Goal: Information Seeking & Learning: Learn about a topic

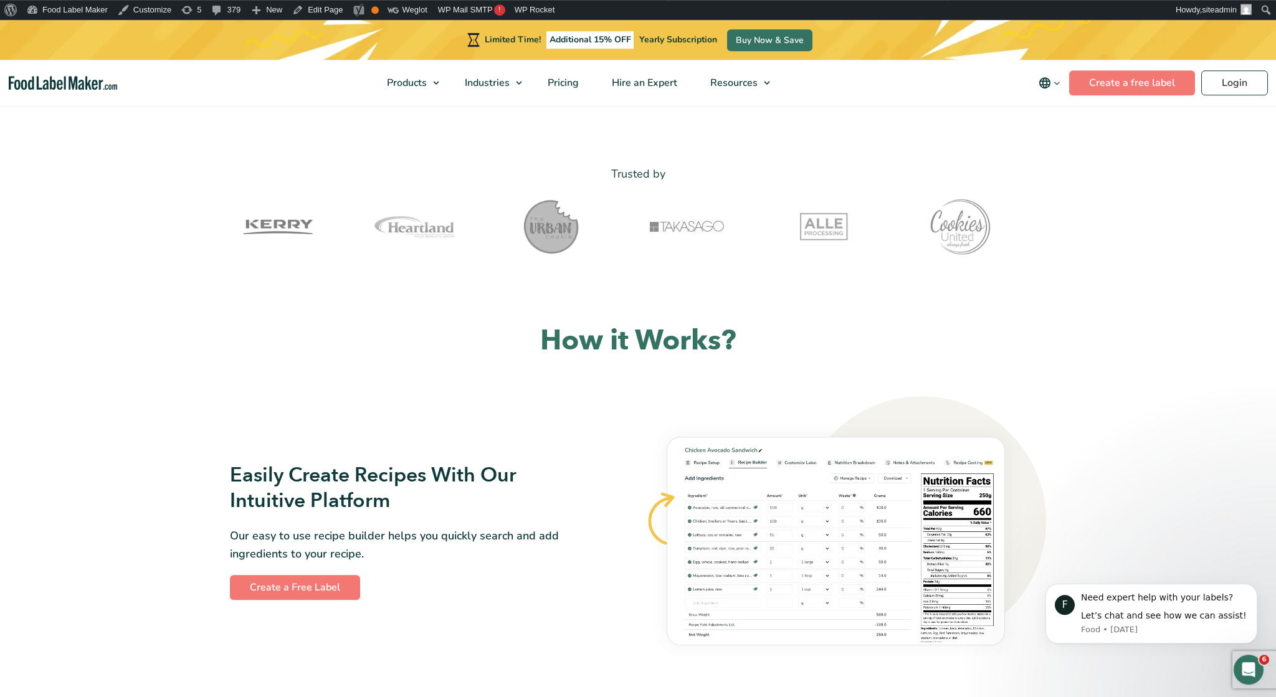
scroll to position [583, 0]
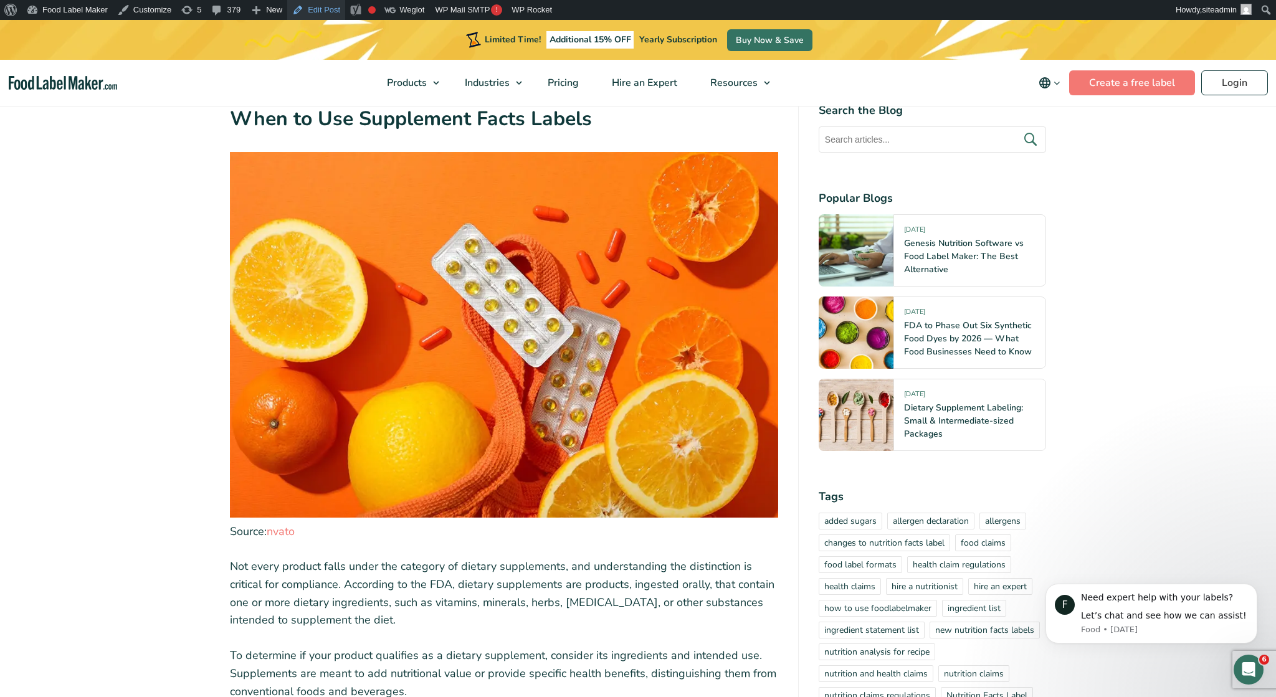
scroll to position [1814, 0]
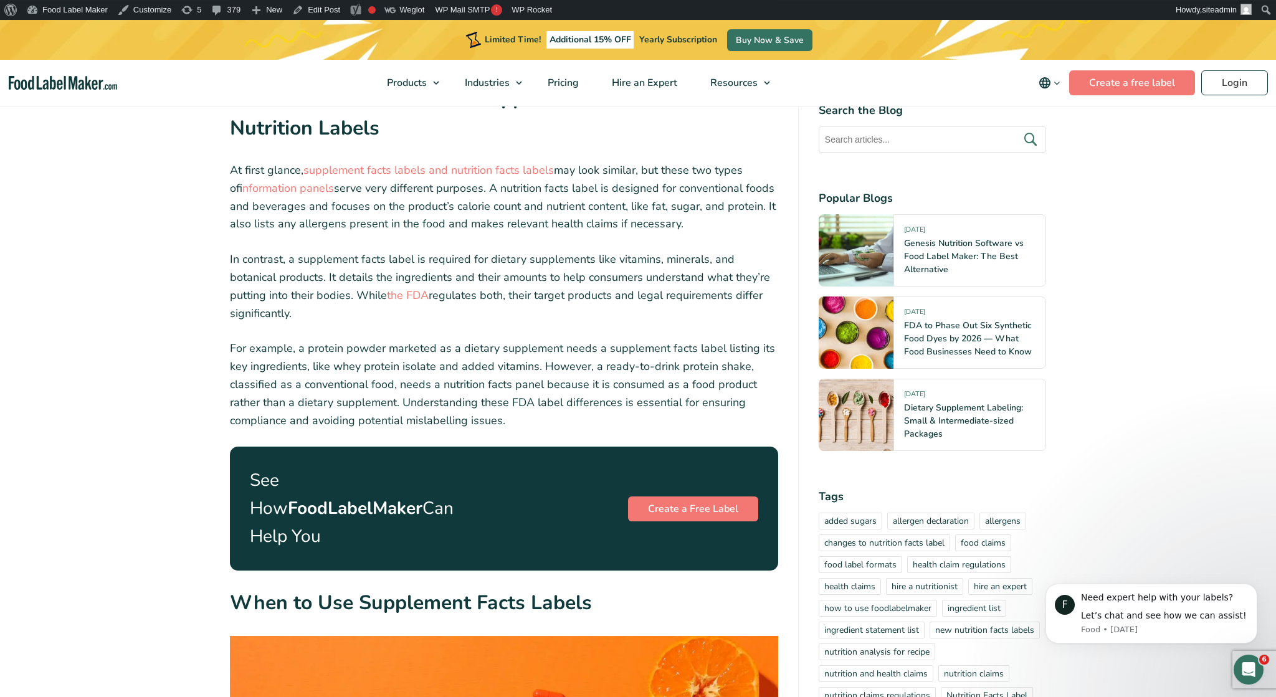
scroll to position [1555, 0]
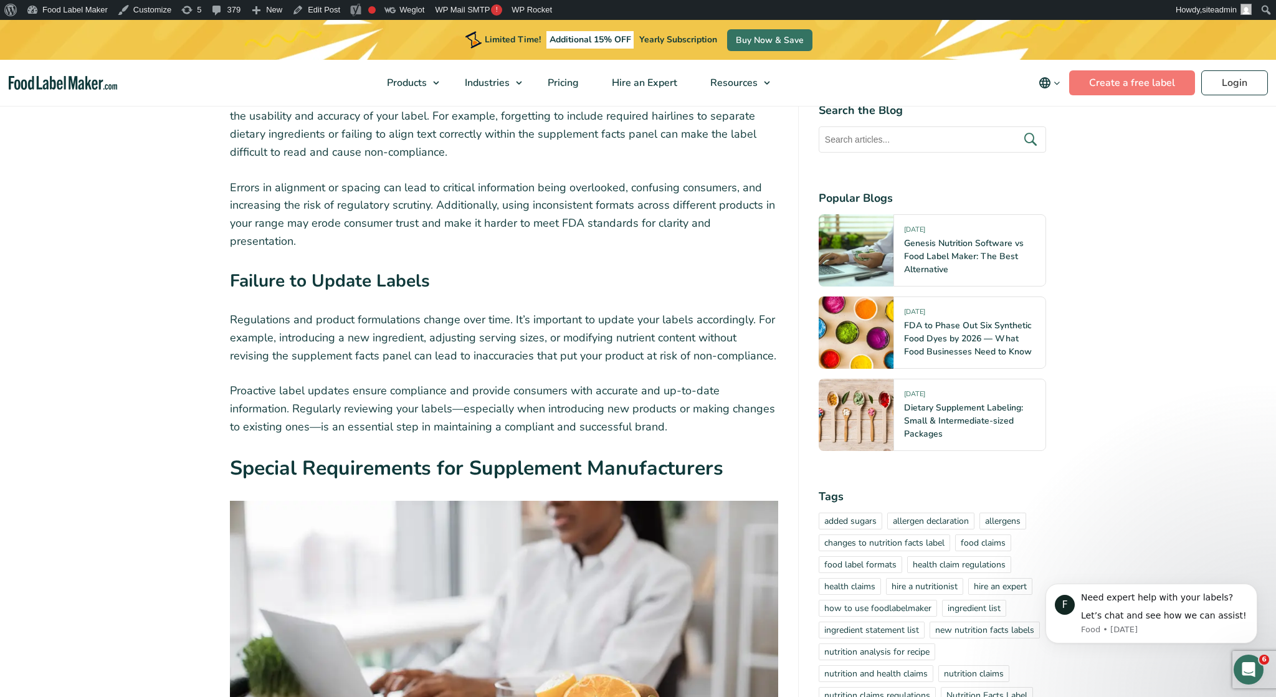
scroll to position [5053, 0]
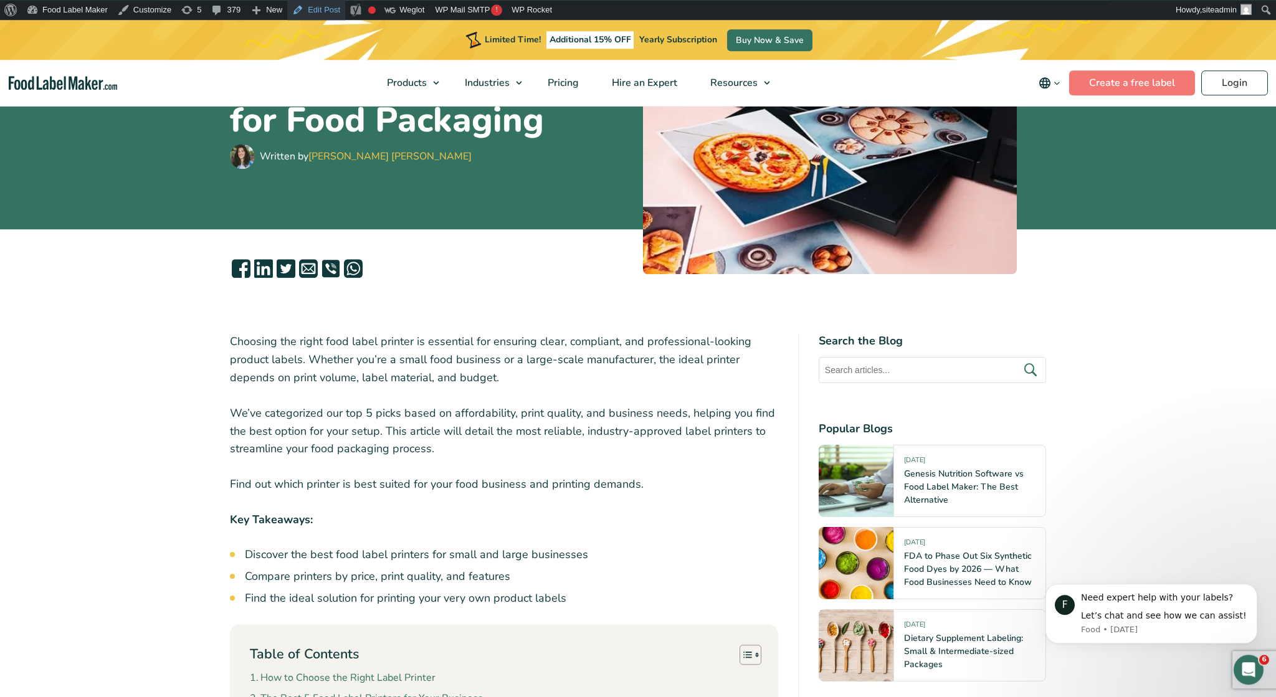
scroll to position [259, 0]
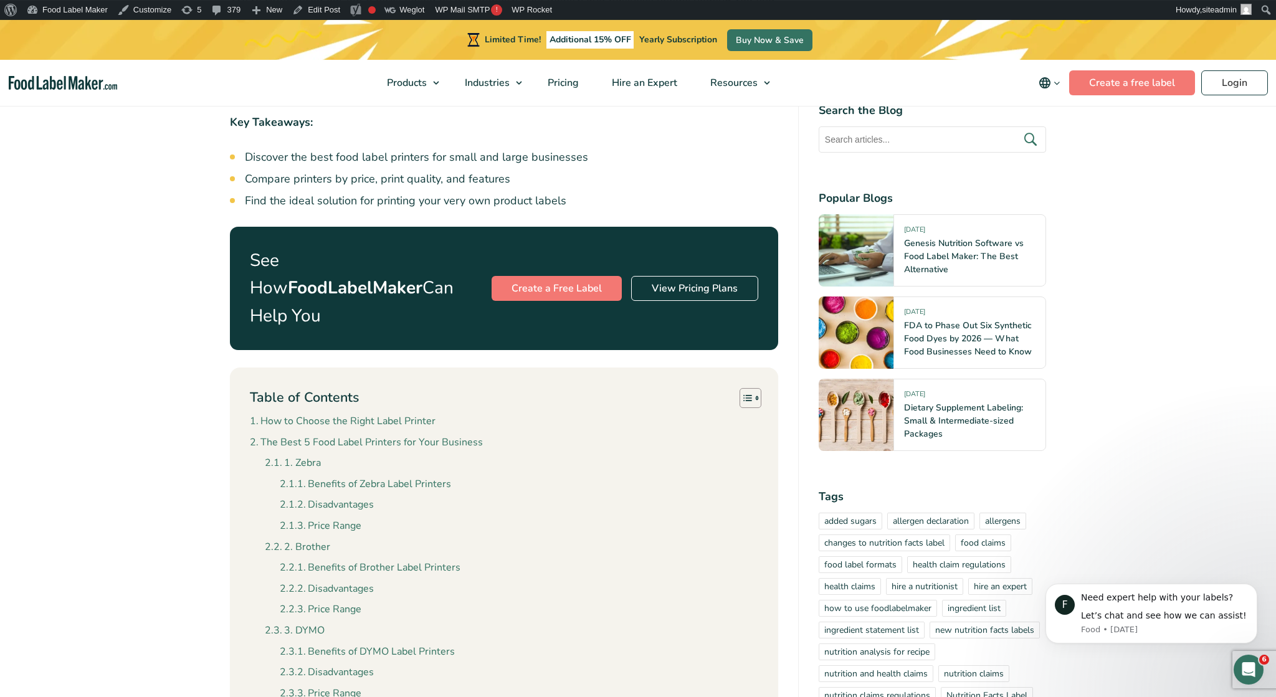
scroll to position [583, 0]
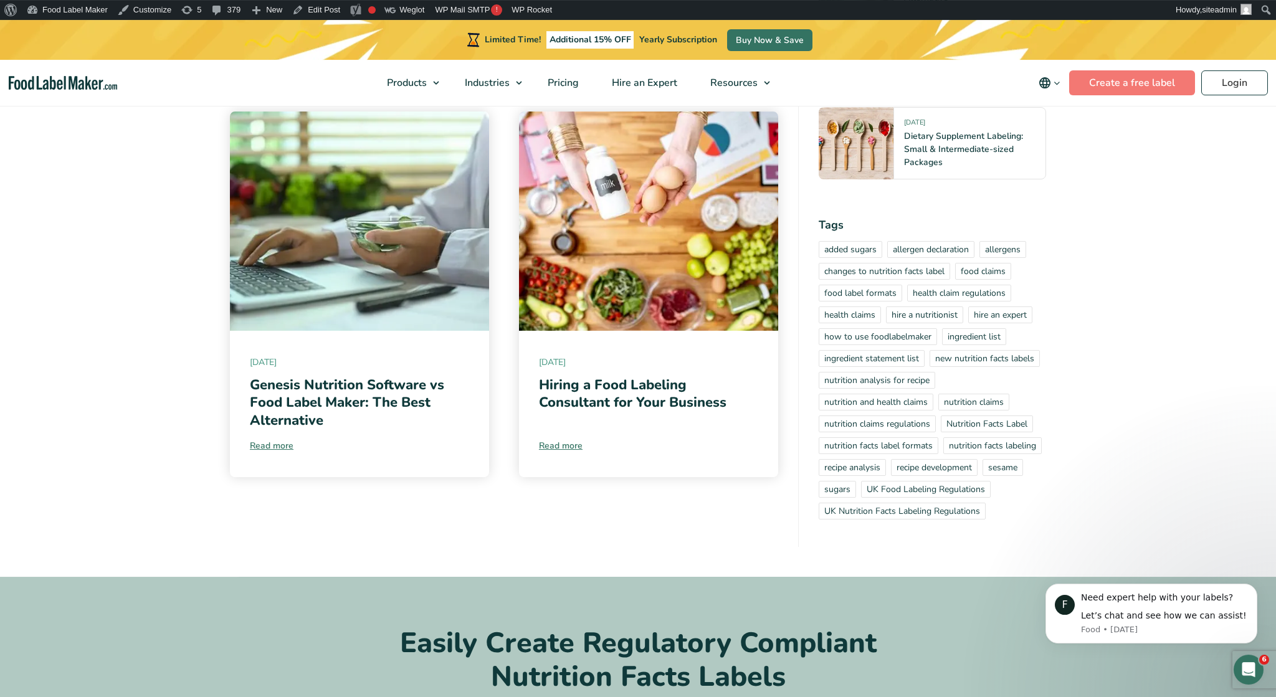
scroll to position [7579, 0]
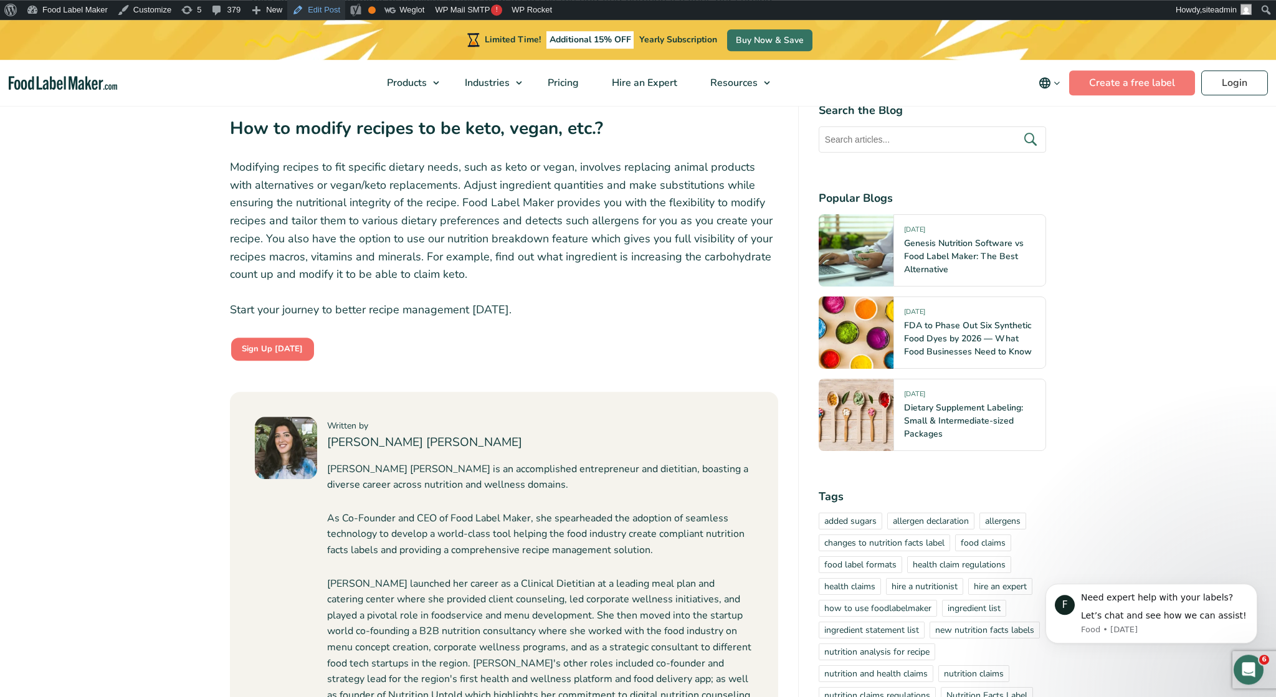
scroll to position [4599, 0]
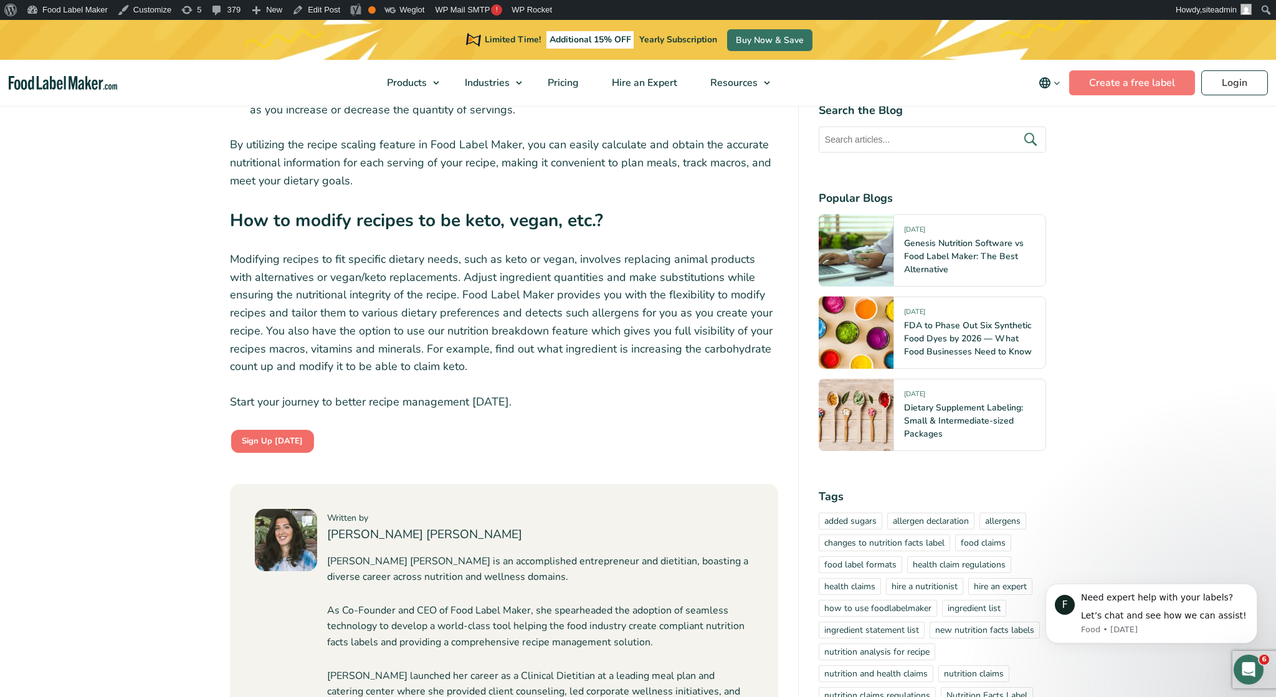
click at [249, 435] on strong "Sign Up Today" at bounding box center [272, 440] width 61 height 11
click at [272, 435] on strong "Sign Up Today" at bounding box center [272, 440] width 61 height 11
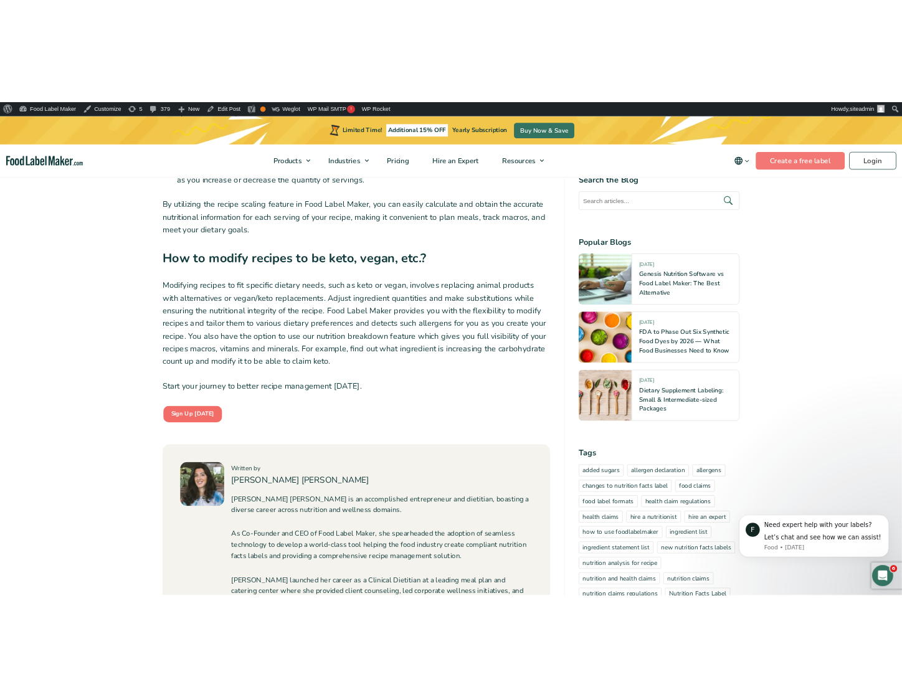
scroll to position [4581, 0]
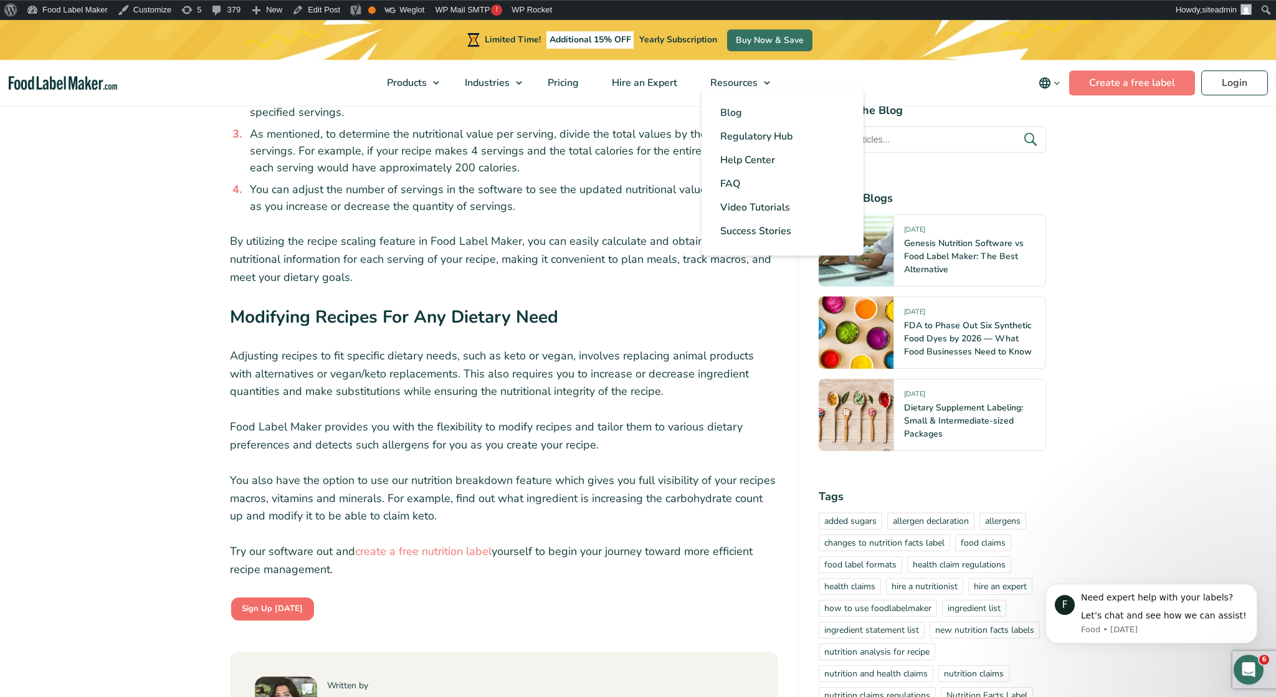
scroll to position [4405, 0]
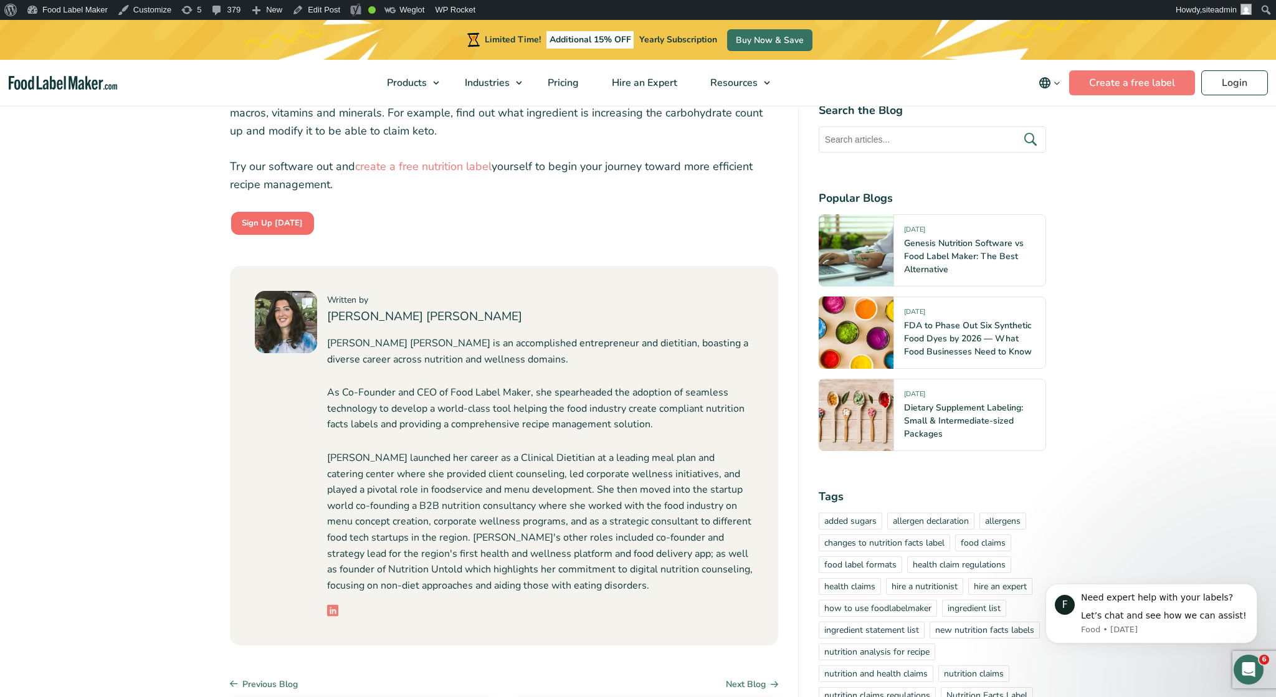
scroll to position [4276, 0]
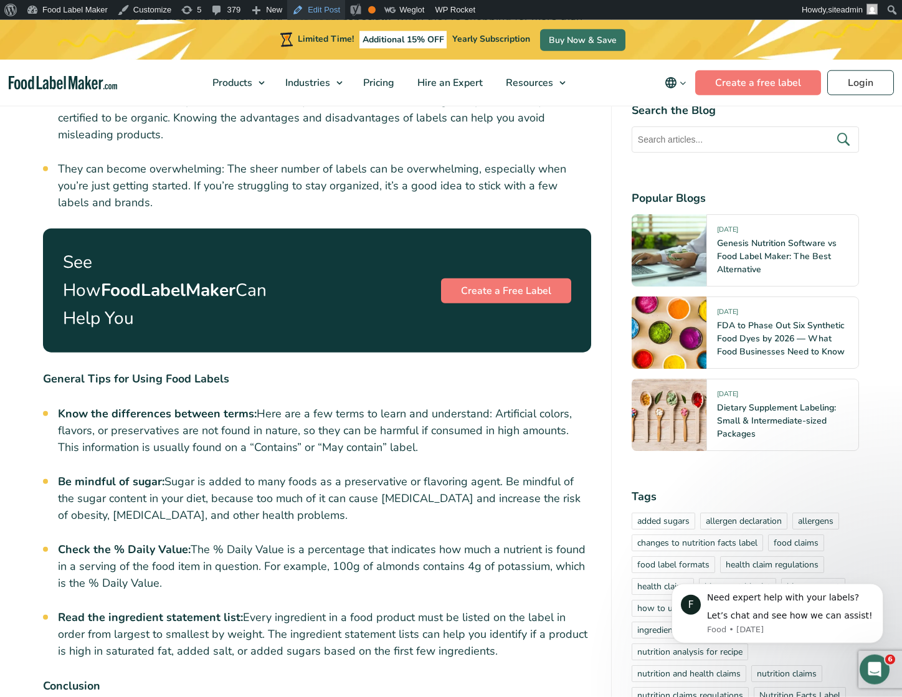
scroll to position [1036, 0]
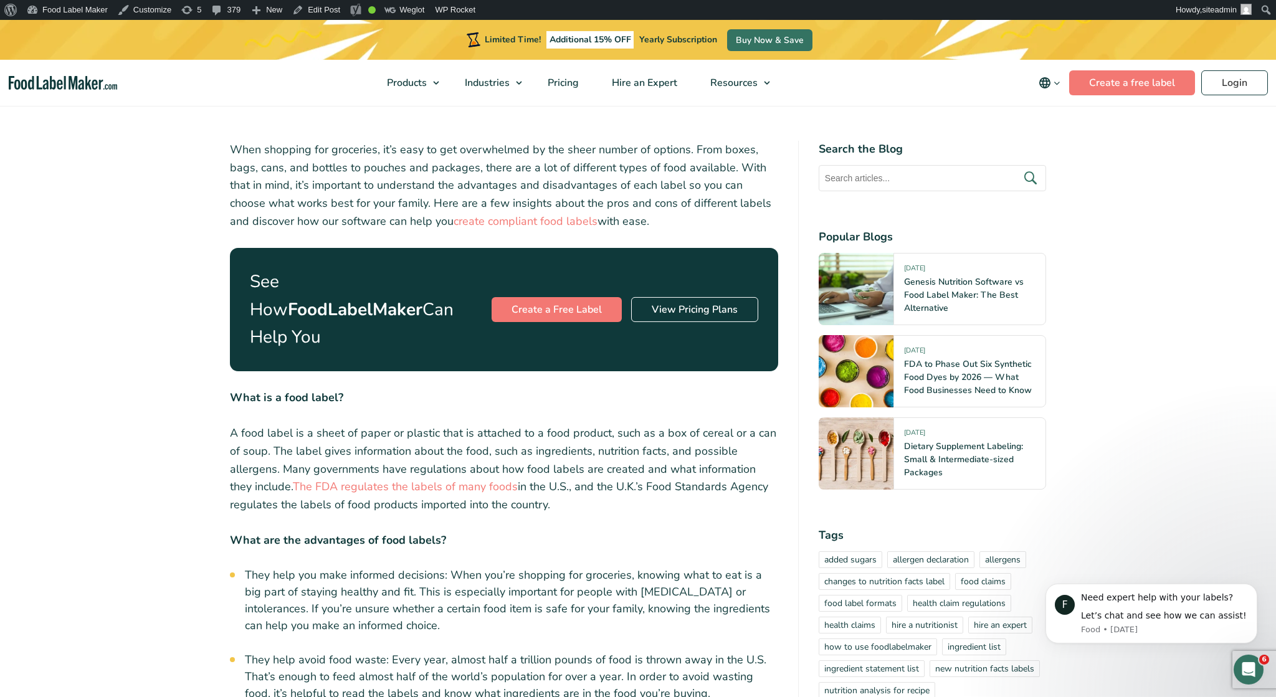
scroll to position [389, 0]
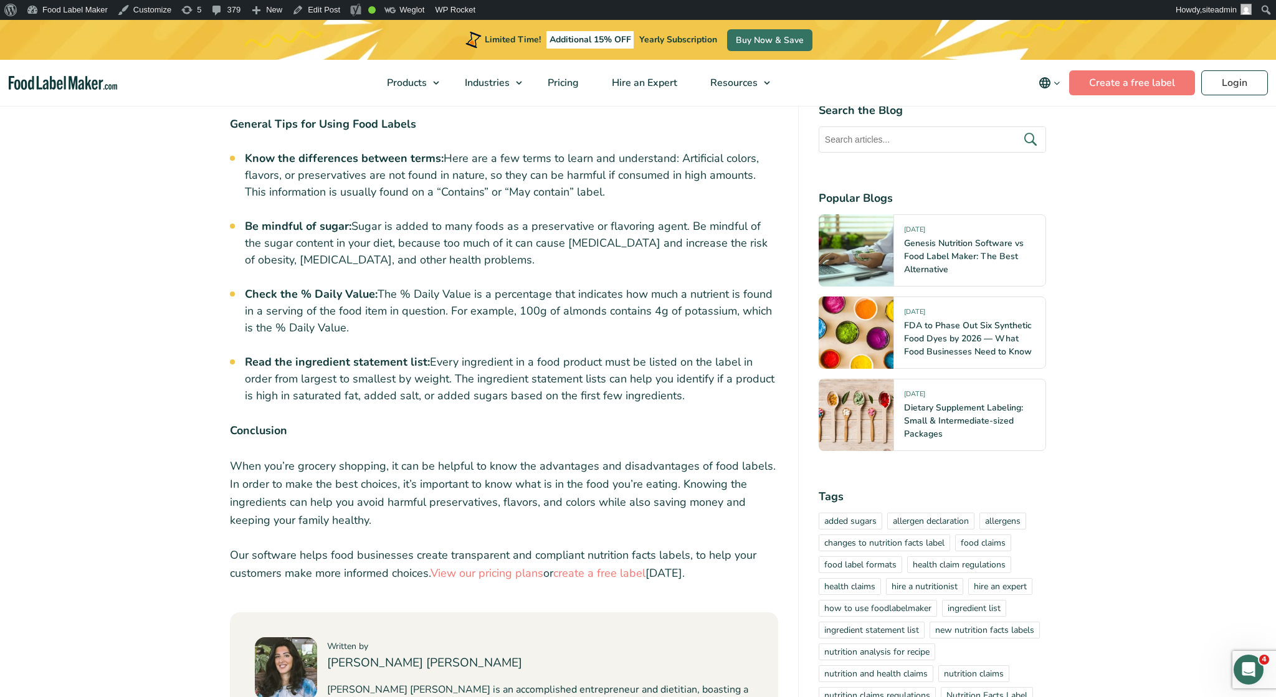
click at [196, 388] on article "10 July, 2022 Understanding Food Labels: Pros & Cons Written by Maria Abi Hanna" at bounding box center [638, 196] width 1276 height 2938
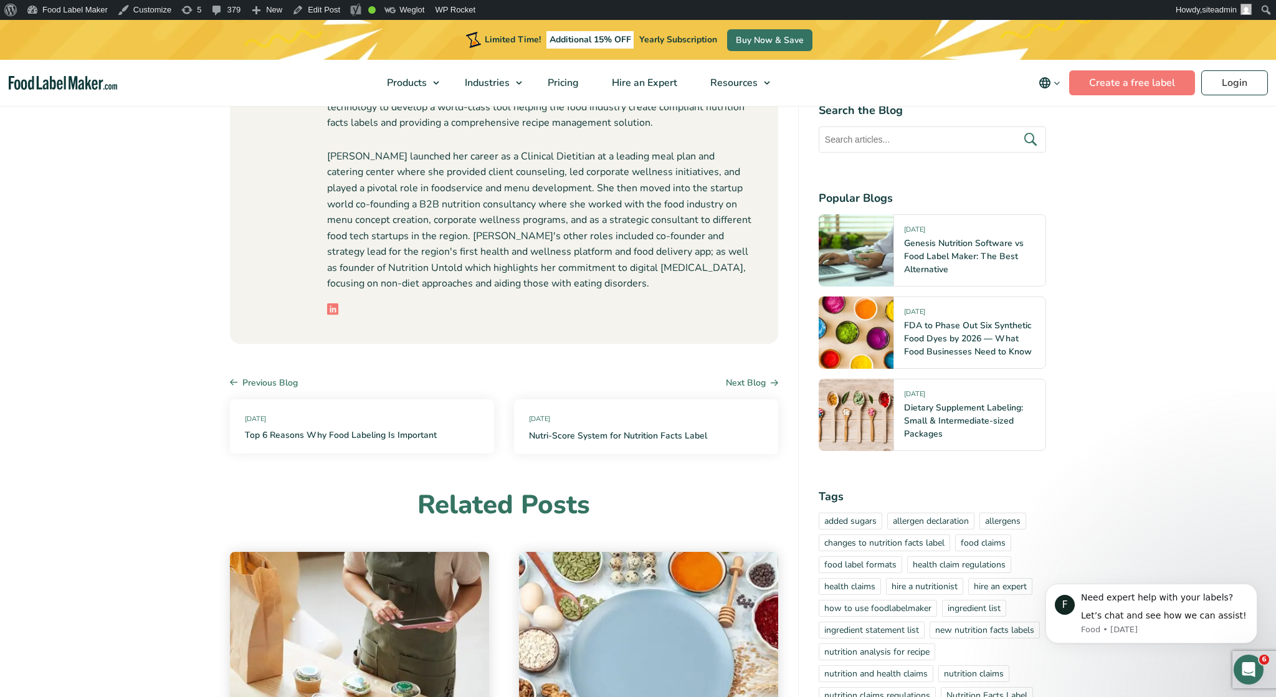
scroll to position [1684, 0]
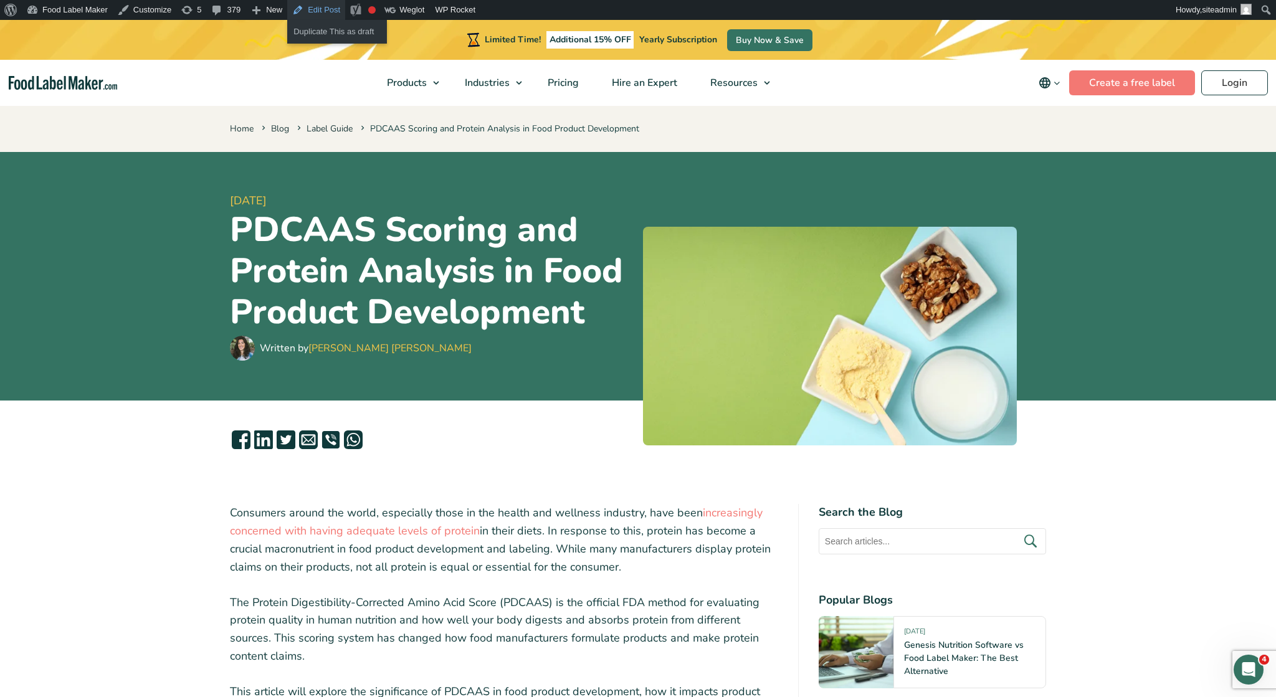
click at [314, 9] on link "Edit Post" at bounding box center [316, 10] width 58 height 20
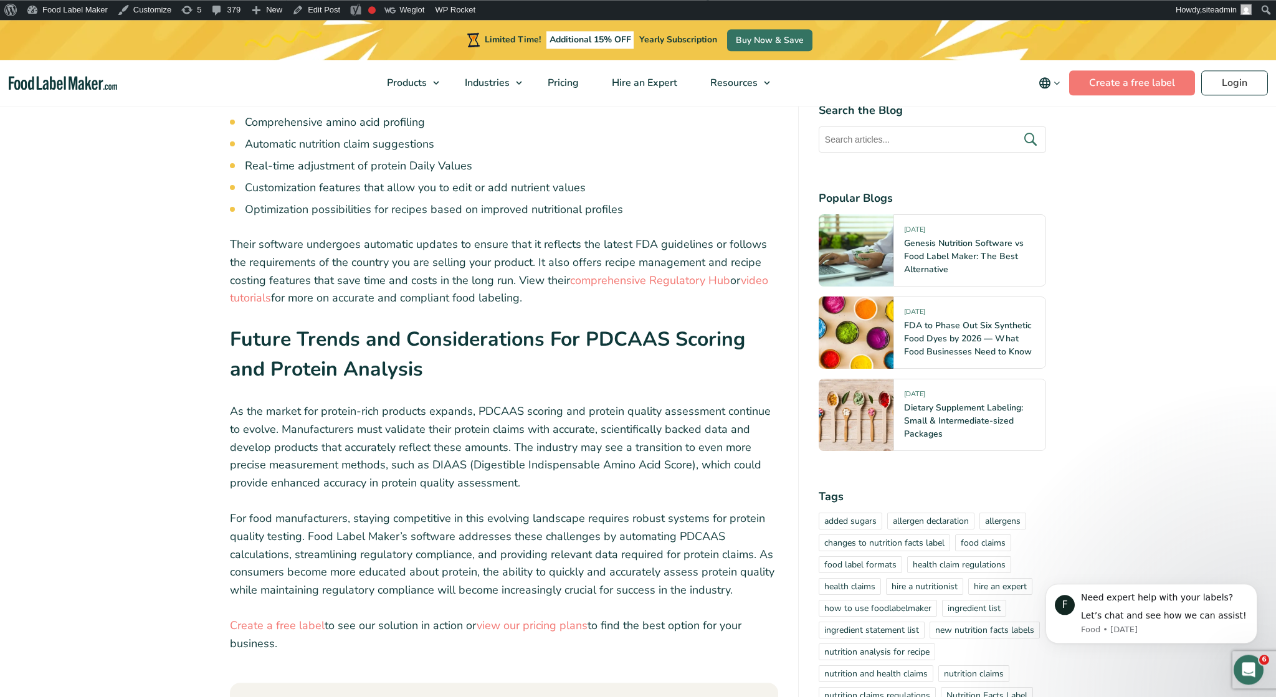
scroll to position [5247, 0]
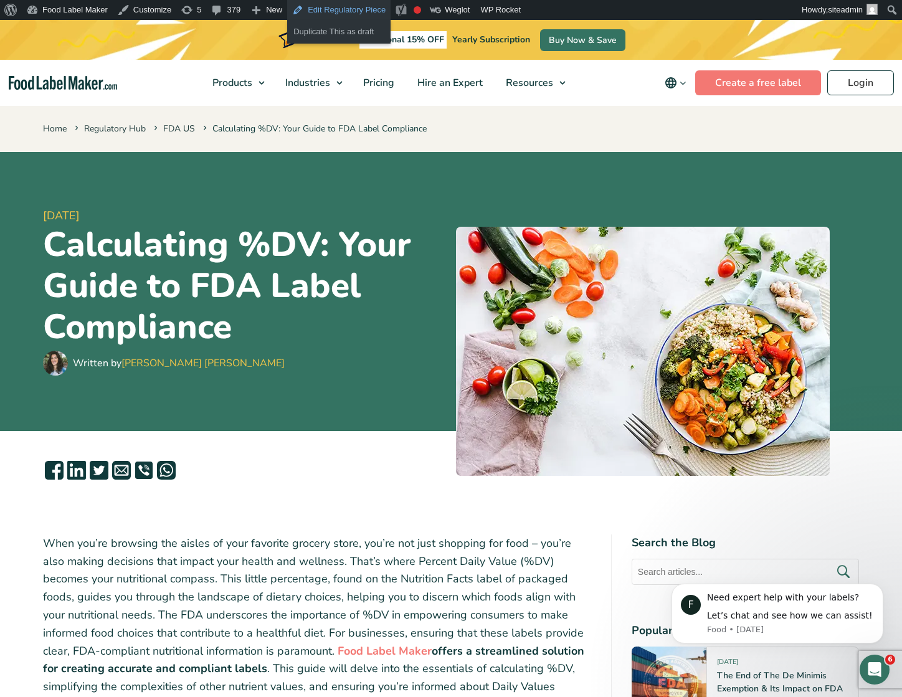
click at [336, 6] on link "Edit Regulatory Piece" at bounding box center [338, 10] width 103 height 20
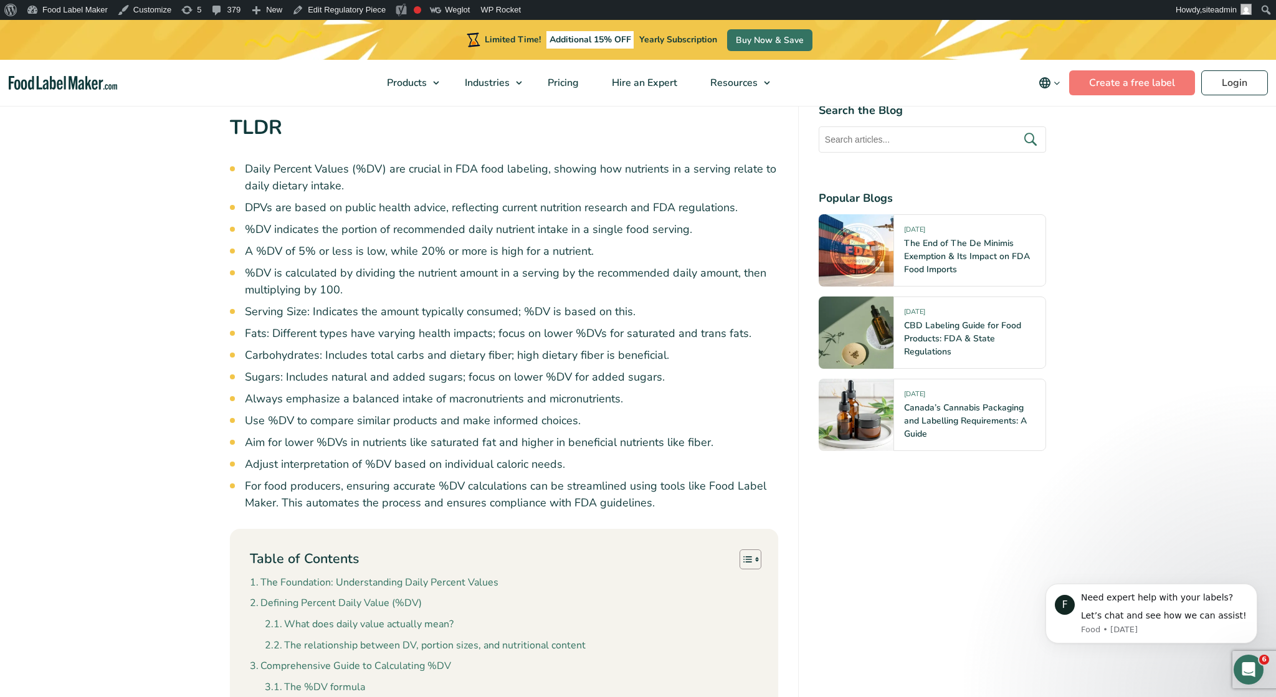
scroll to position [389, 0]
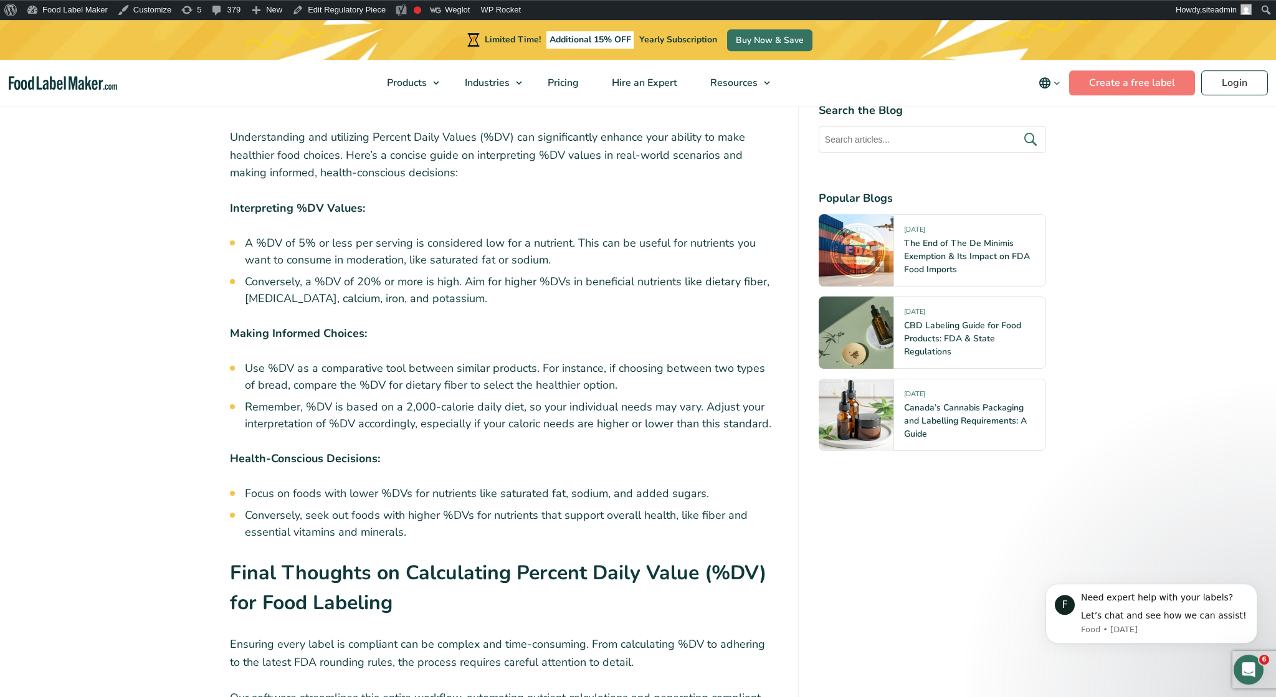
scroll to position [5830, 0]
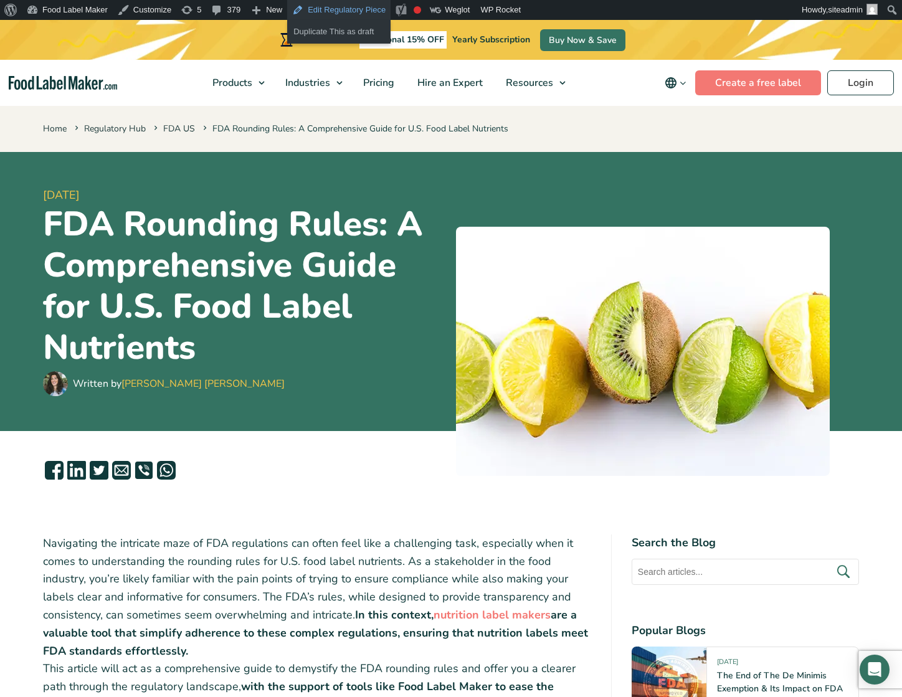
click at [329, 9] on link "Edit Regulatory Piece" at bounding box center [338, 10] width 103 height 20
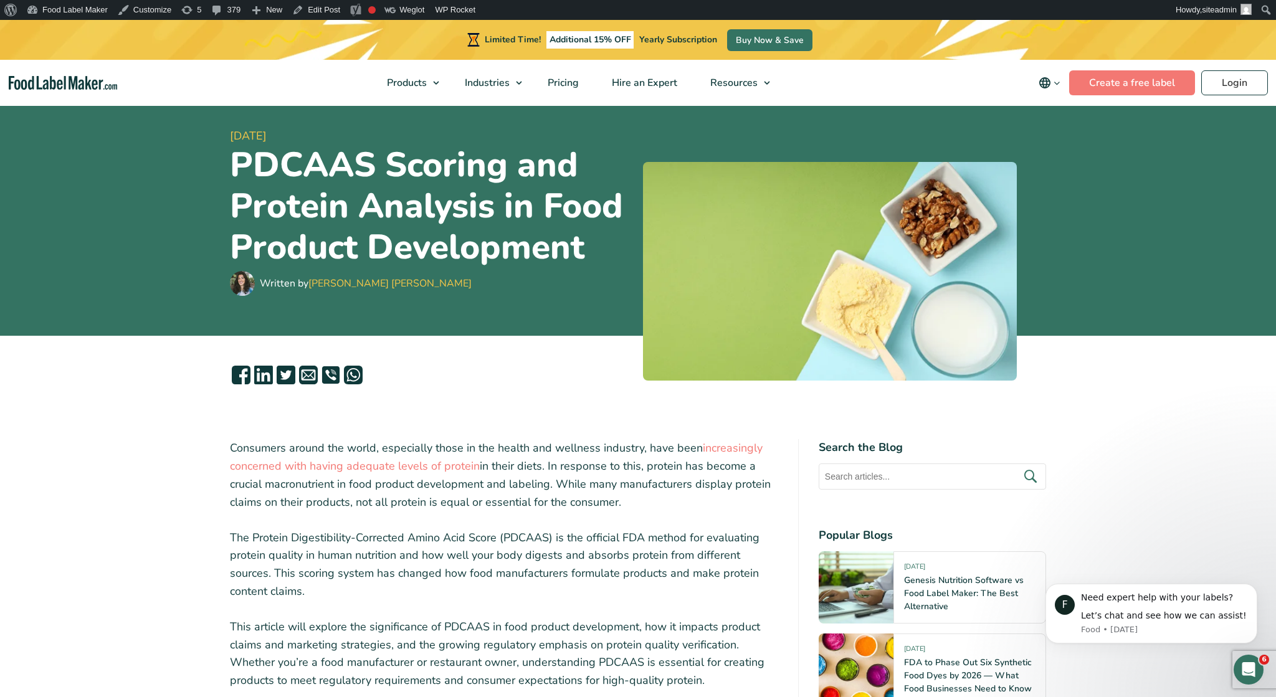
scroll to position [389, 0]
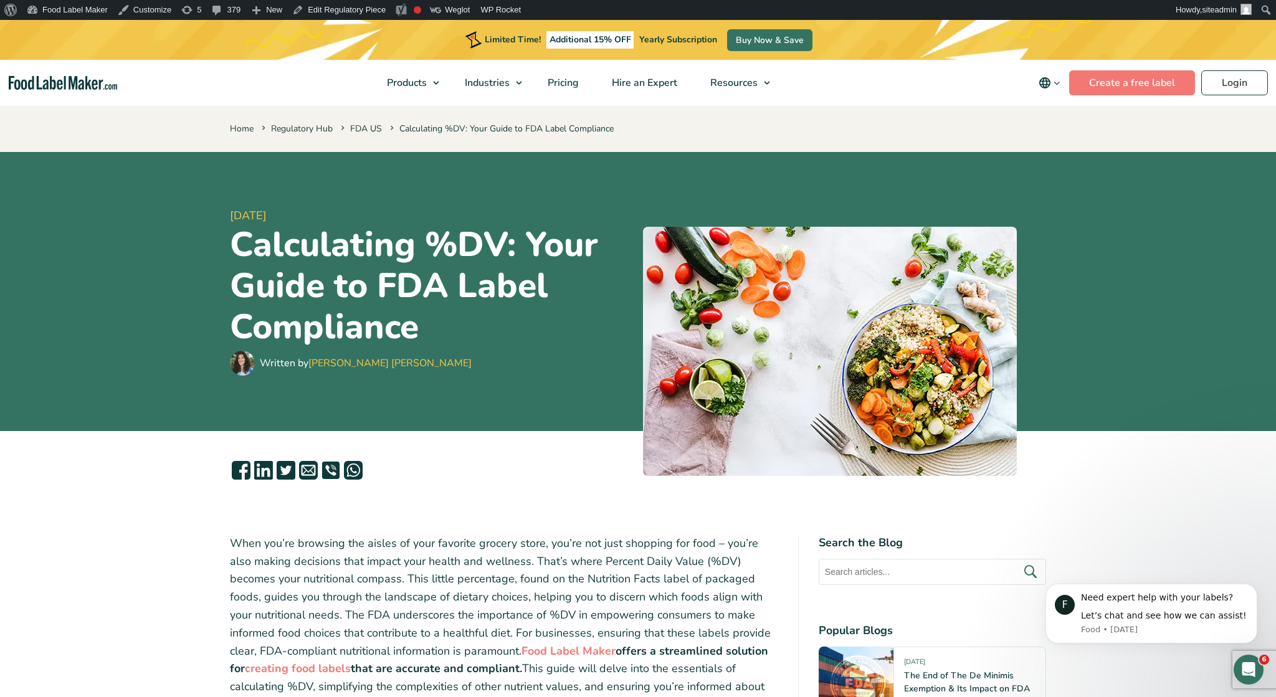
click at [176, 381] on header "13 December, 2023 Calculating %DV: Your Guide to FDA Label Compliance Written b…" at bounding box center [638, 291] width 1276 height 279
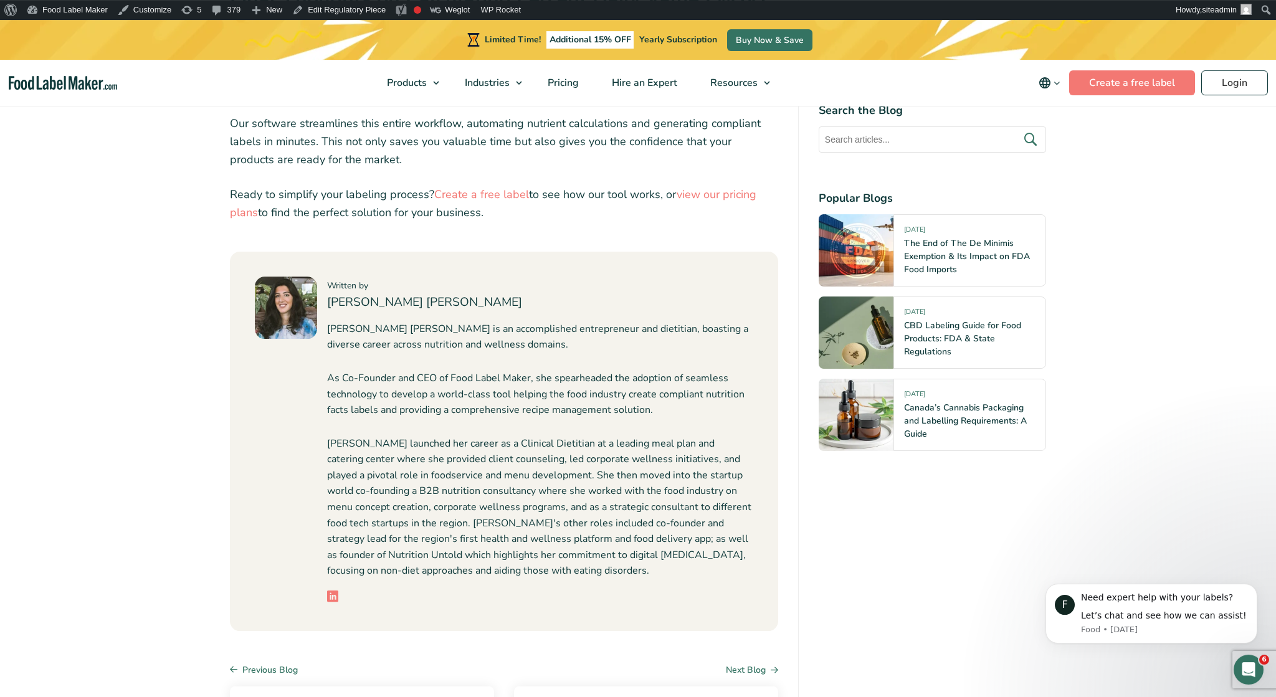
scroll to position [5891, 0]
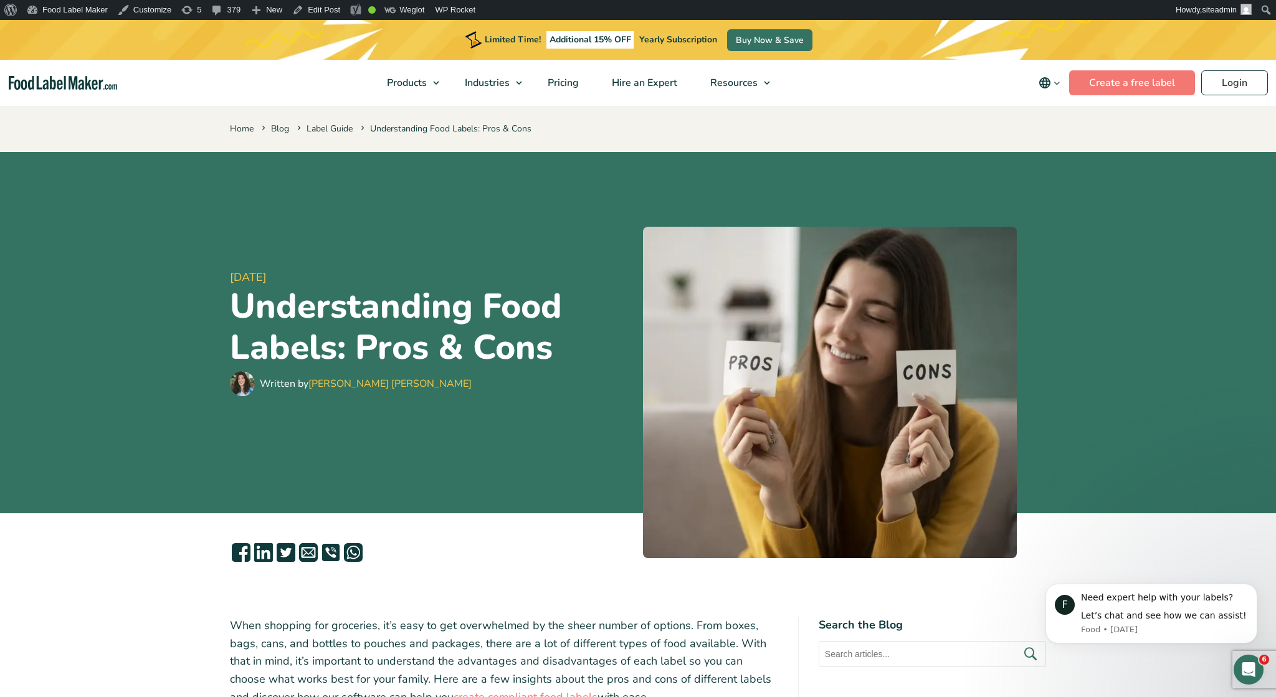
drag, startPoint x: 146, startPoint y: 341, endPoint x: 145, endPoint y: 325, distance: 16.9
click at [145, 325] on header "[DATE] Understanding Food Labels: Pros & Cons Written by [PERSON_NAME] [PERSON_…" at bounding box center [638, 332] width 1276 height 361
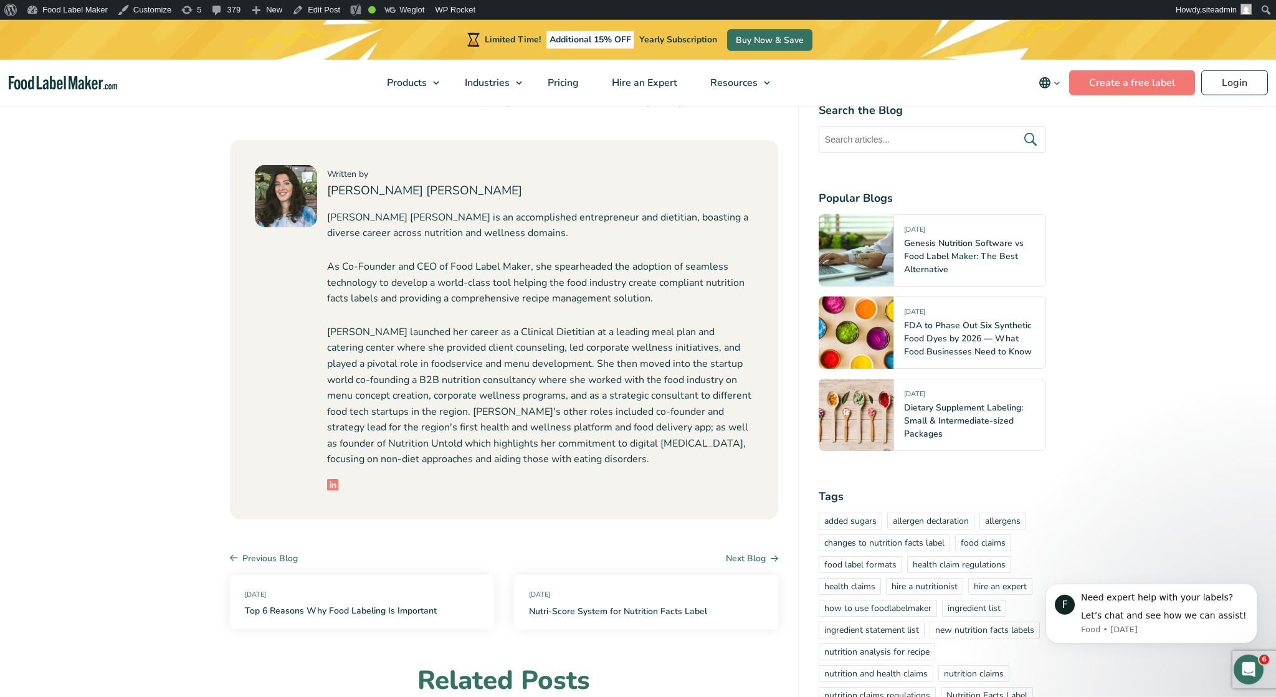
scroll to position [1785, 0]
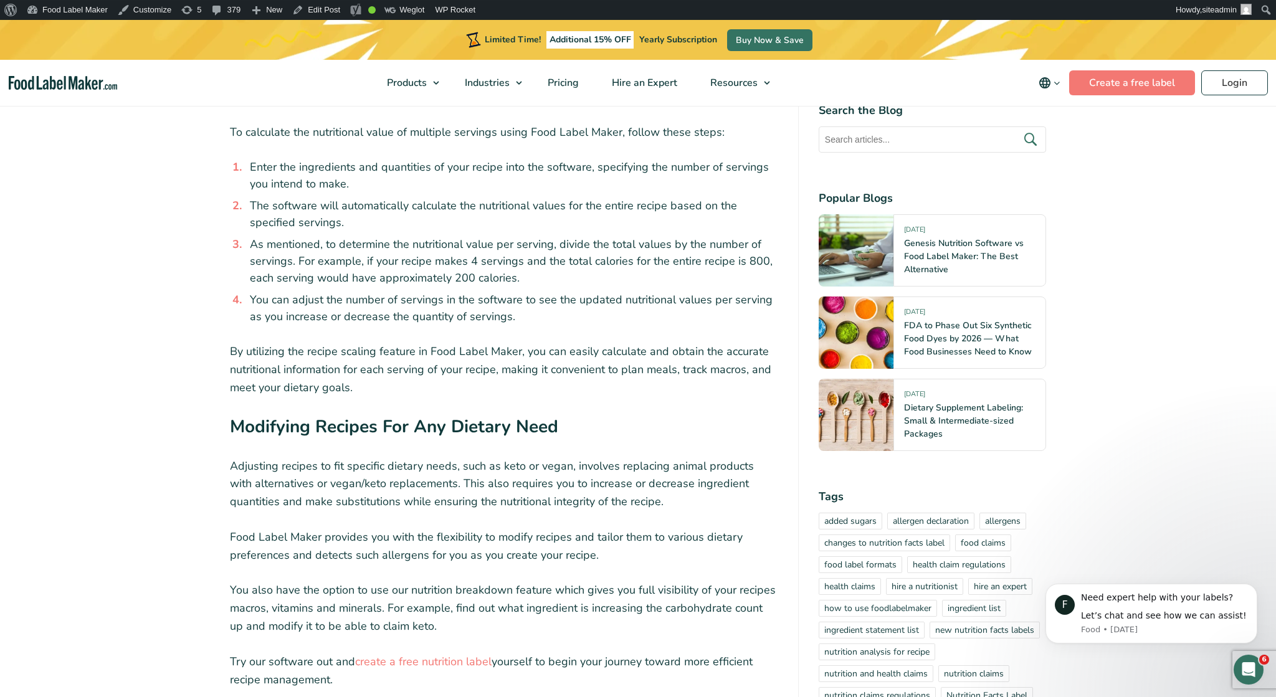
scroll to position [4614, 0]
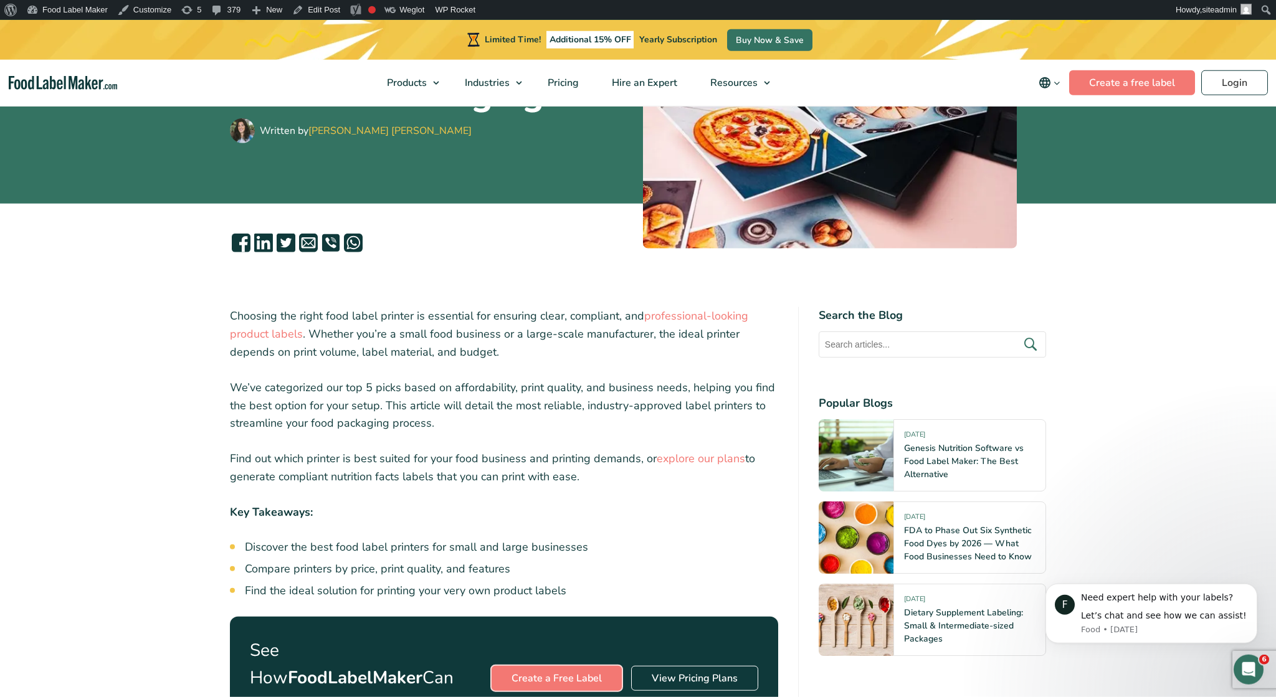
scroll to position [202, 0]
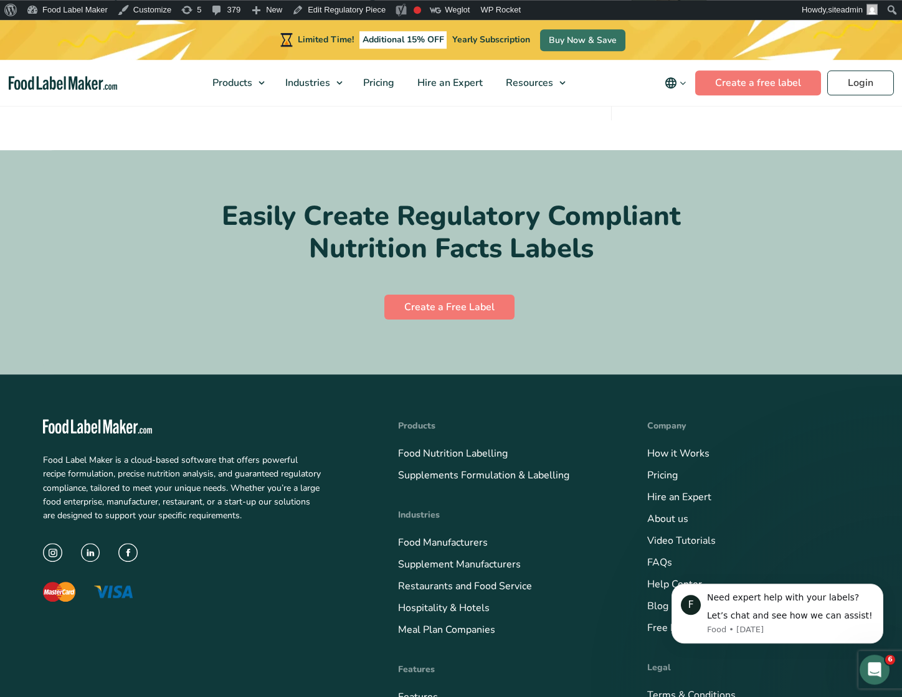
scroll to position [5717, 0]
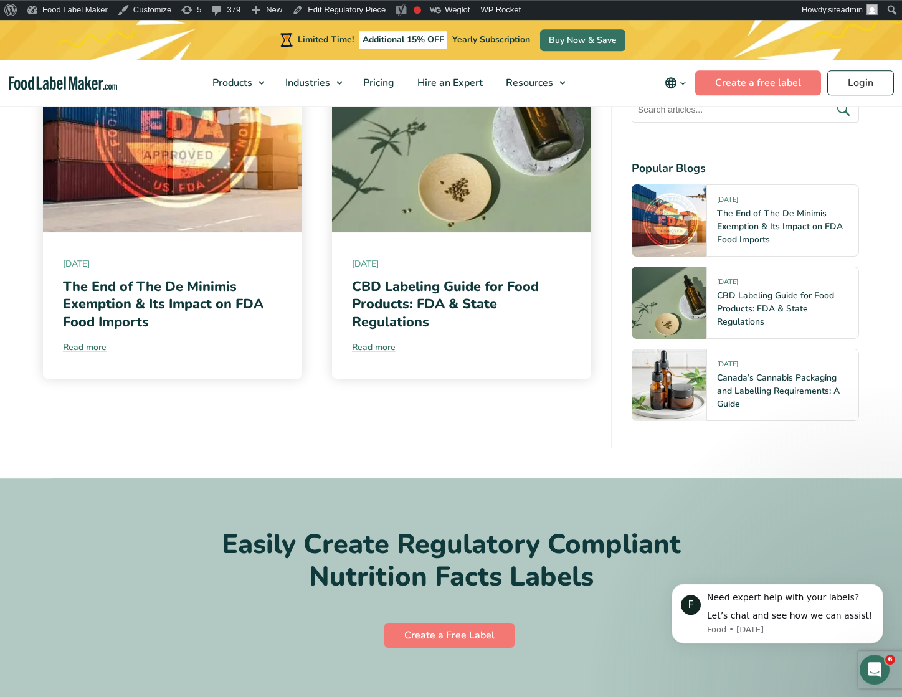
drag, startPoint x: 899, startPoint y: 255, endPoint x: 80, endPoint y: 3, distance: 857.1
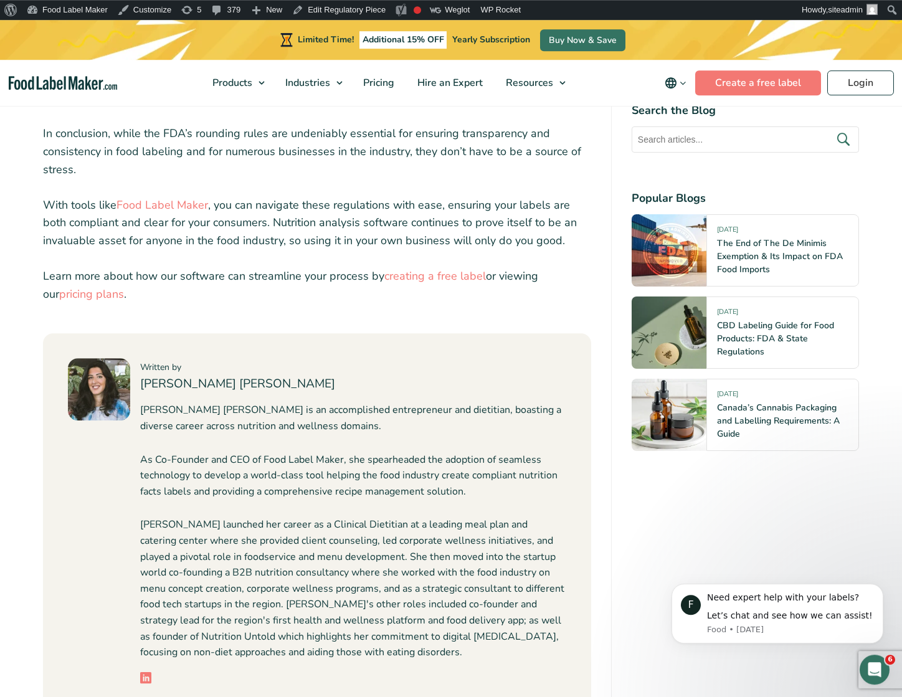
scroll to position [4616, 0]
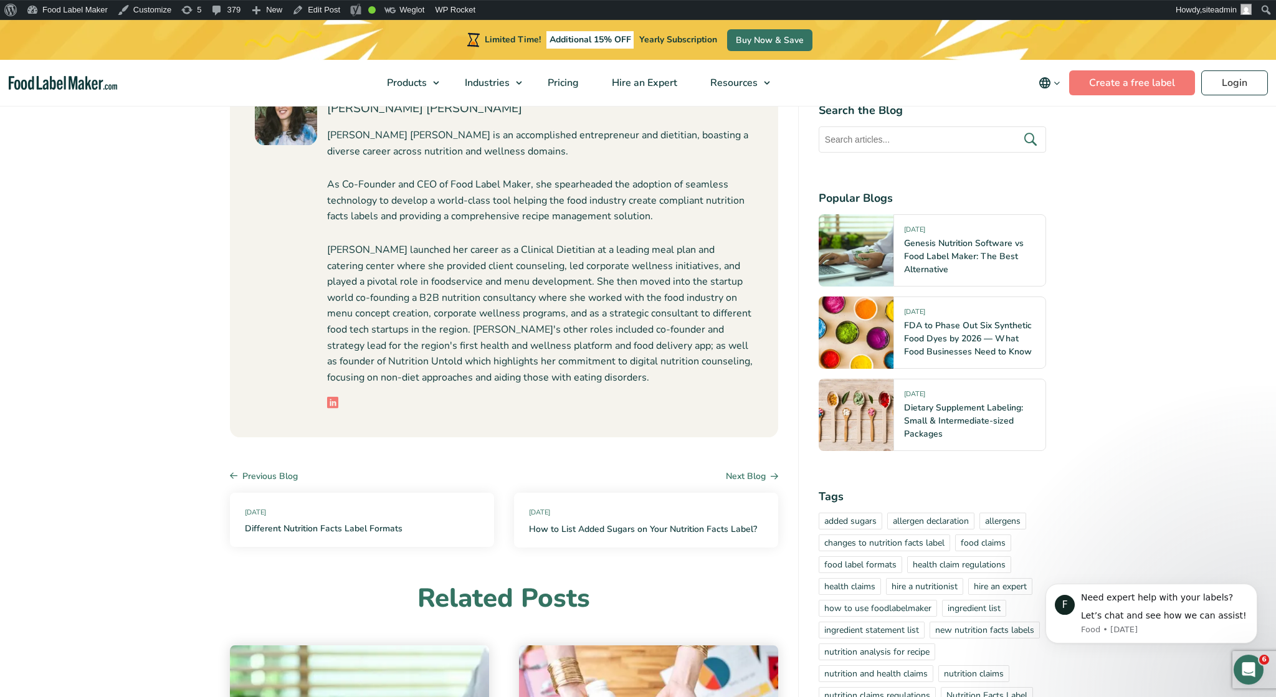
scroll to position [4614, 0]
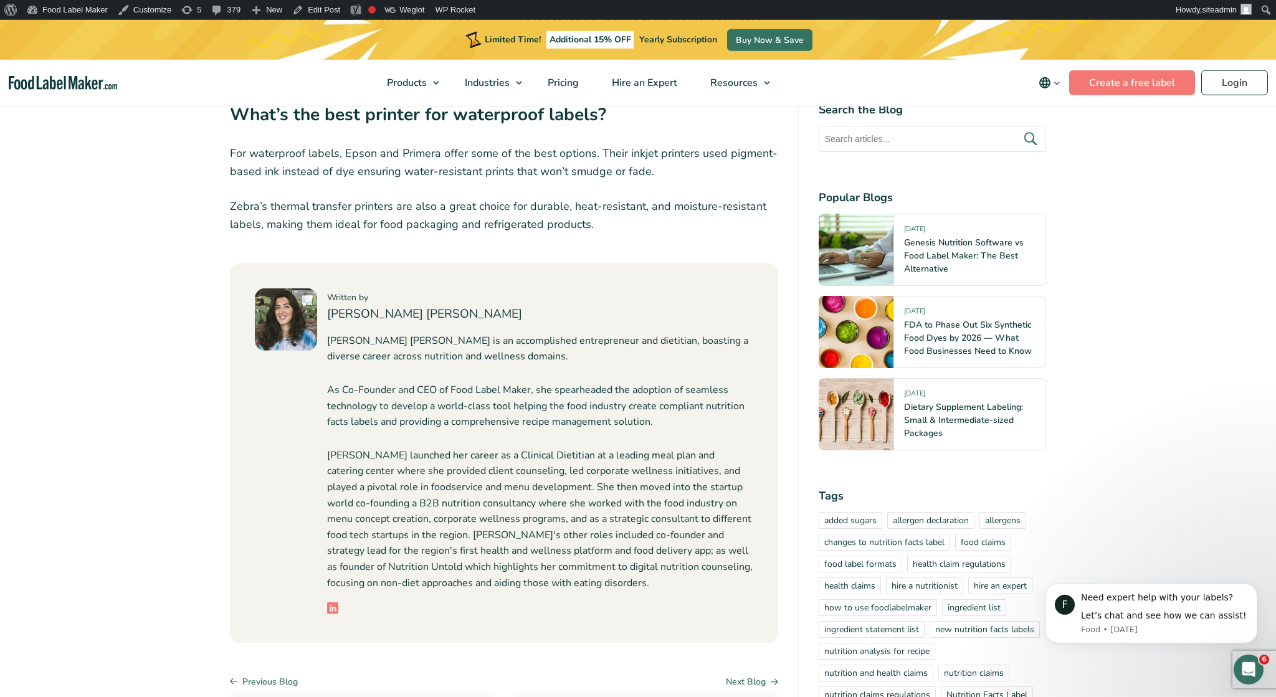
scroll to position [6300, 0]
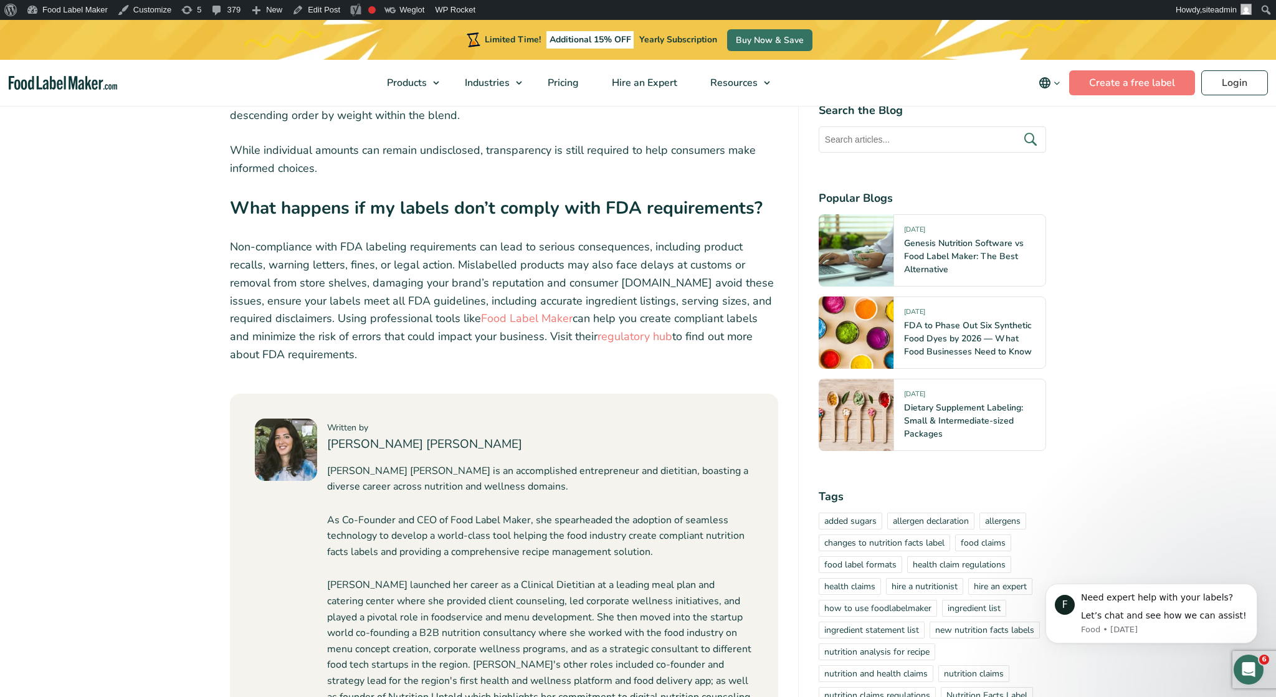
scroll to position [6610, 0]
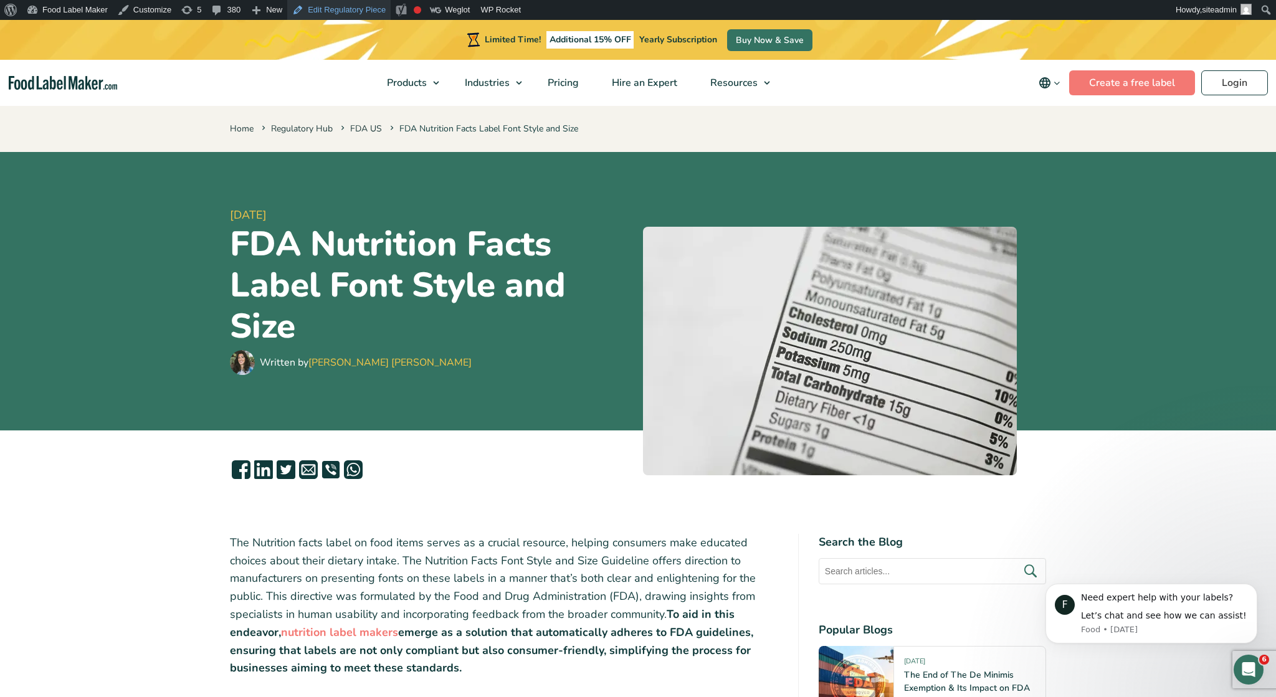
scroll to position [259, 0]
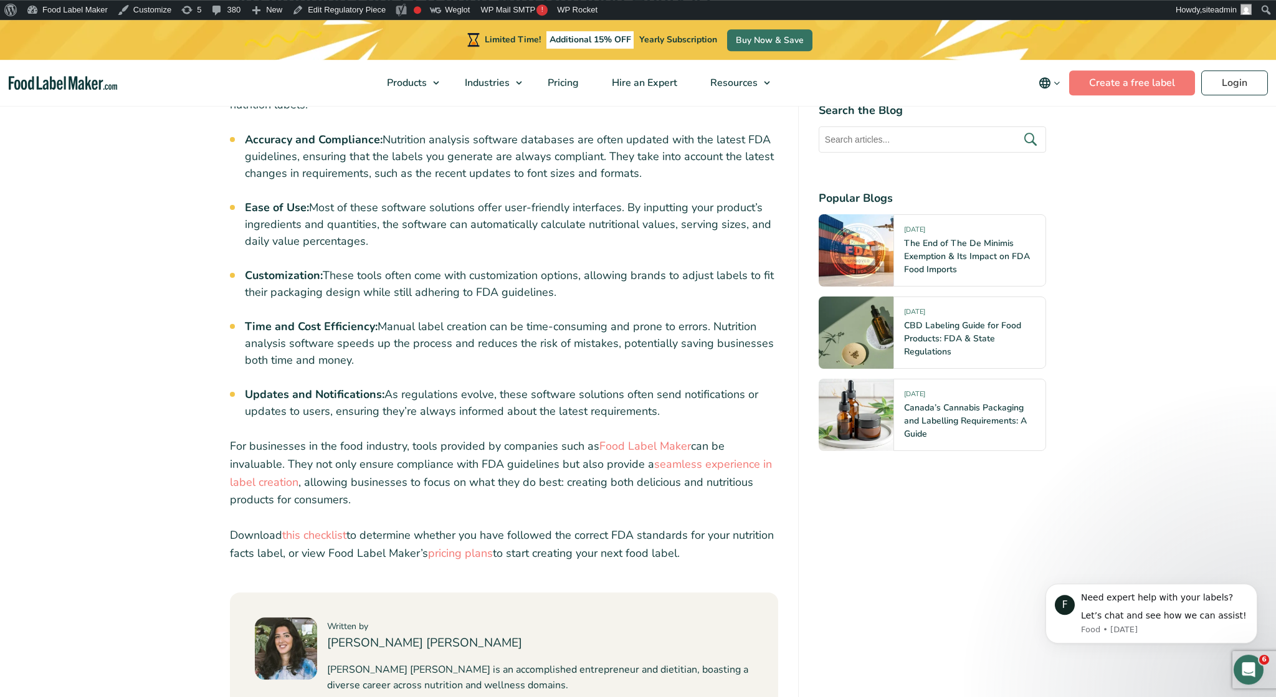
scroll to position [4599, 0]
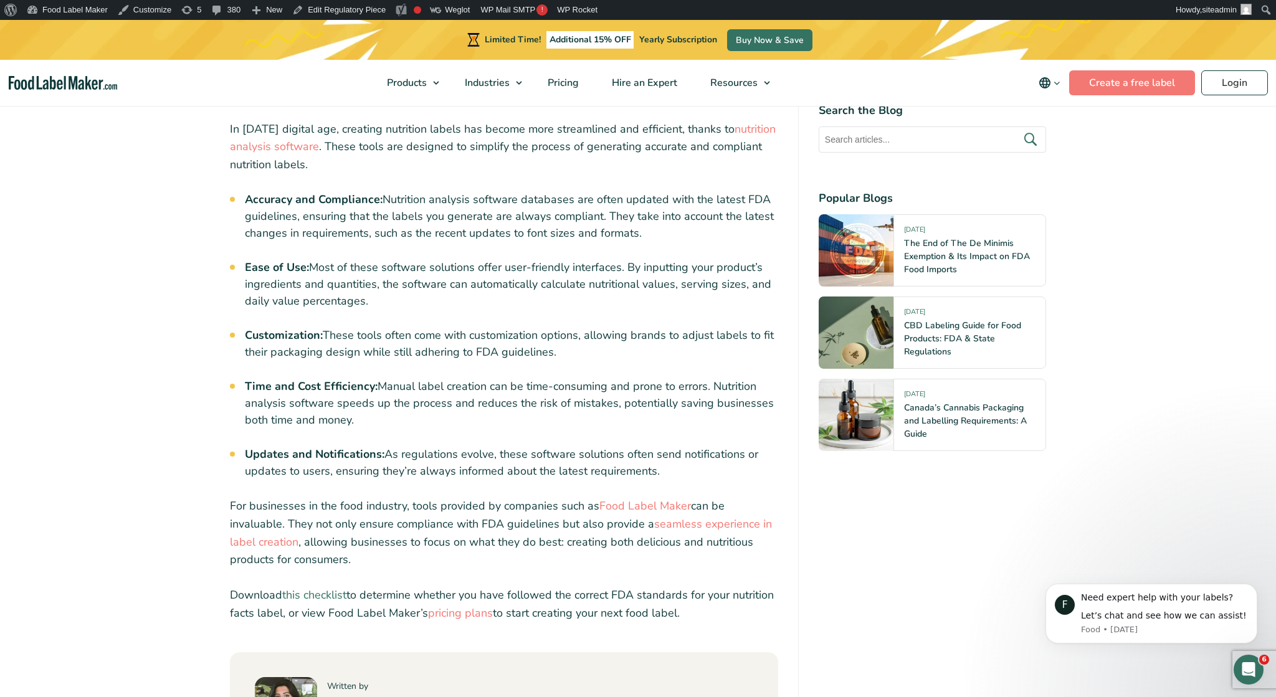
click at [321, 587] on link "this checklist" at bounding box center [314, 594] width 64 height 15
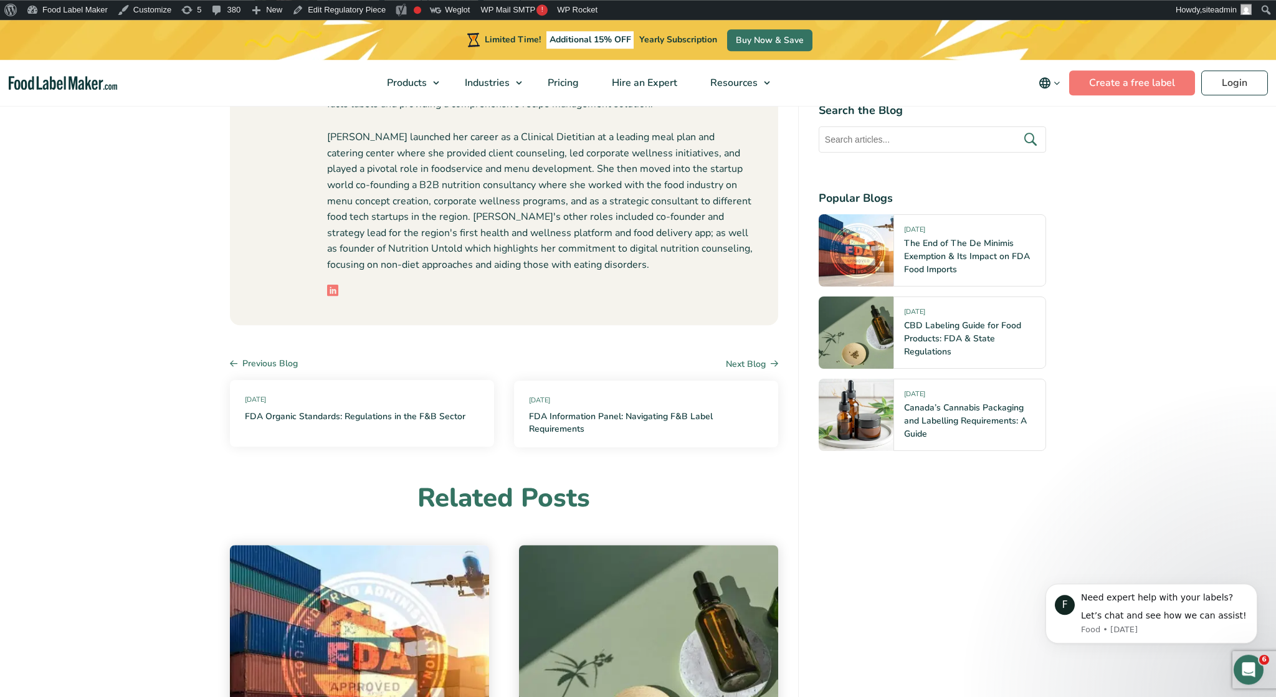
scroll to position [4442, 0]
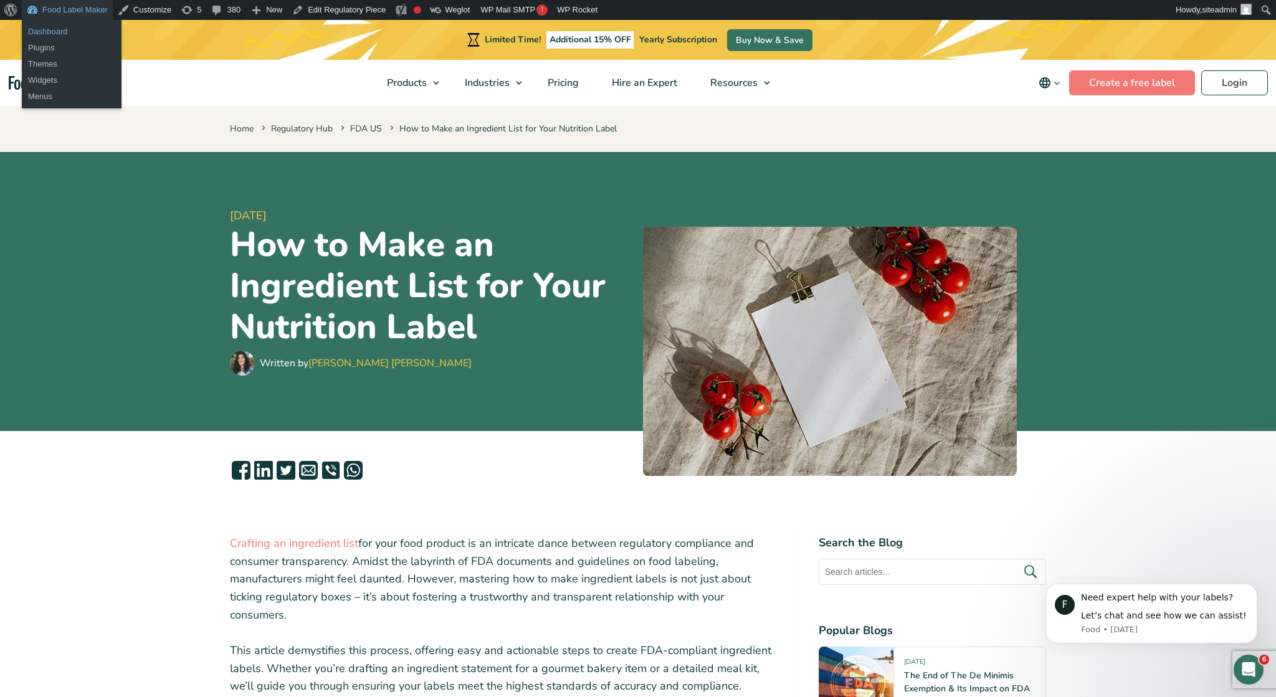
click at [55, 29] on link "Dashboard" at bounding box center [72, 32] width 100 height 16
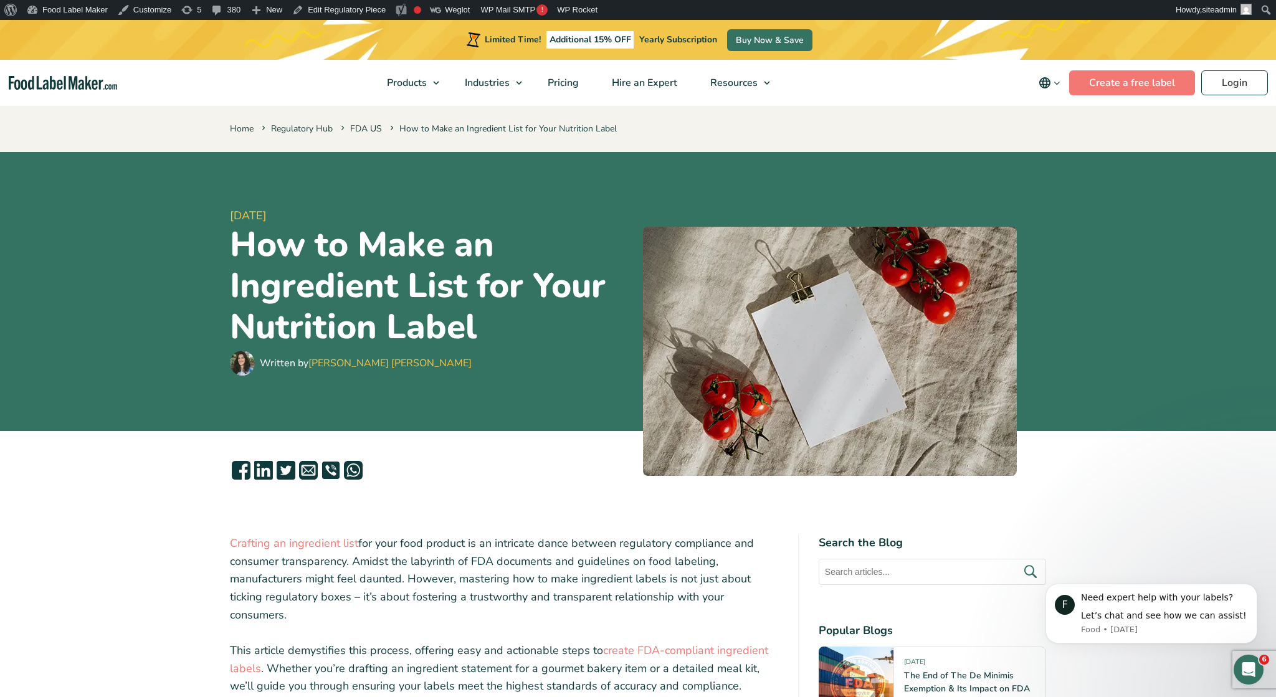
click at [1046, 83] on icon "main navigation" at bounding box center [1044, 82] width 15 height 15
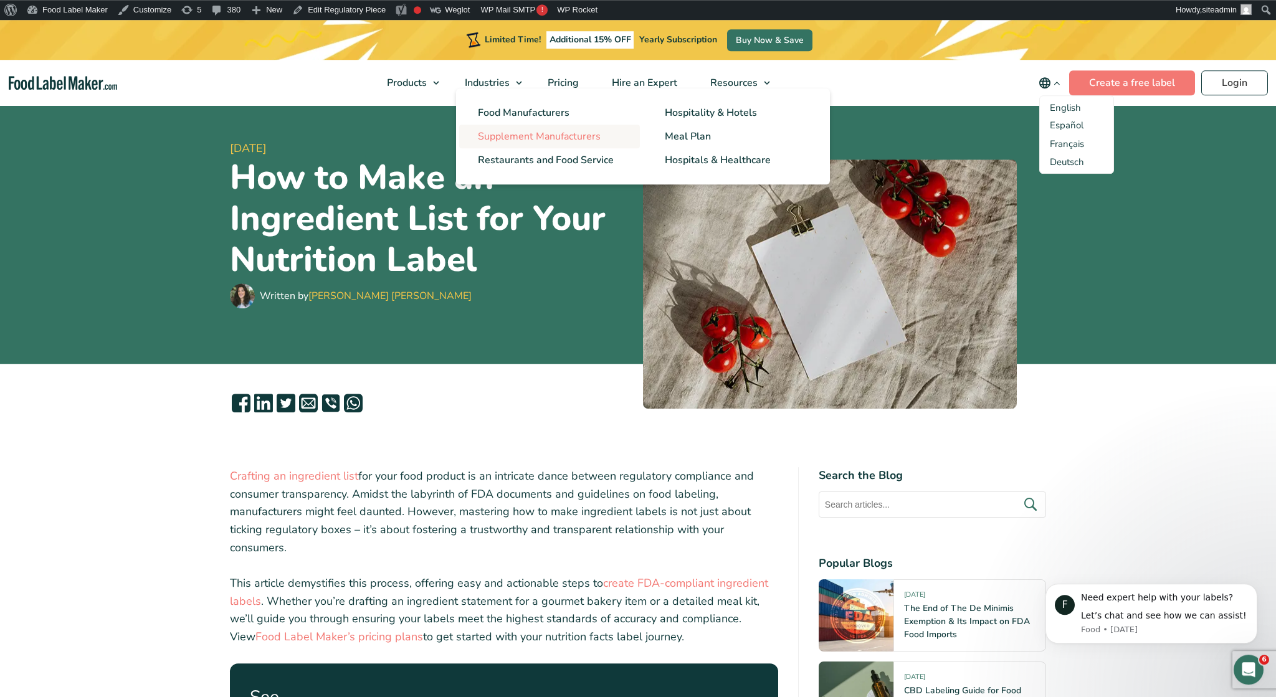
scroll to position [324, 0]
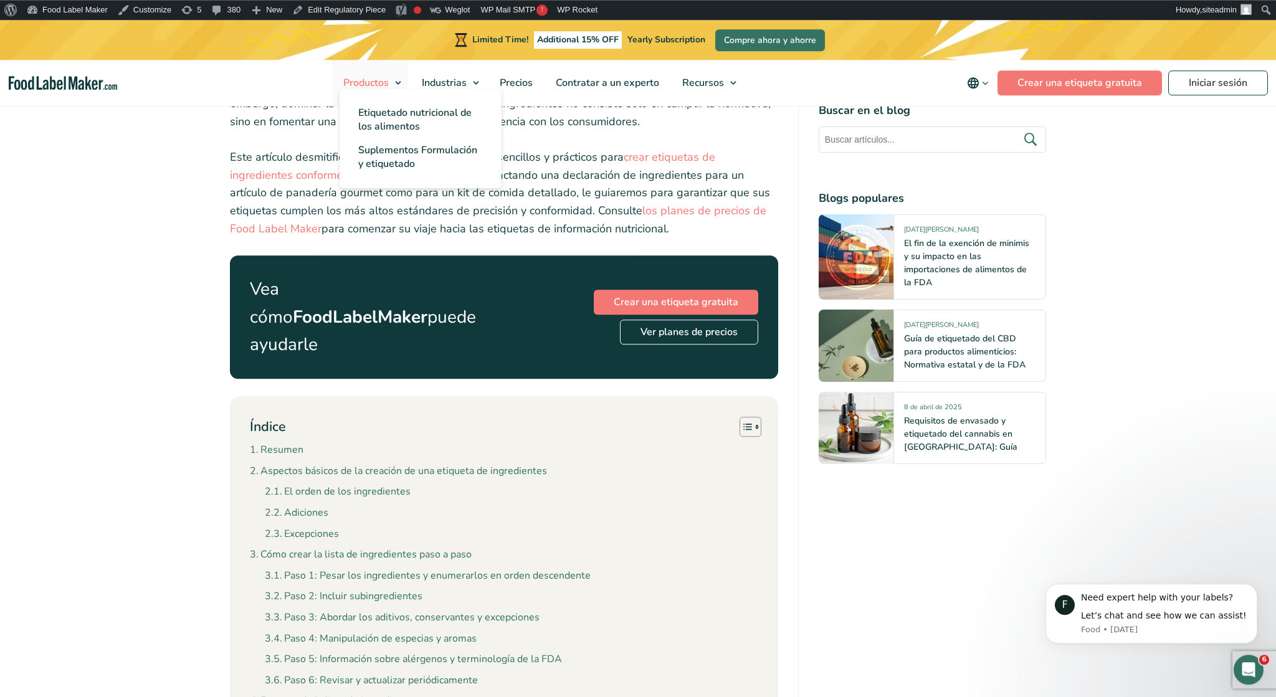
scroll to position [518, 0]
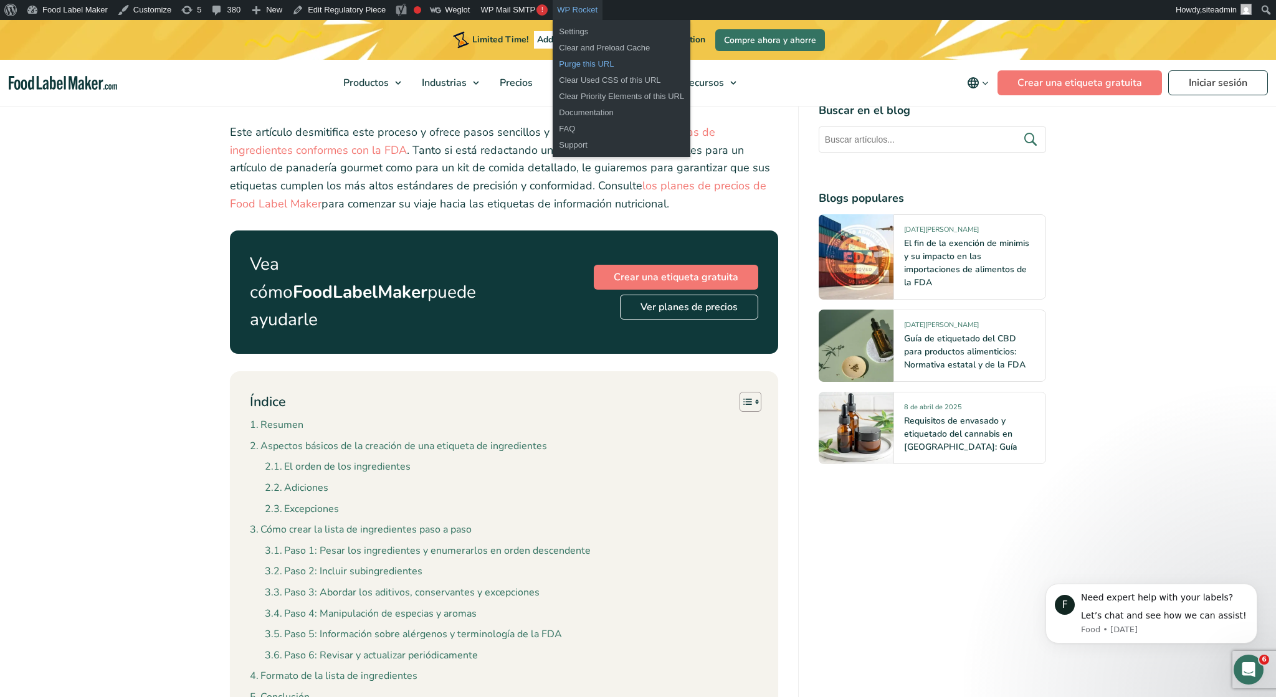
click at [564, 60] on link "Purge this URL" at bounding box center [622, 64] width 138 height 16
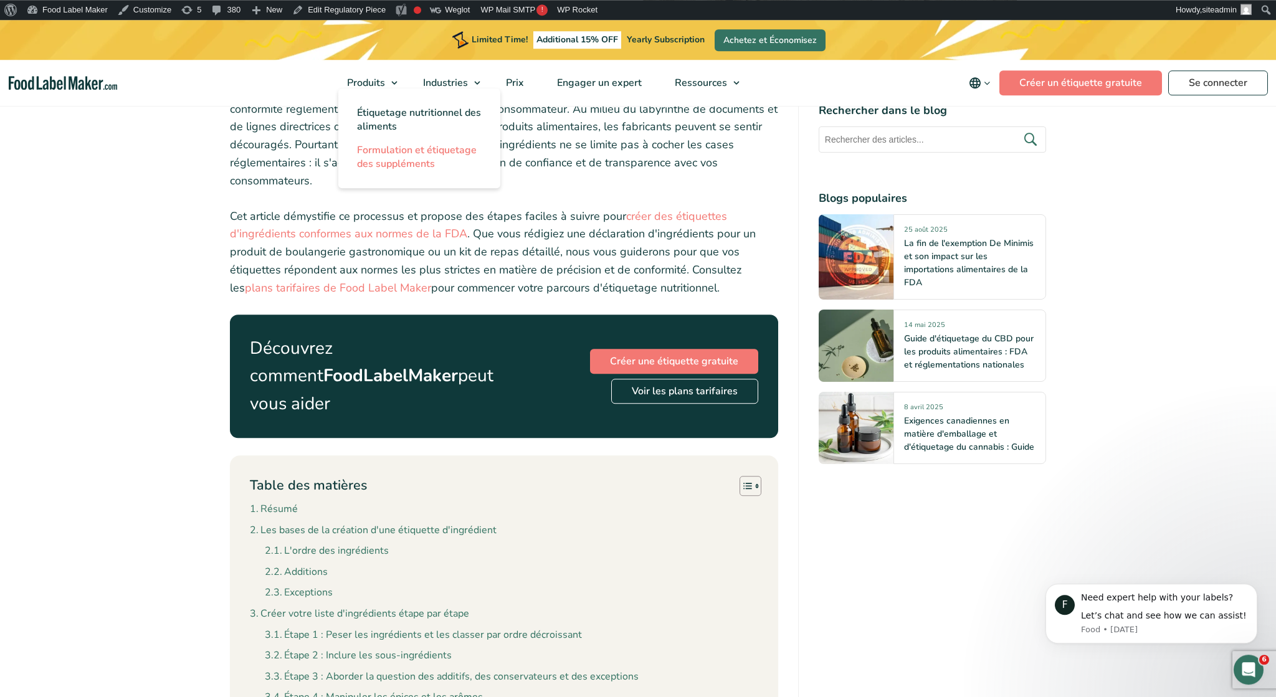
scroll to position [453, 0]
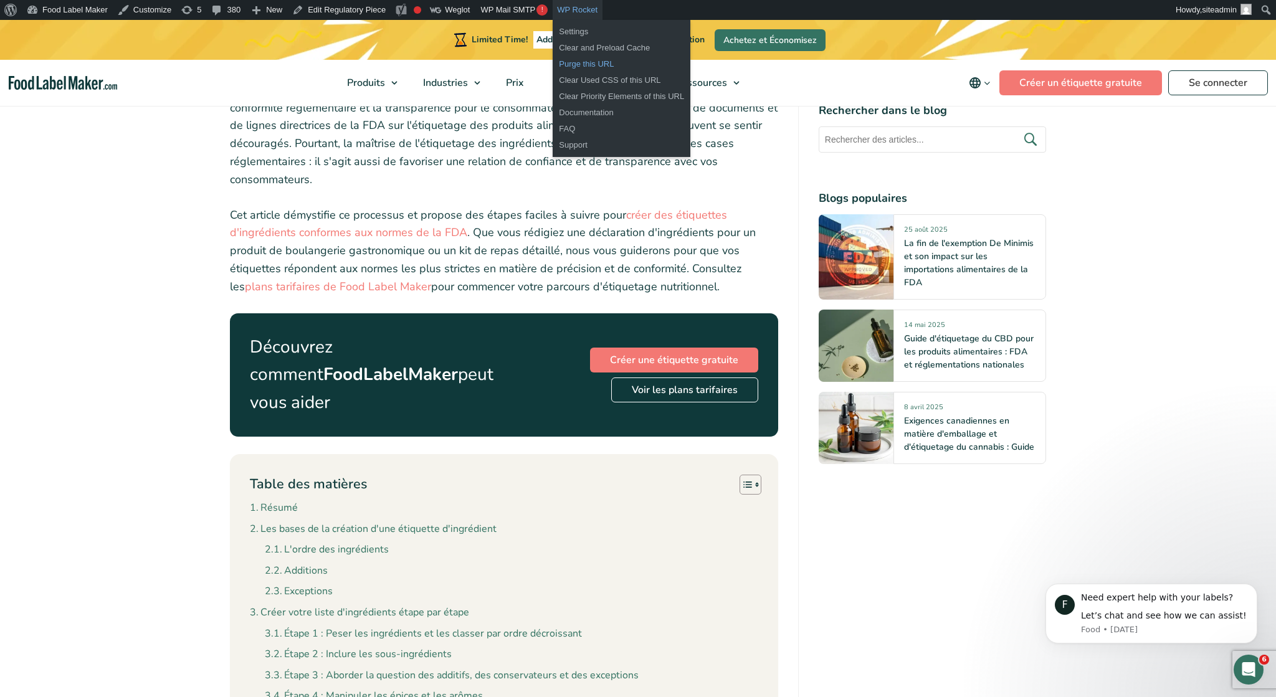
click at [570, 60] on link "Purge this URL" at bounding box center [622, 64] width 138 height 16
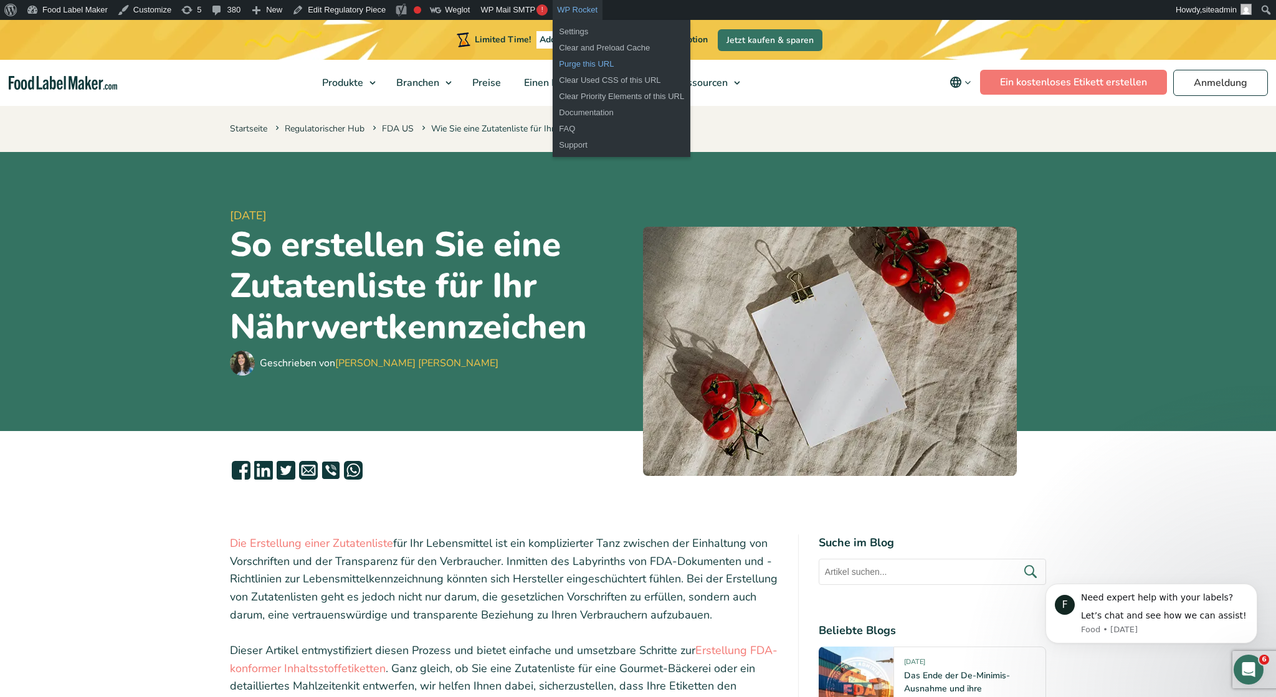
click at [592, 62] on link "Purge this URL" at bounding box center [622, 64] width 138 height 16
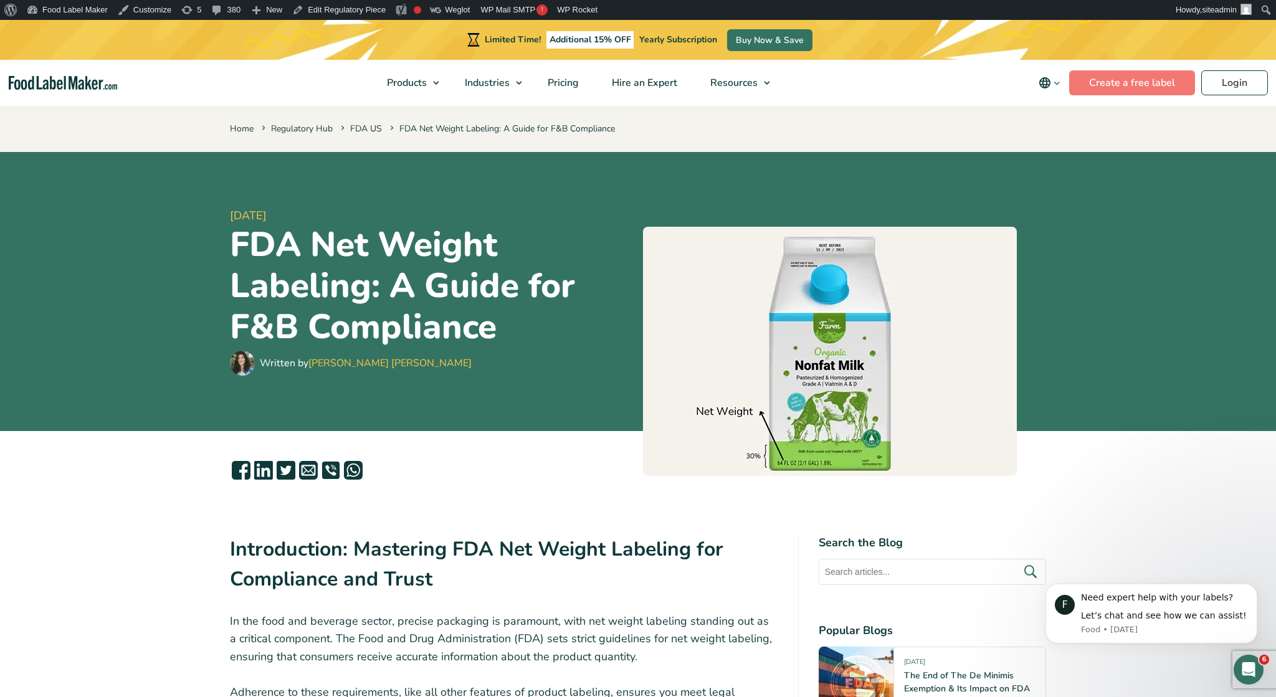
click at [1050, 83] on icon "main navigation" at bounding box center [1044, 82] width 11 height 11
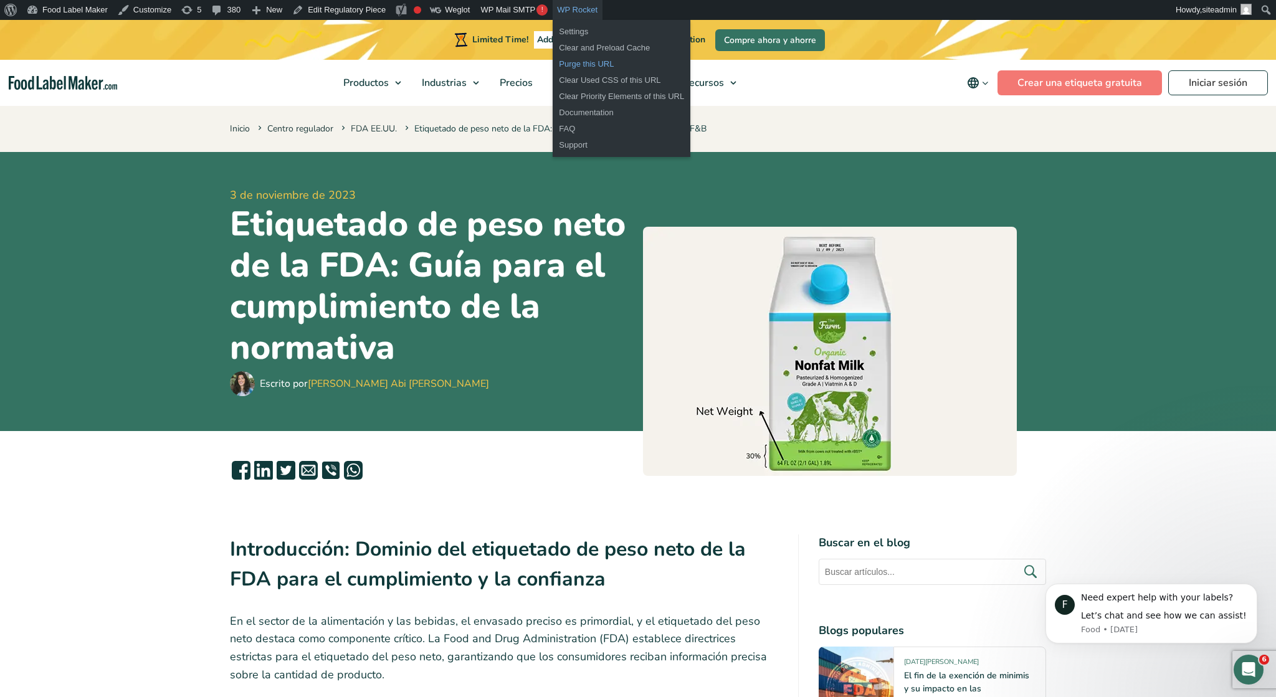
click at [567, 60] on link "Purge this URL" at bounding box center [622, 64] width 138 height 16
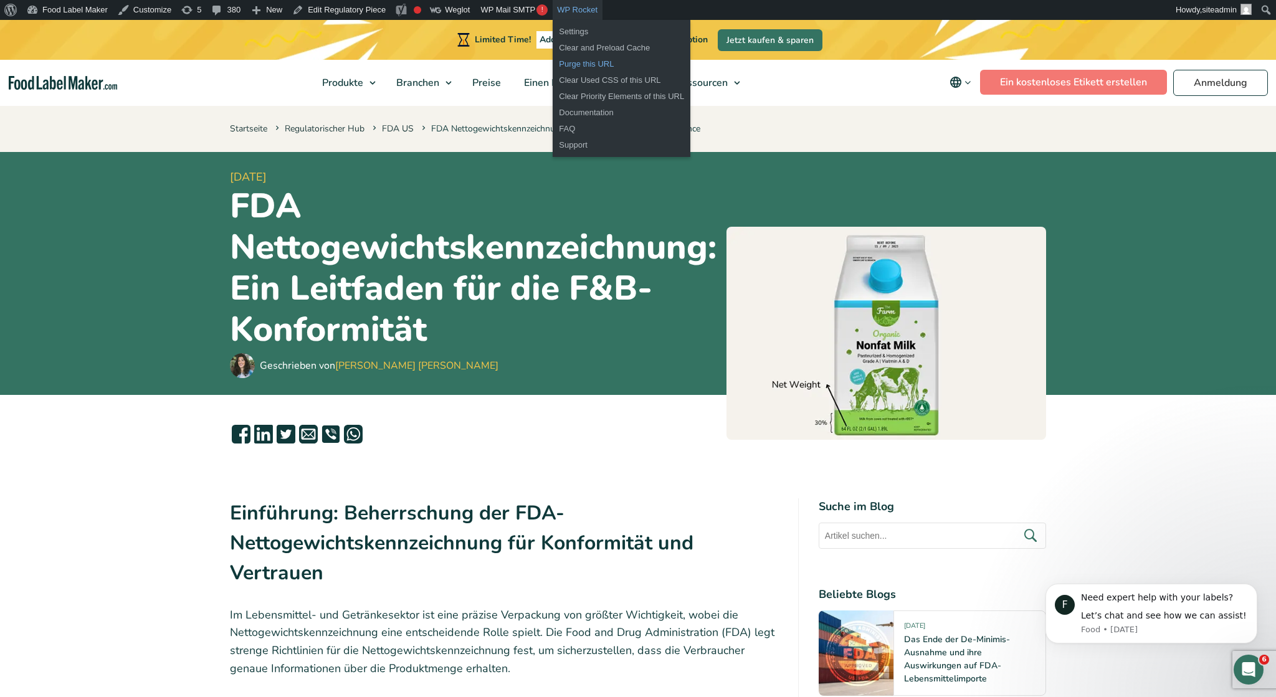
click at [584, 64] on link "Purge this URL" at bounding box center [622, 64] width 138 height 16
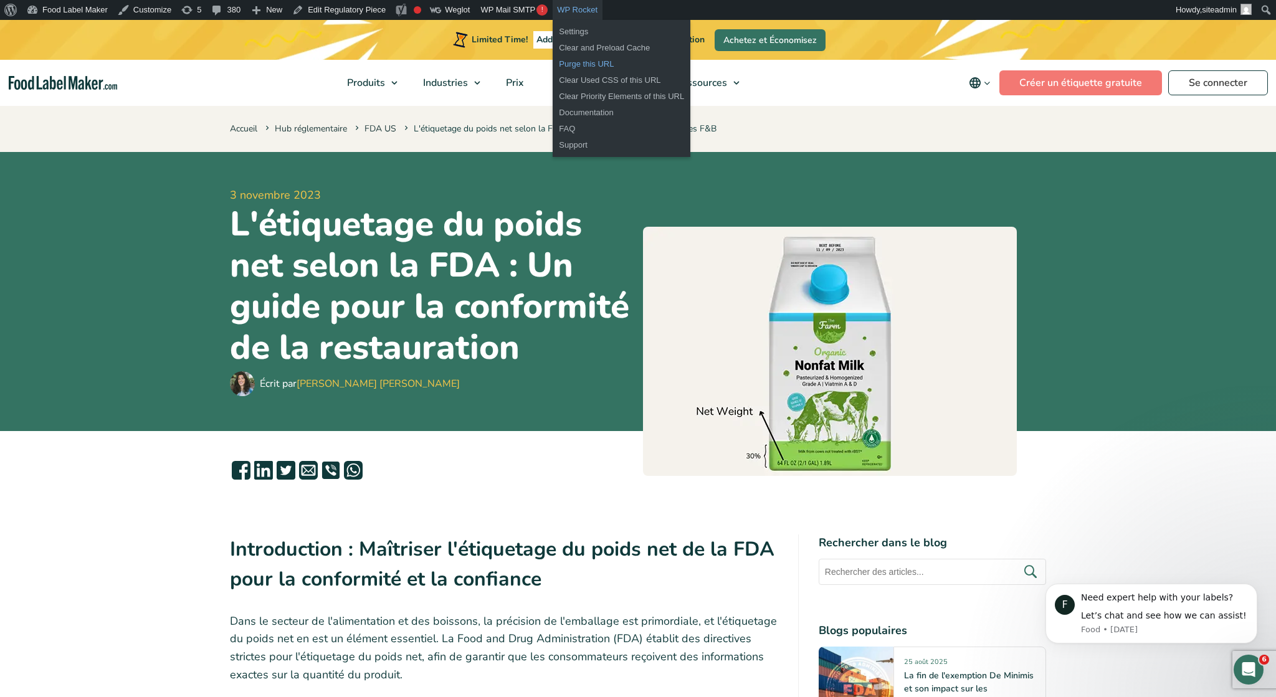
click at [584, 63] on link "Purge this URL" at bounding box center [622, 64] width 138 height 16
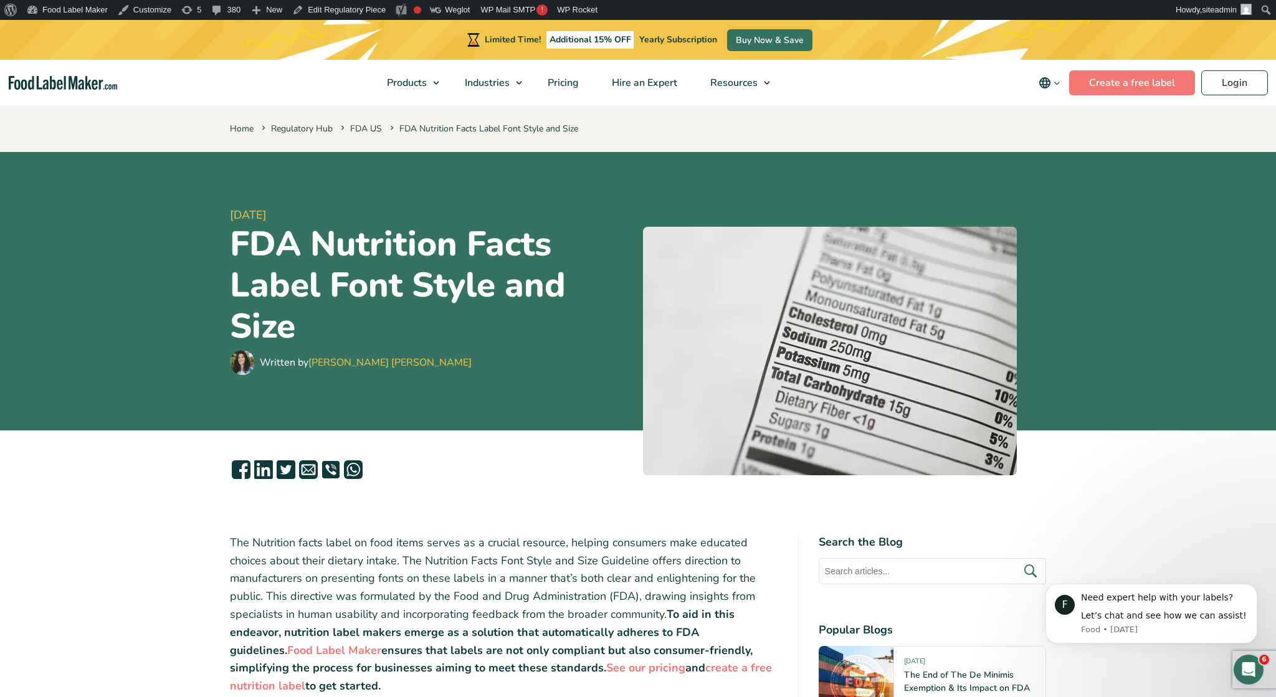
click at [1043, 87] on icon "main navigation" at bounding box center [1044, 82] width 11 height 11
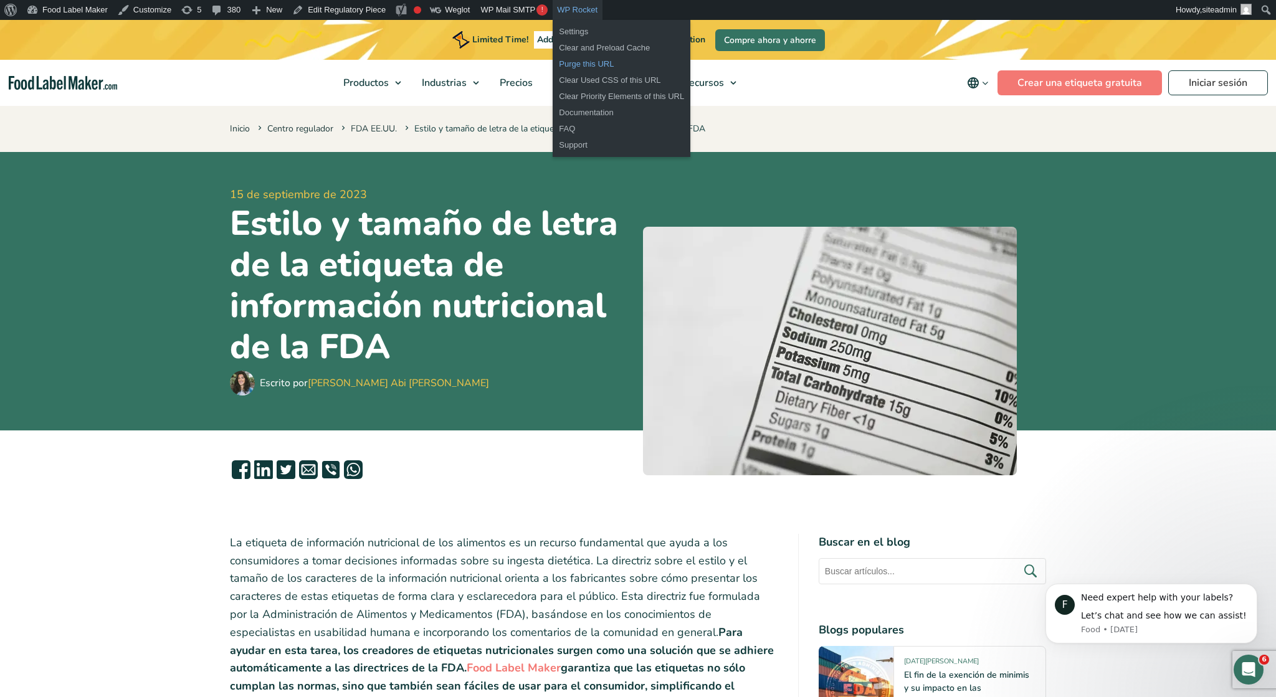
click at [576, 62] on link "Purge this URL" at bounding box center [622, 64] width 138 height 16
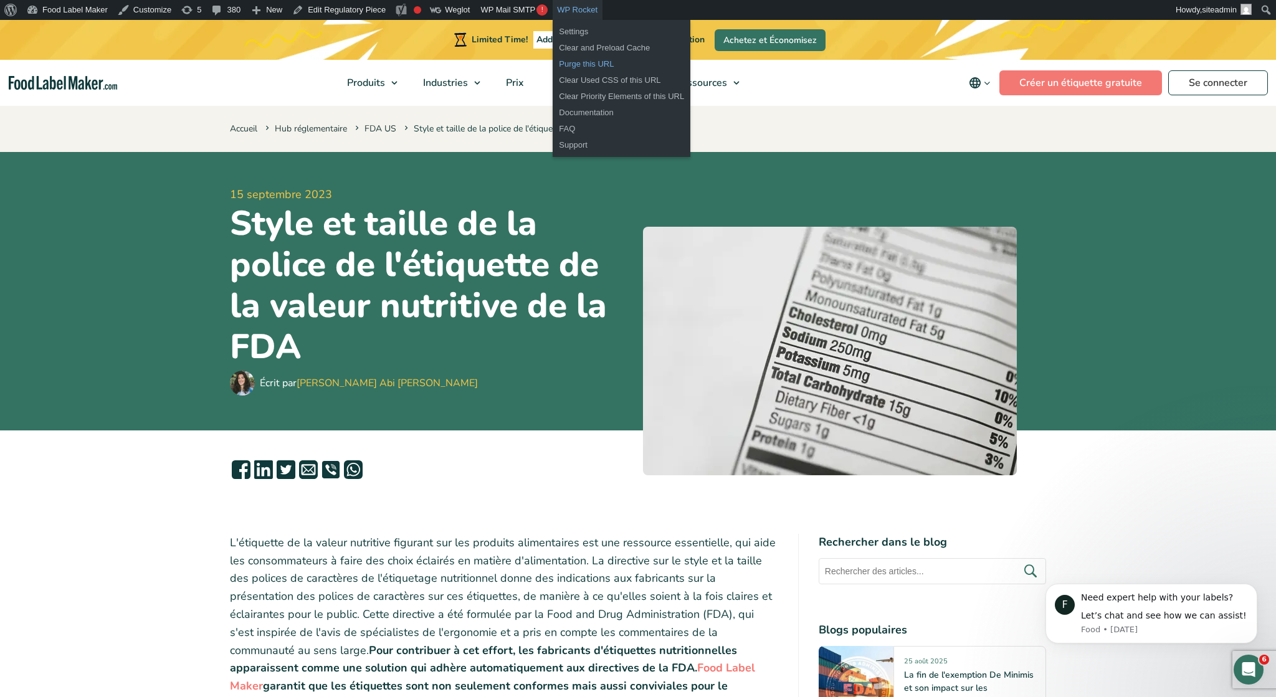
click at [586, 67] on link "Purge this URL" at bounding box center [622, 64] width 138 height 16
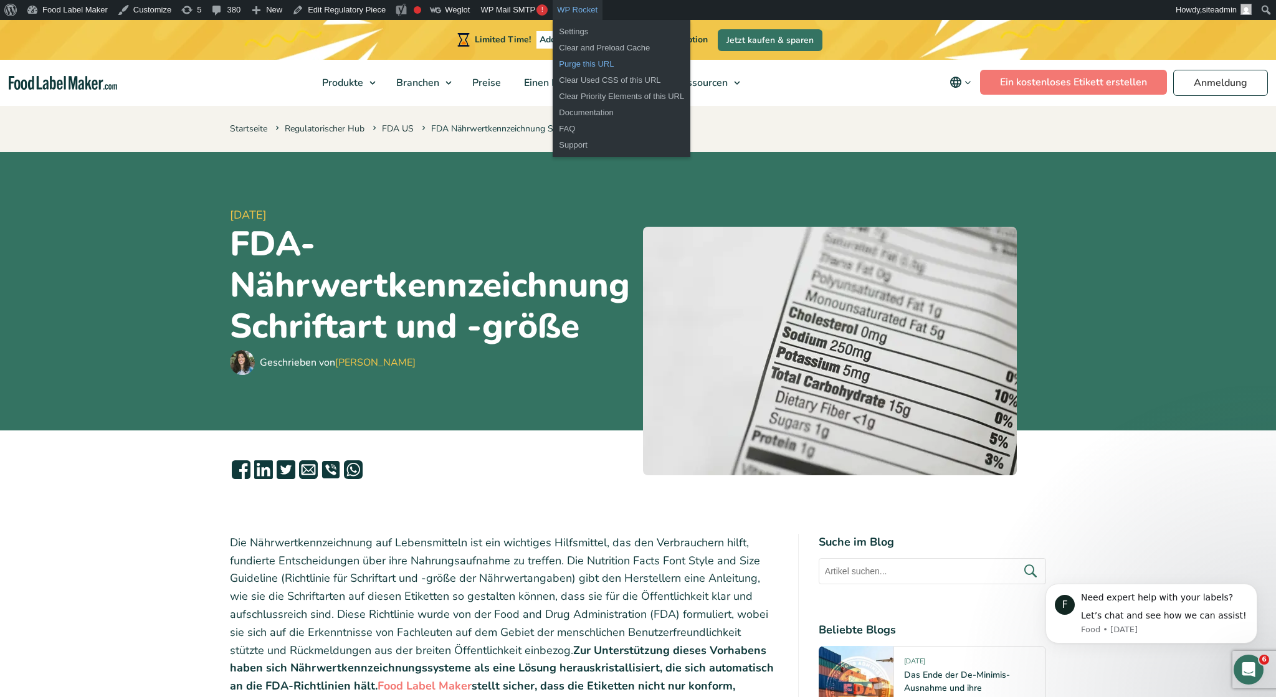
click at [585, 65] on link "Purge this URL" at bounding box center [622, 64] width 138 height 16
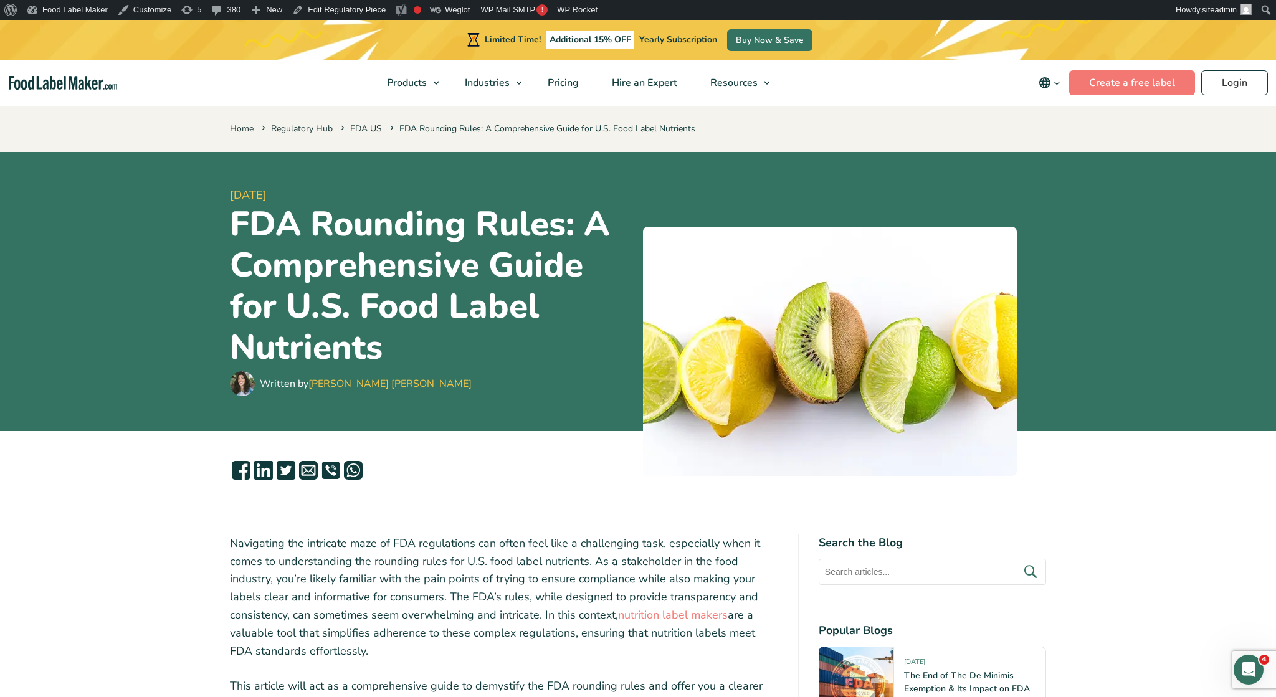
click at [1052, 84] on icon "main navigation" at bounding box center [1044, 82] width 15 height 15
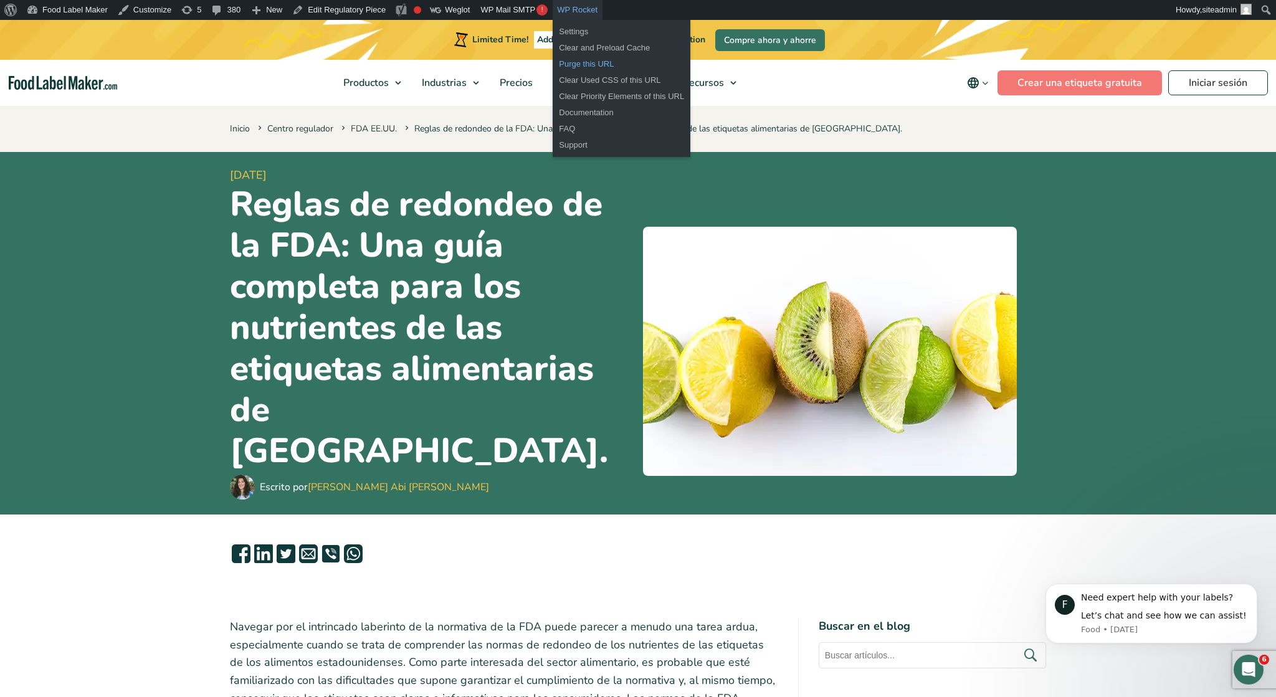
click at [581, 64] on link "Purge this URL" at bounding box center [622, 64] width 138 height 16
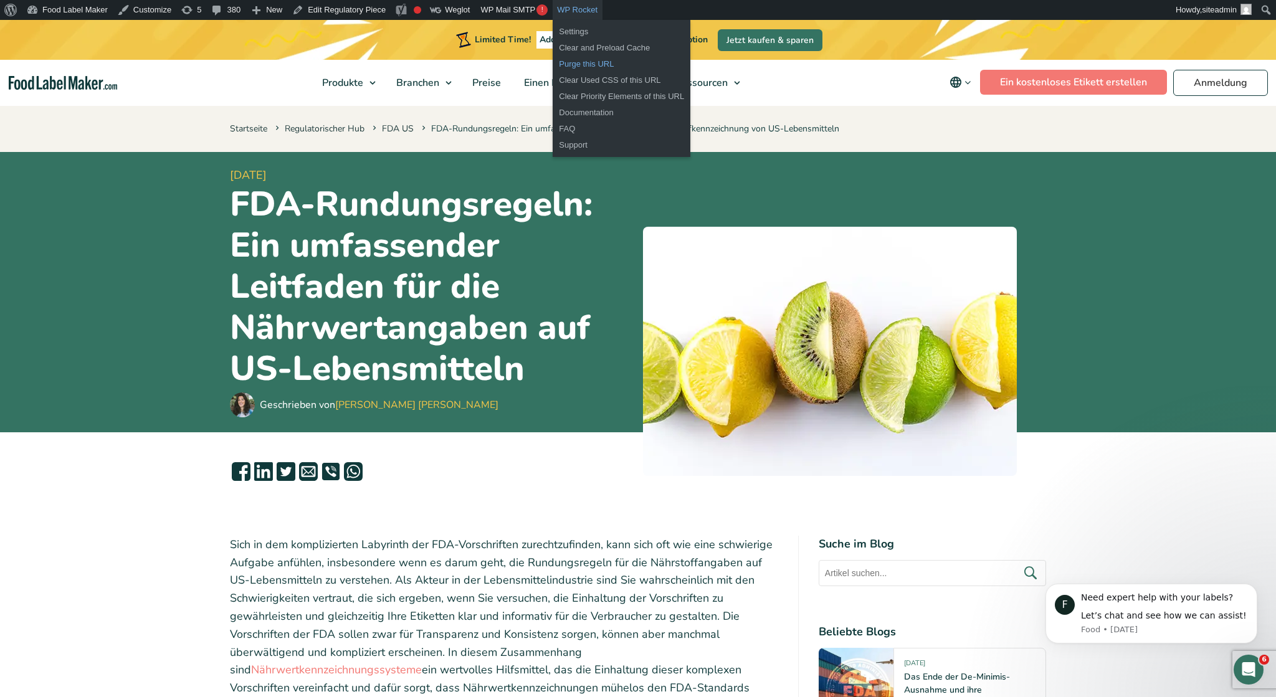
click at [582, 65] on link "Purge this URL" at bounding box center [622, 64] width 138 height 16
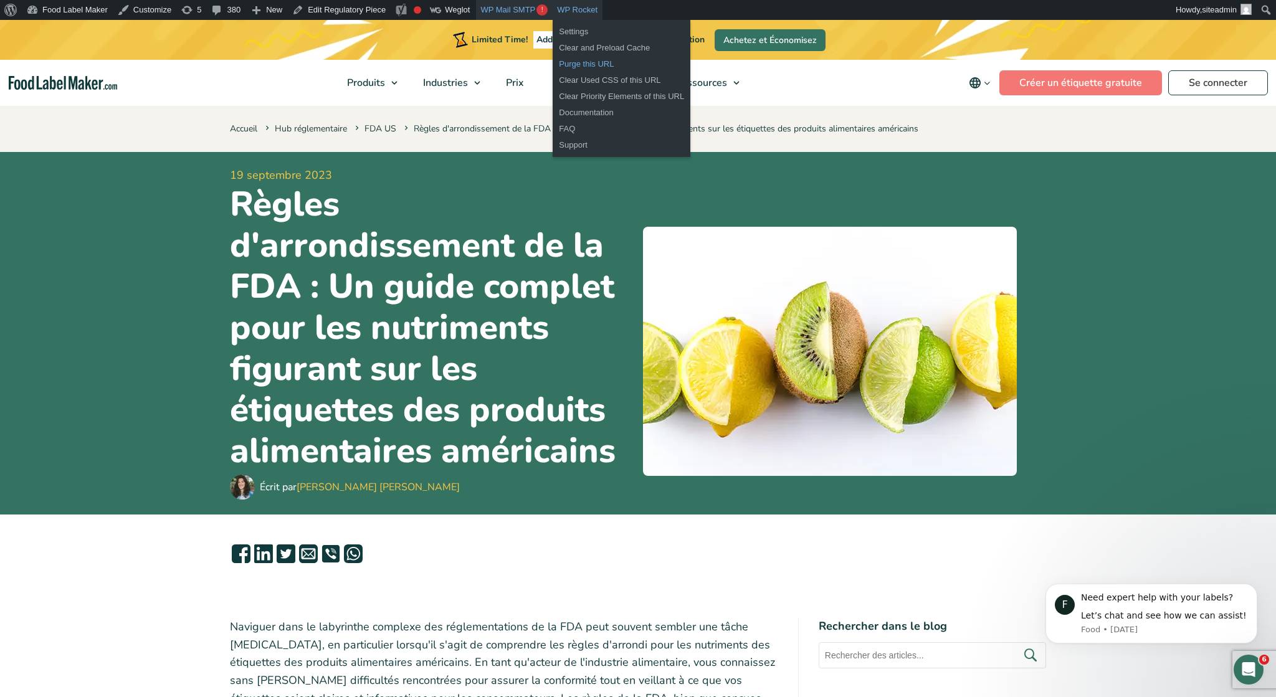
drag, startPoint x: 581, startPoint y: 64, endPoint x: 543, endPoint y: 4, distance: 70.3
click at [581, 64] on link "Purge this URL" at bounding box center [622, 64] width 138 height 16
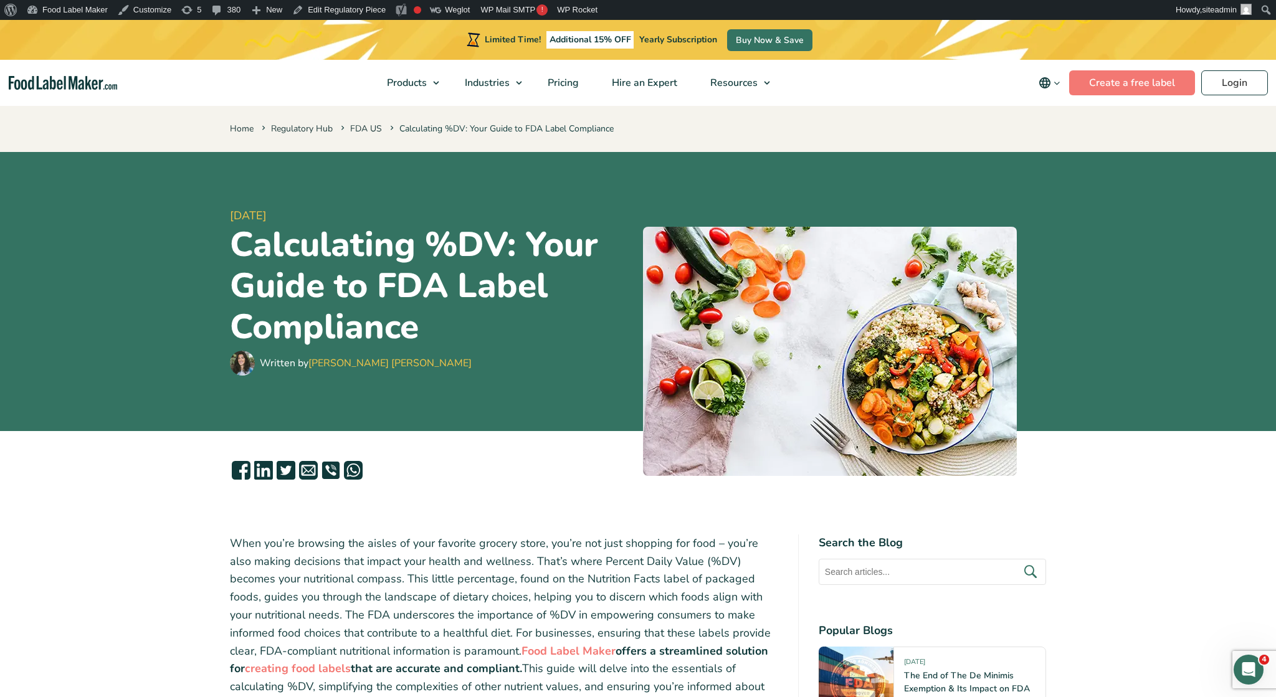
click at [1042, 78] on icon "main navigation" at bounding box center [1044, 82] width 15 height 15
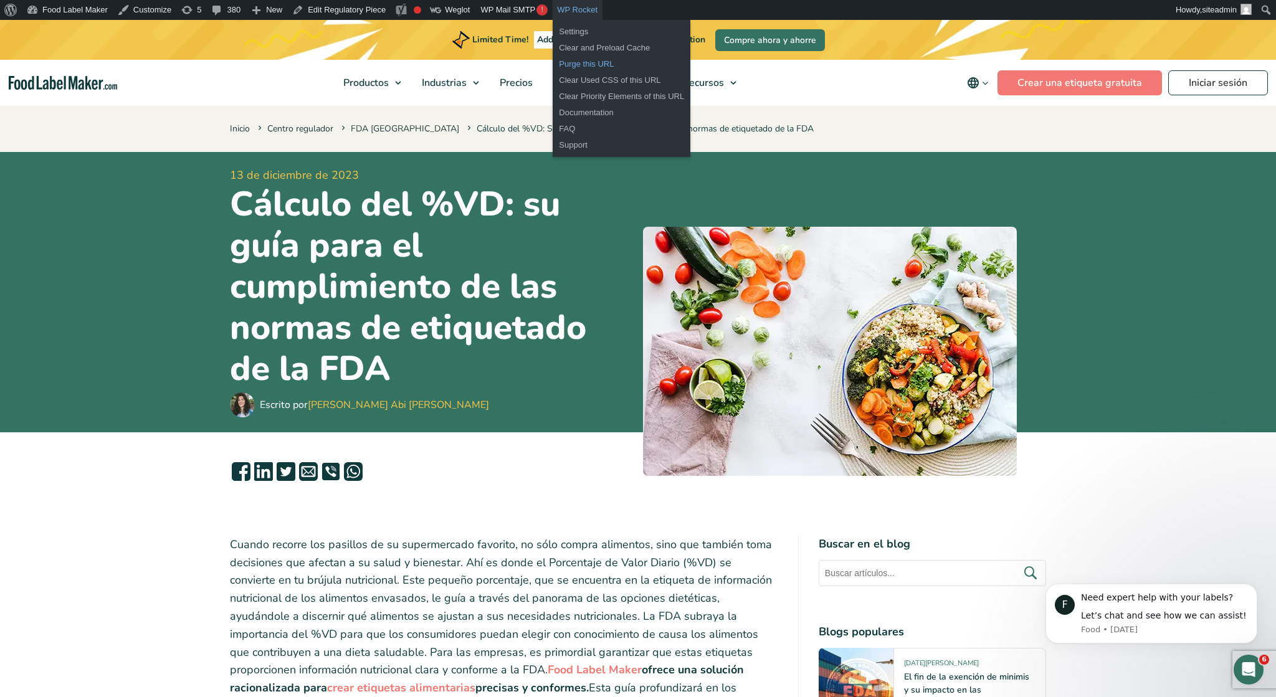
click at [565, 62] on link "Purge this URL" at bounding box center [622, 64] width 138 height 16
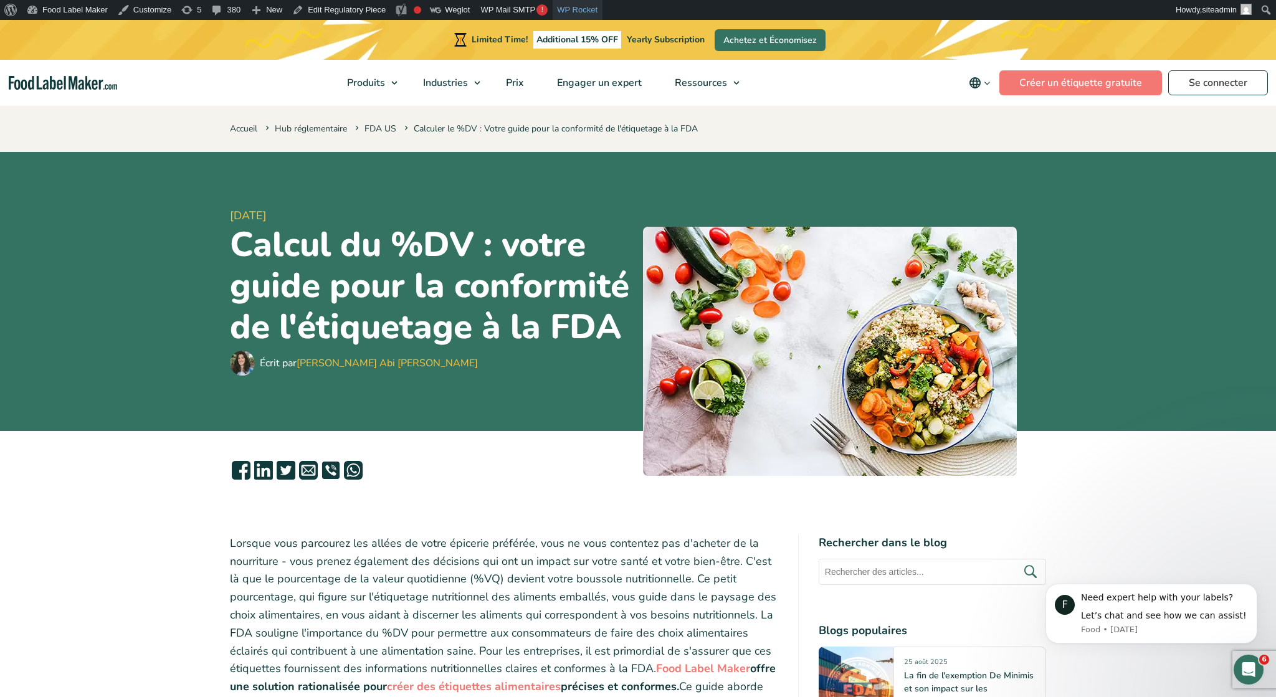
click at [581, 7] on link "WP Rocket" at bounding box center [578, 10] width 50 height 20
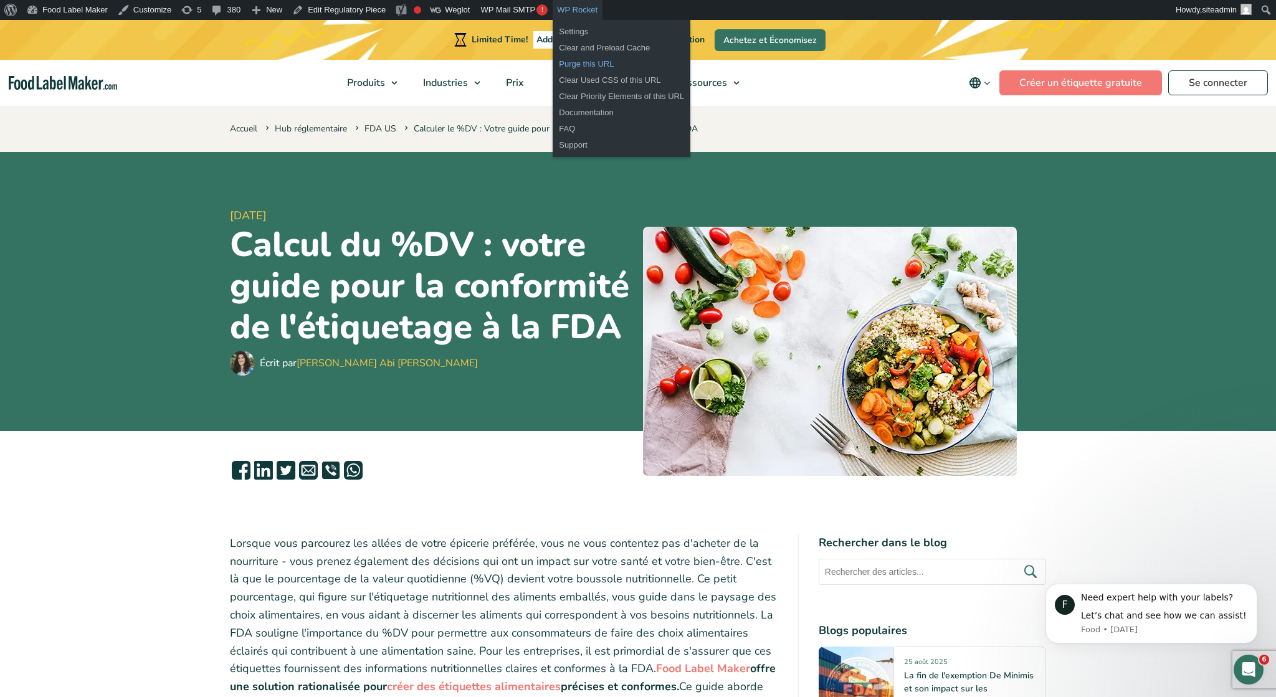
click at [584, 64] on link "Purge this URL" at bounding box center [622, 64] width 138 height 16
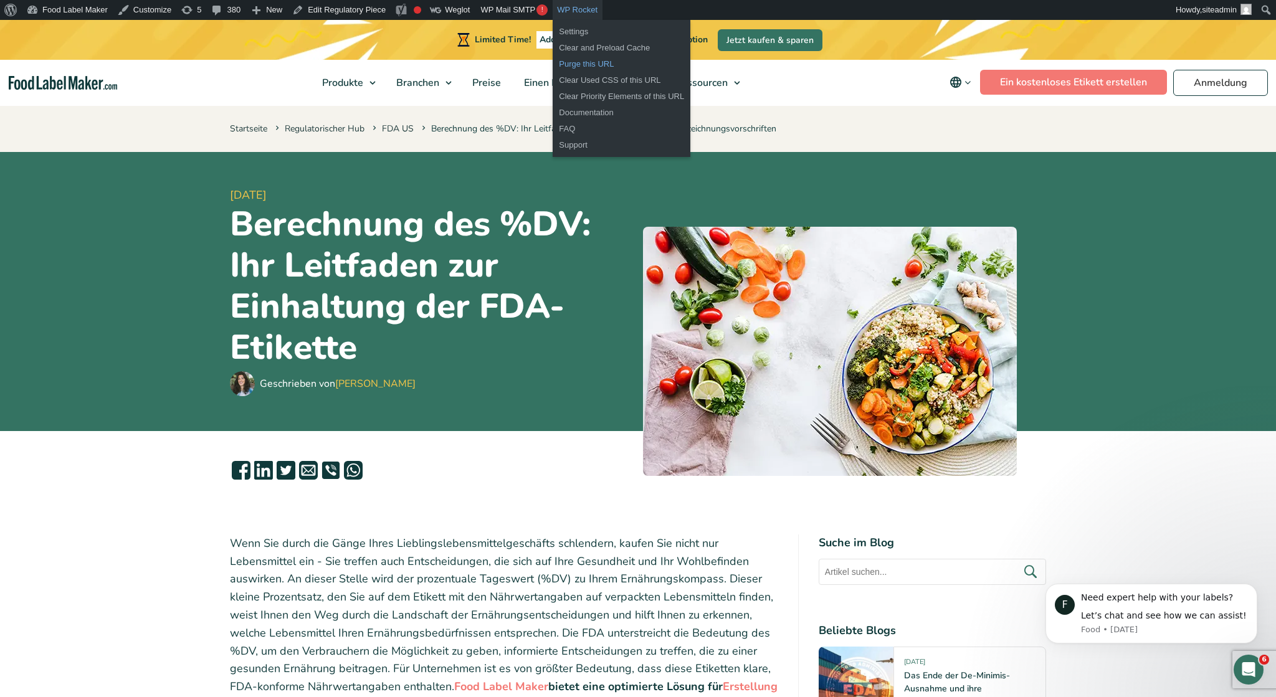
click at [581, 67] on link "Purge this URL" at bounding box center [622, 64] width 138 height 16
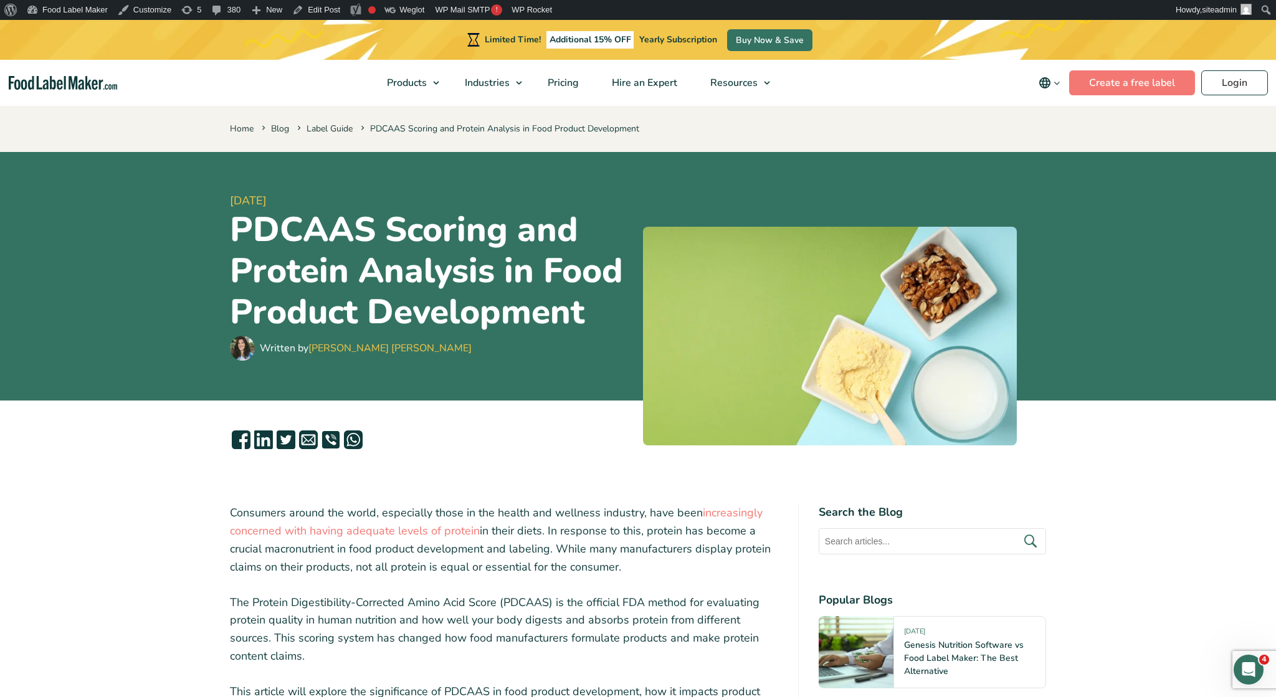
click at [1057, 83] on icon "main navigation" at bounding box center [1056, 82] width 9 height 9
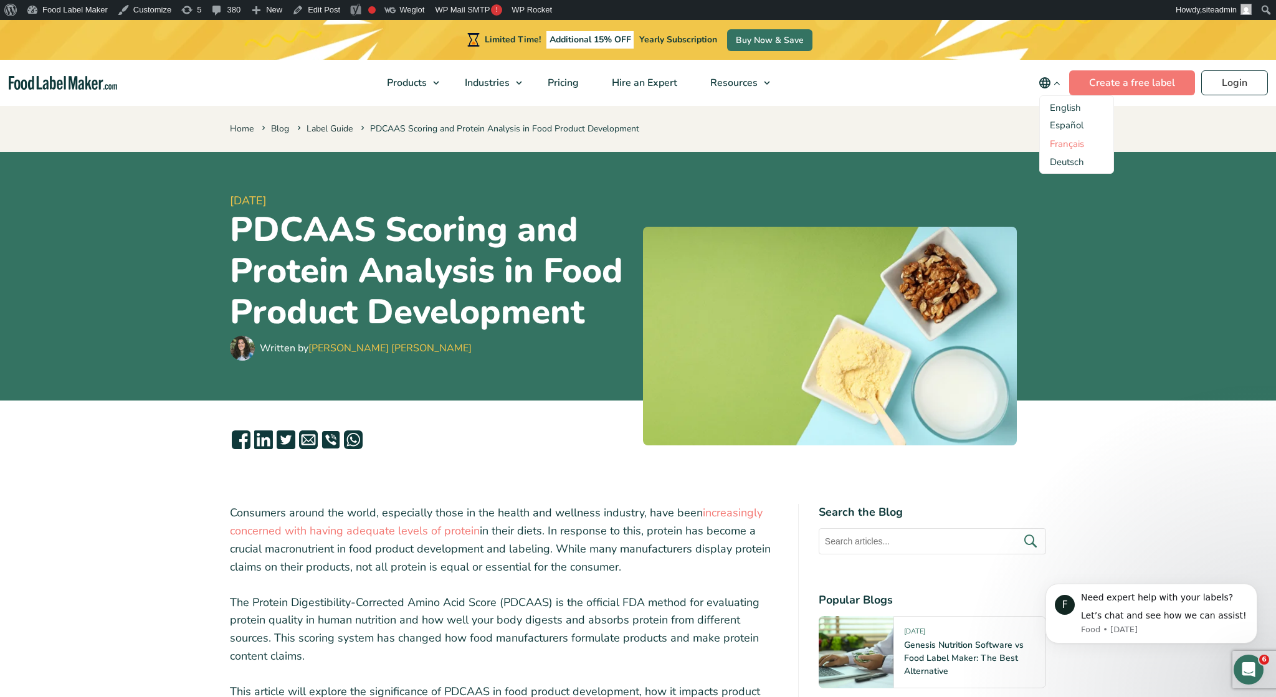
drag, startPoint x: 1076, startPoint y: 122, endPoint x: 1072, endPoint y: 142, distance: 20.3
click at [1076, 124] on link "Español" at bounding box center [1067, 125] width 34 height 12
click at [1071, 160] on link "Deutsch" at bounding box center [1067, 162] width 34 height 12
click at [1068, 156] on link "Deutsch" at bounding box center [1067, 162] width 34 height 12
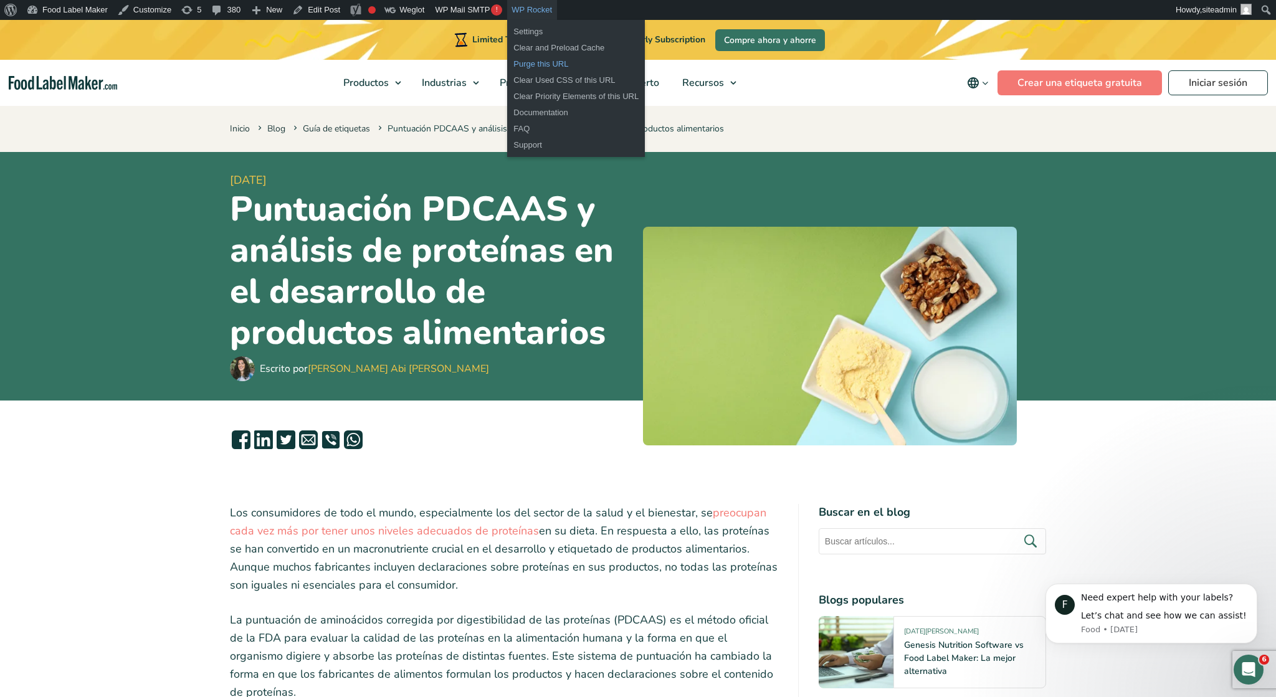
click at [526, 63] on link "Purge this URL" at bounding box center [576, 64] width 138 height 16
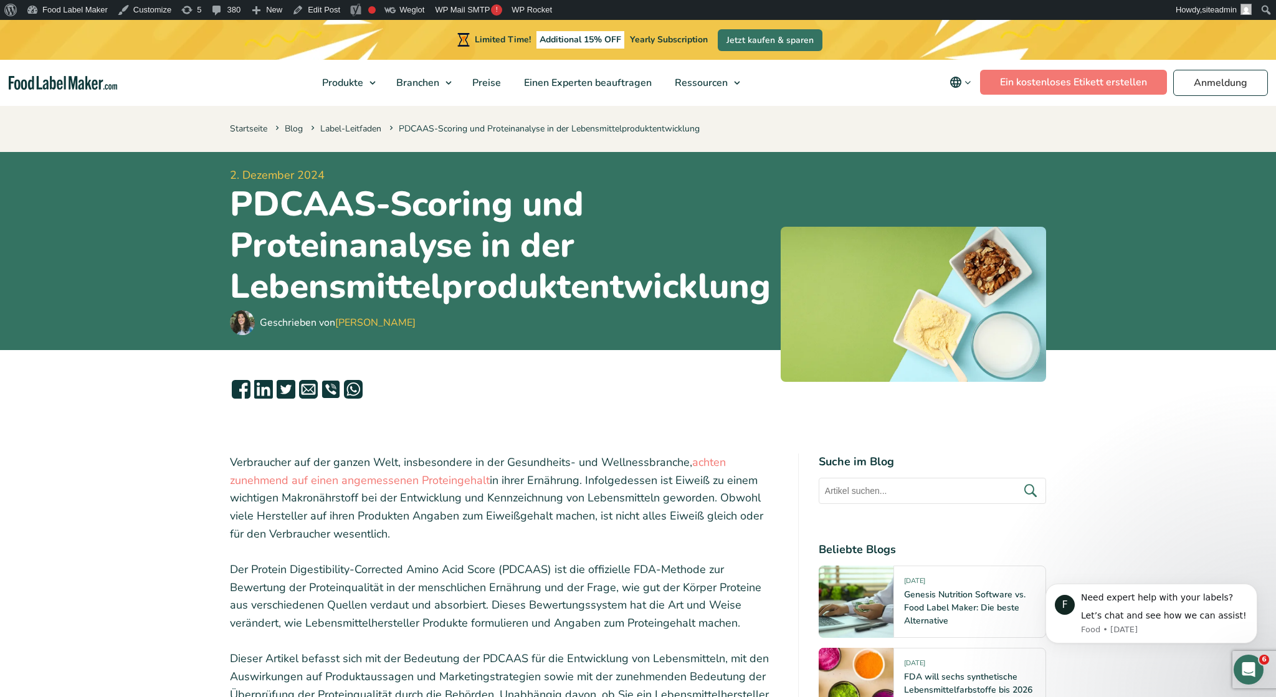
click at [959, 81] on icon "main navigation" at bounding box center [955, 82] width 11 height 11
click at [981, 130] on link "English" at bounding box center [976, 124] width 31 height 12
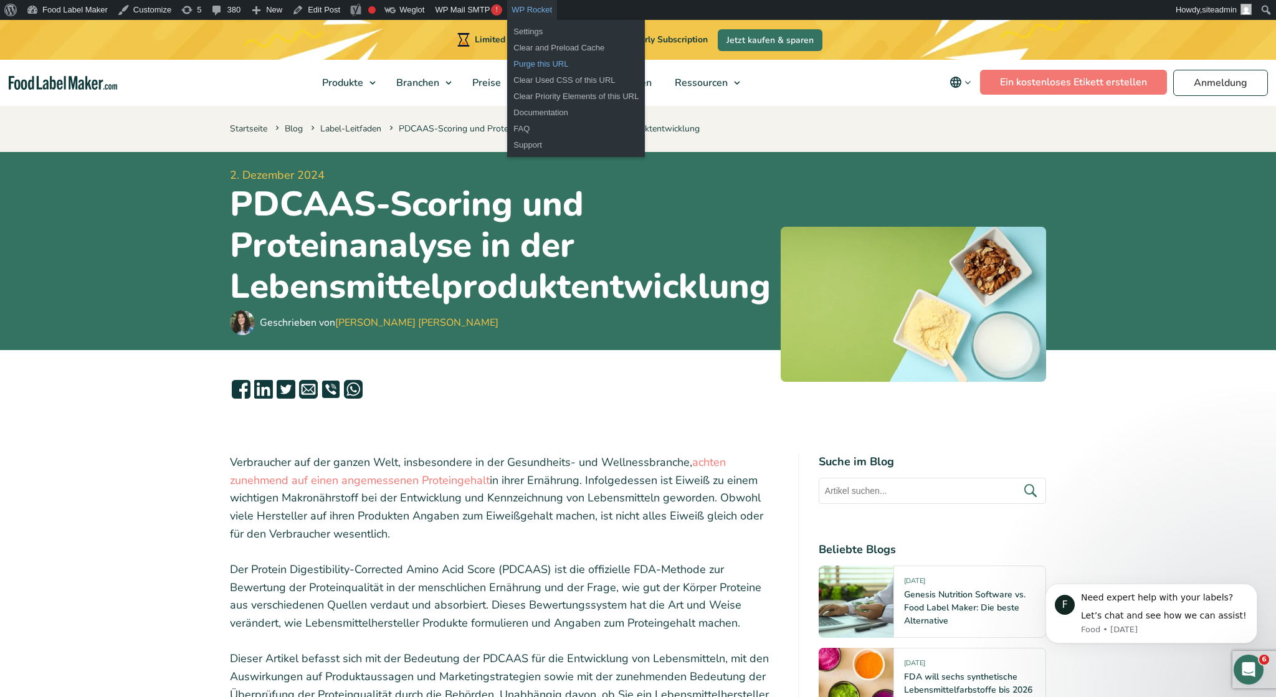
click at [533, 65] on link "Purge this URL" at bounding box center [576, 64] width 138 height 16
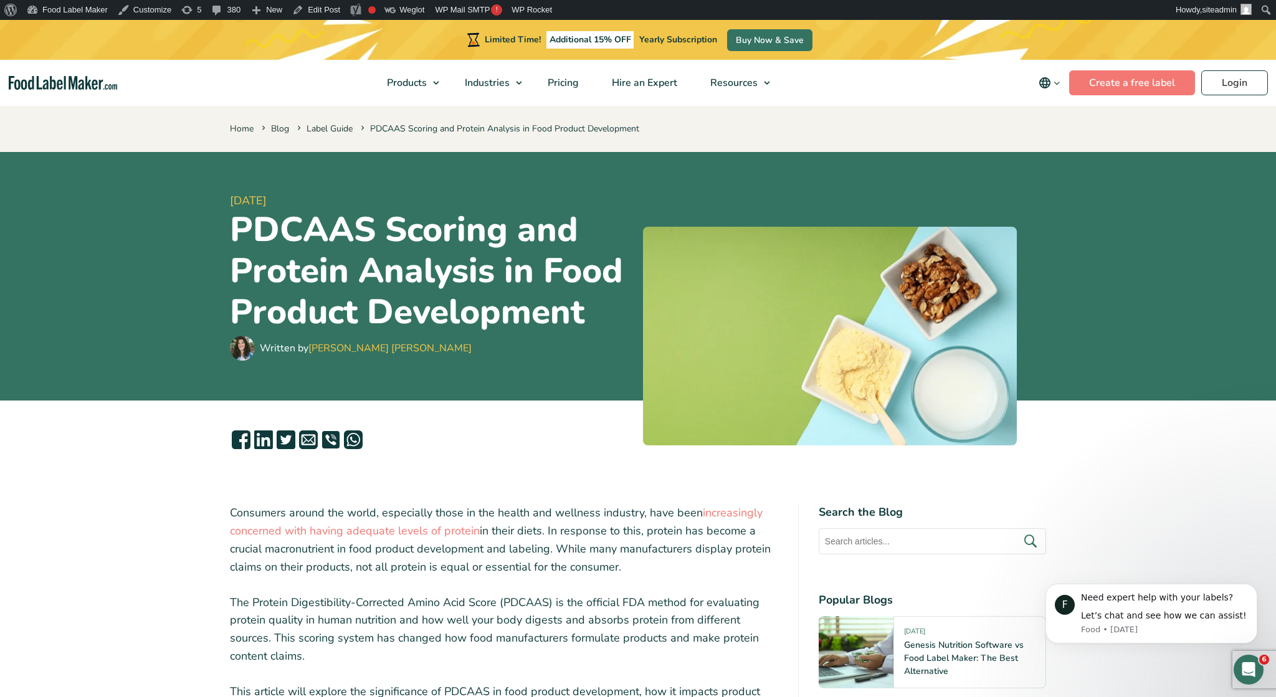
click at [1046, 72] on button "main navigation" at bounding box center [1049, 82] width 39 height 25
click at [1062, 146] on link "Français" at bounding box center [1067, 144] width 34 height 12
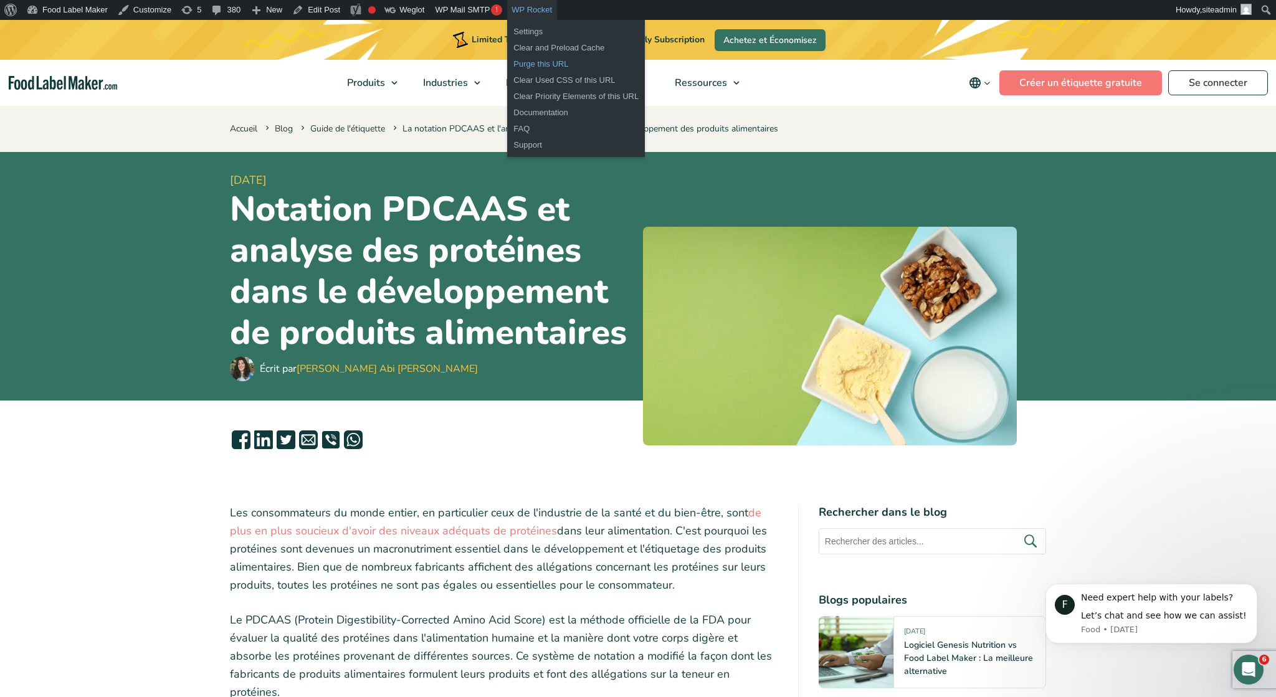
click at [546, 67] on link "Purge this URL" at bounding box center [576, 64] width 138 height 16
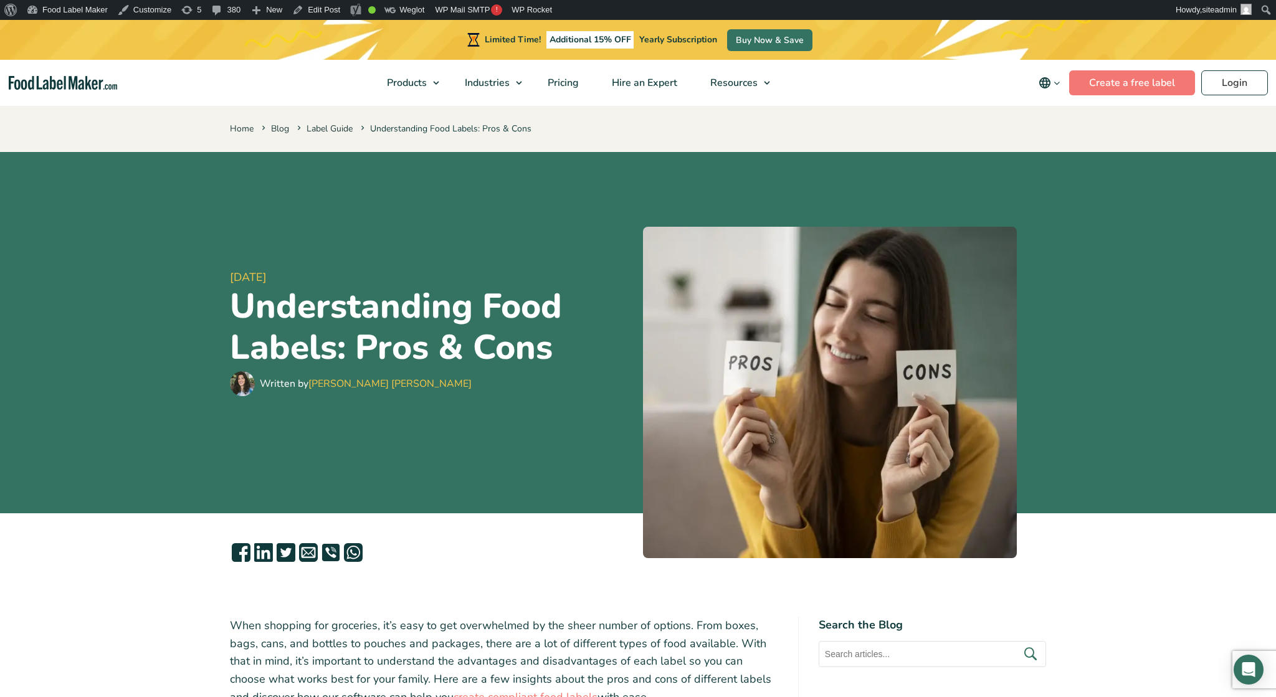
click at [1051, 84] on icon "main navigation" at bounding box center [1044, 82] width 15 height 15
click at [1066, 127] on link "Español" at bounding box center [1067, 125] width 34 height 12
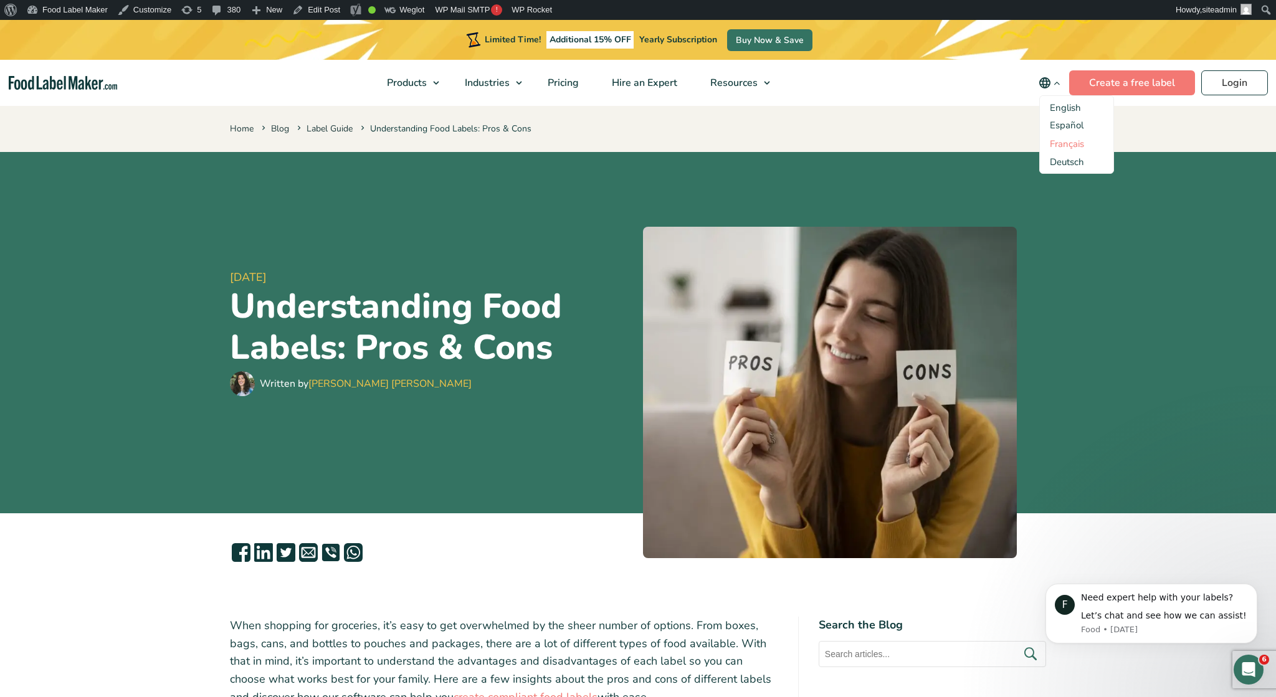
click at [1068, 143] on link "Français" at bounding box center [1067, 144] width 34 height 12
click at [1072, 164] on link "Deutsch" at bounding box center [1067, 162] width 34 height 12
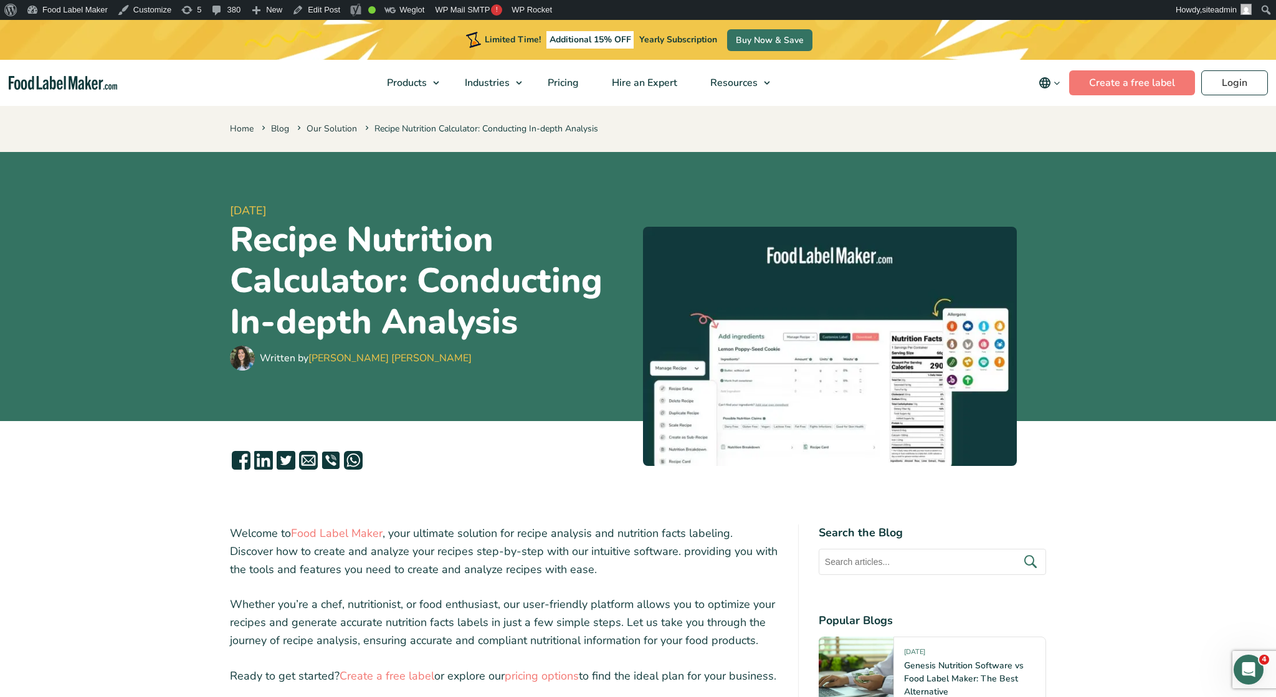
drag, startPoint x: 1044, startPoint y: 87, endPoint x: 1048, endPoint y: 97, distance: 10.6
click at [1045, 87] on icon "main navigation" at bounding box center [1044, 82] width 15 height 15
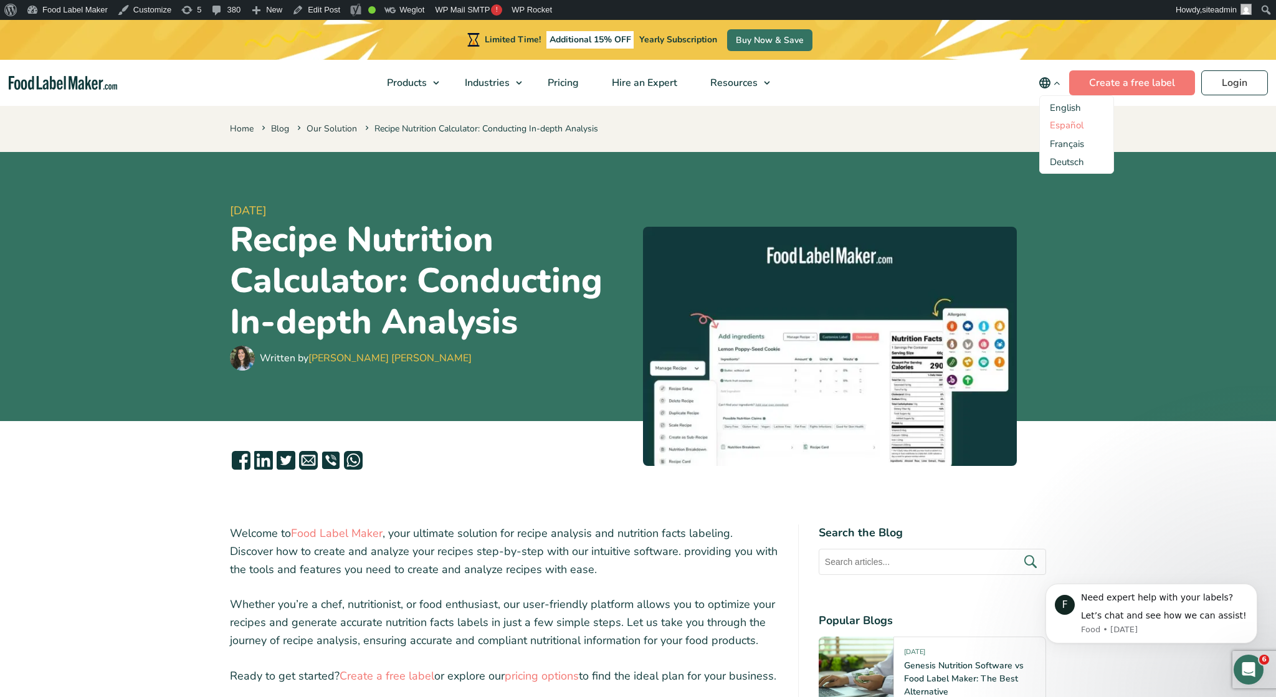
click at [1073, 125] on link "Español" at bounding box center [1067, 125] width 34 height 12
drag, startPoint x: 1068, startPoint y: 145, endPoint x: 1068, endPoint y: 154, distance: 10.0
click at [1068, 147] on link "Français" at bounding box center [1067, 144] width 34 height 12
click at [1068, 158] on link "Deutsch" at bounding box center [1067, 162] width 34 height 12
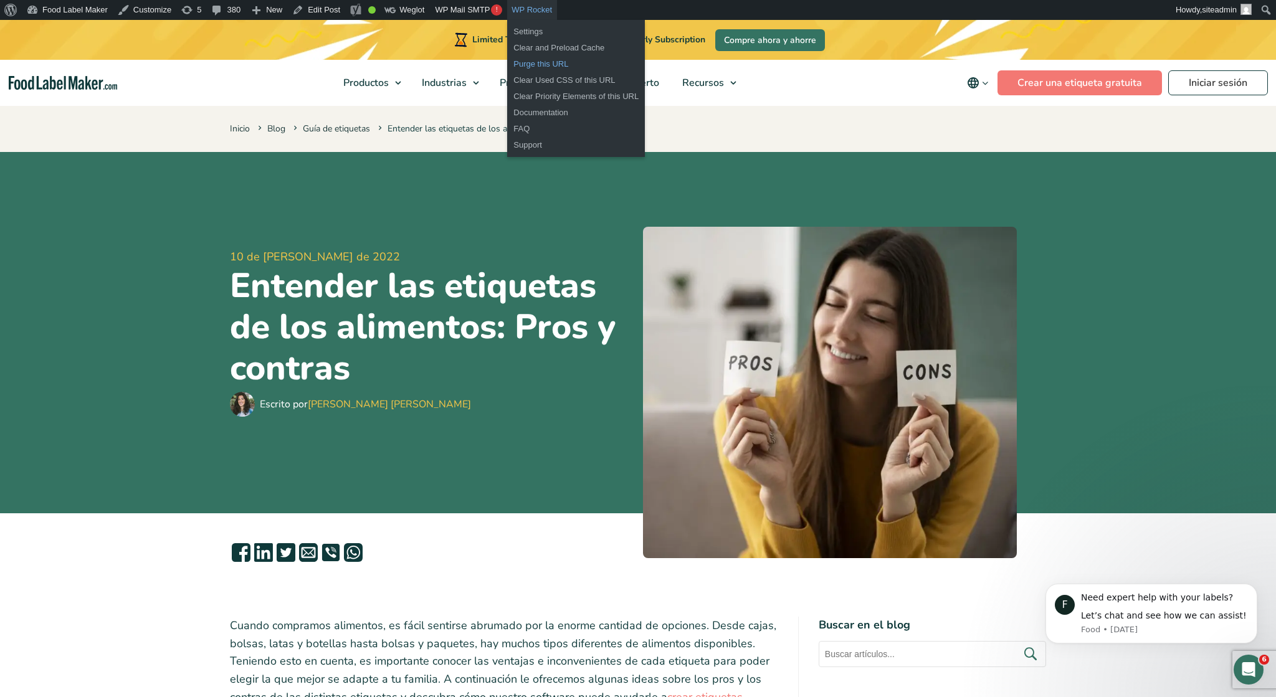
click at [542, 66] on link "Purge this URL" at bounding box center [576, 64] width 138 height 16
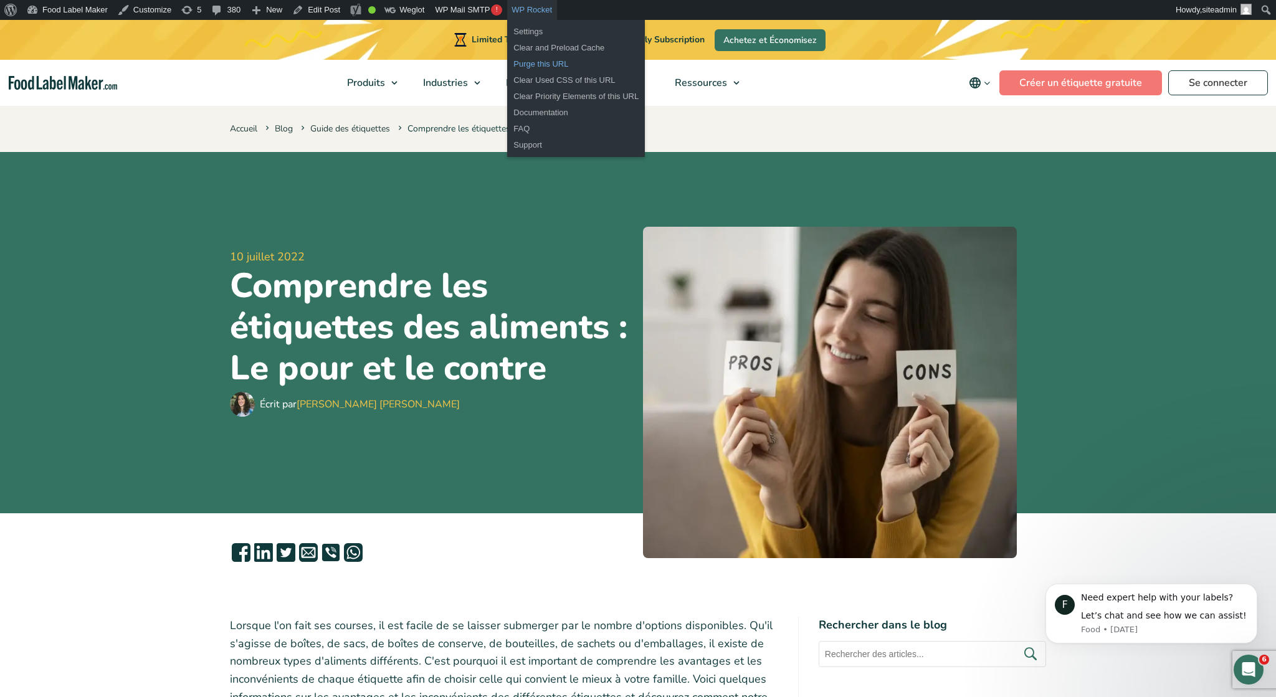
click at [531, 69] on link "Purge this URL" at bounding box center [576, 64] width 138 height 16
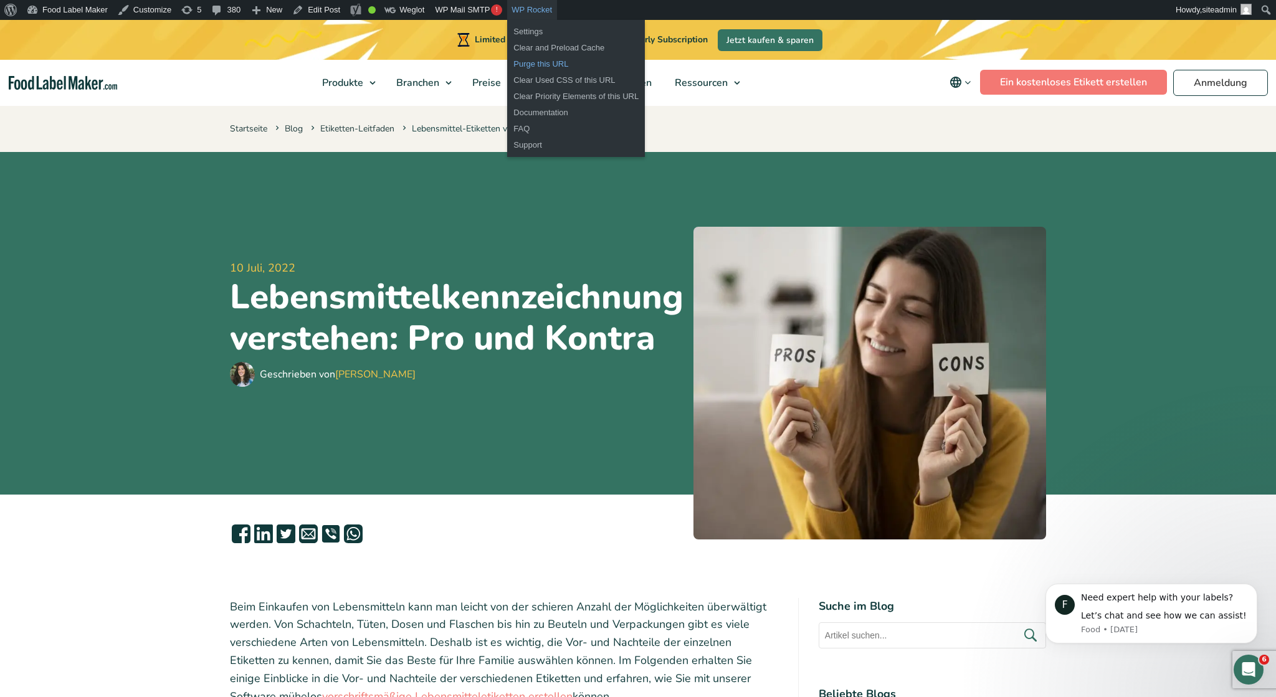
click at [531, 60] on link "Purge this URL" at bounding box center [576, 64] width 138 height 16
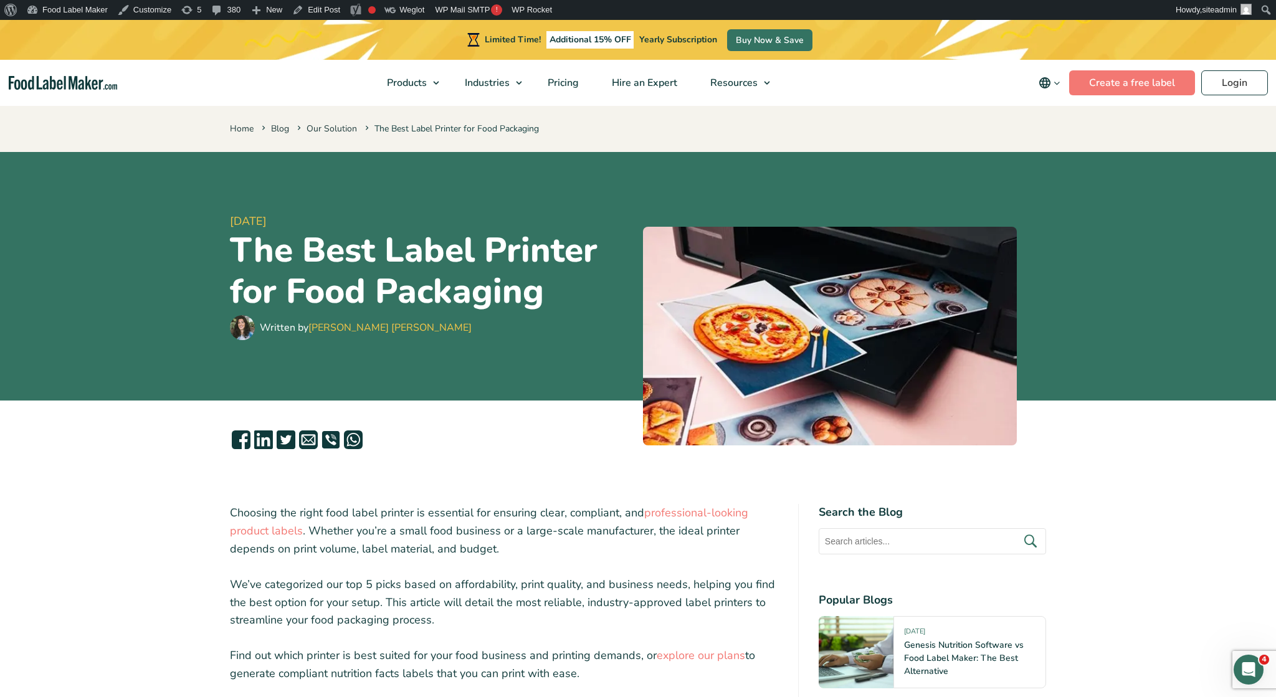
click at [1045, 82] on icon "main navigation" at bounding box center [1044, 82] width 11 height 11
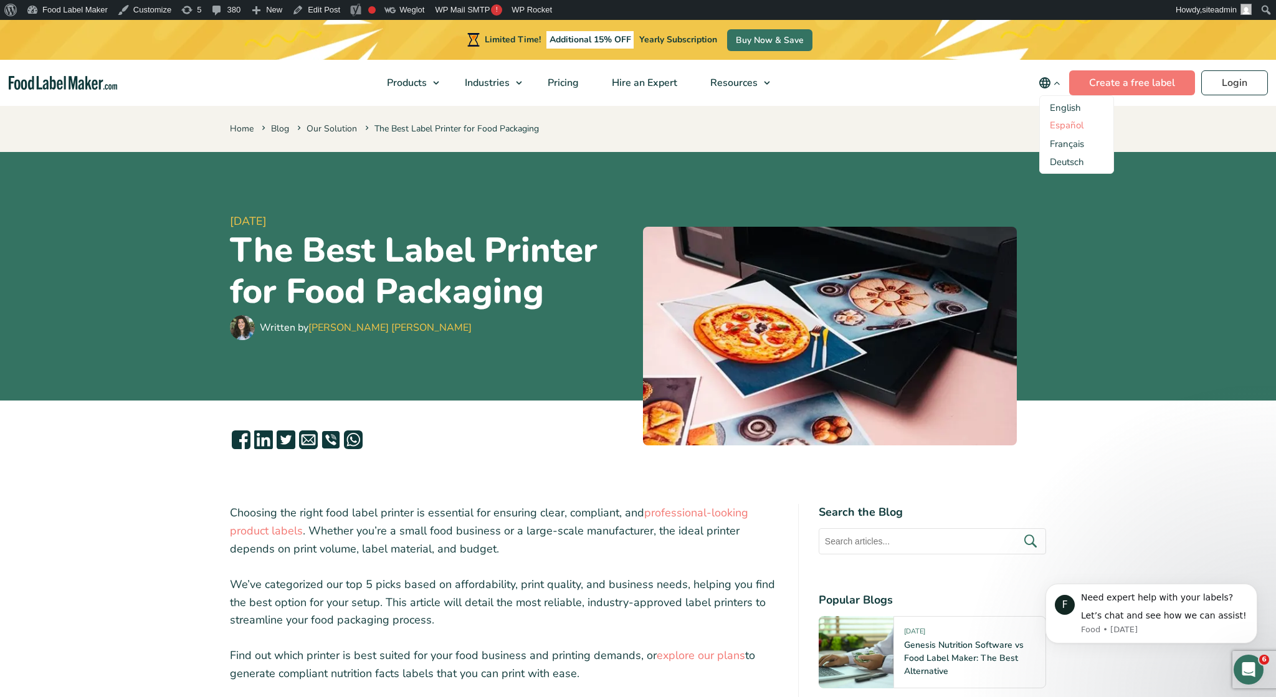
click at [1061, 127] on link "Español" at bounding box center [1067, 125] width 34 height 12
click at [1063, 145] on link "Français" at bounding box center [1067, 144] width 34 height 12
click at [1065, 159] on link "Deutsch" at bounding box center [1067, 162] width 34 height 12
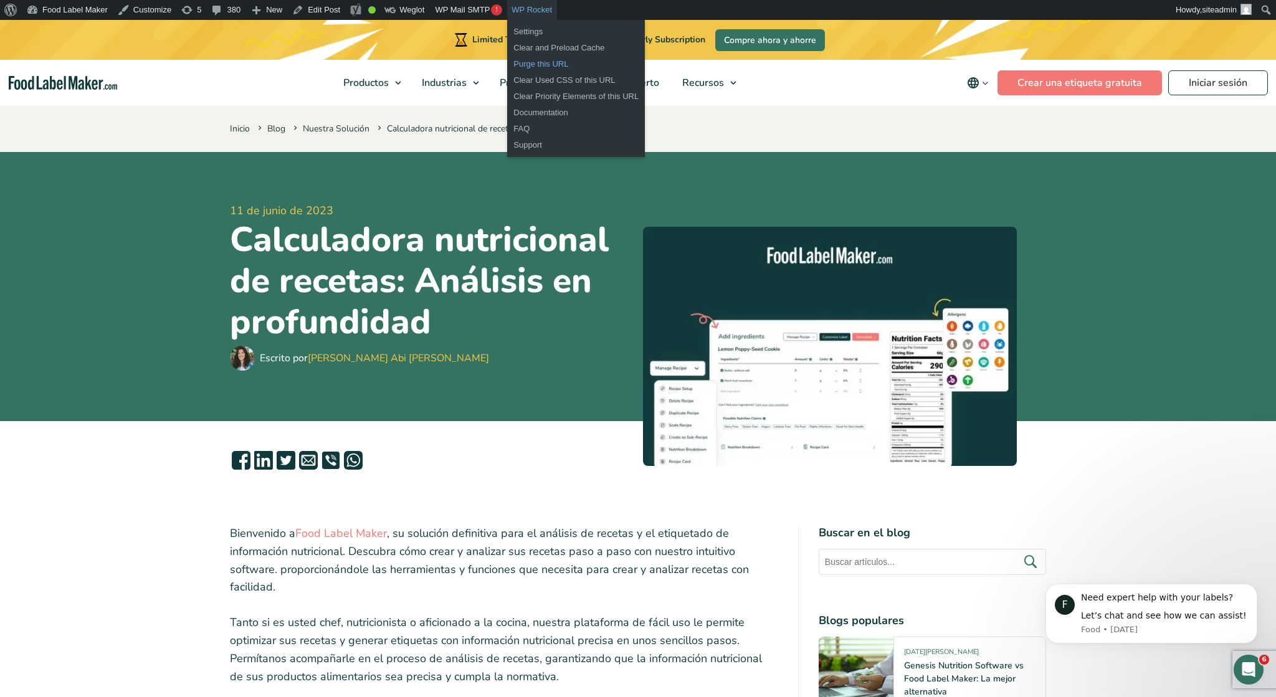
click at [530, 61] on link "Purge this URL" at bounding box center [576, 64] width 138 height 16
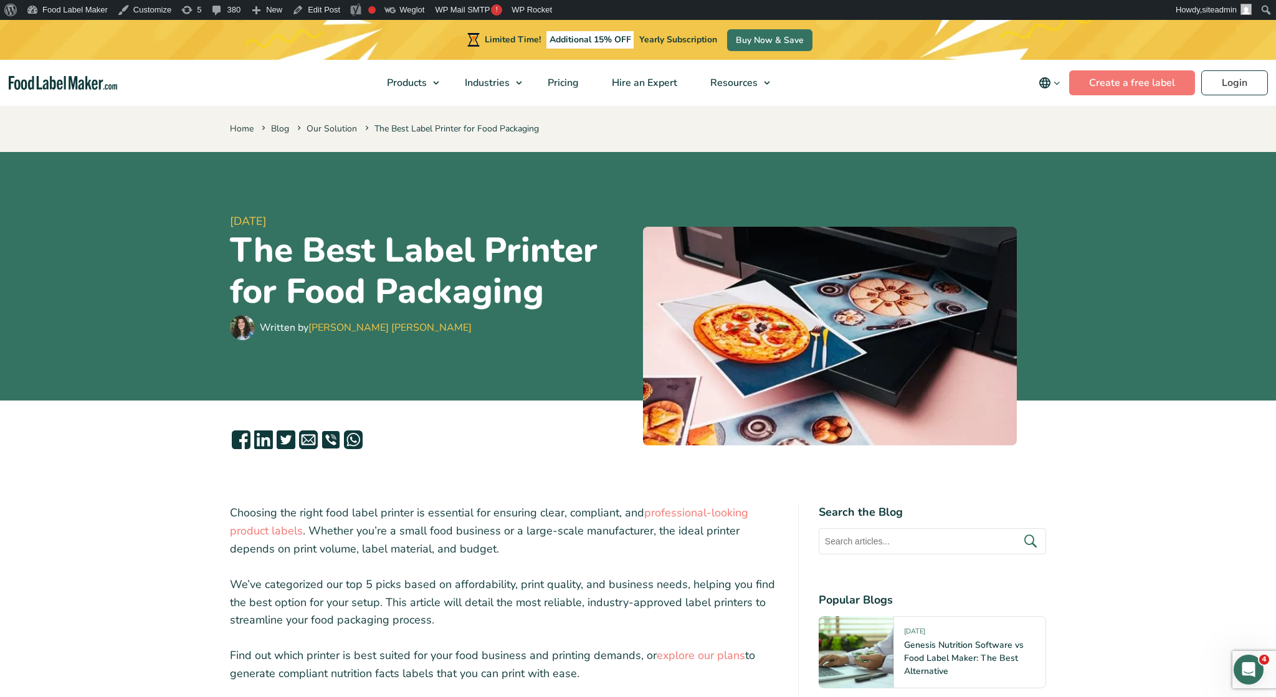
click at [1050, 81] on icon "main navigation" at bounding box center [1044, 82] width 11 height 11
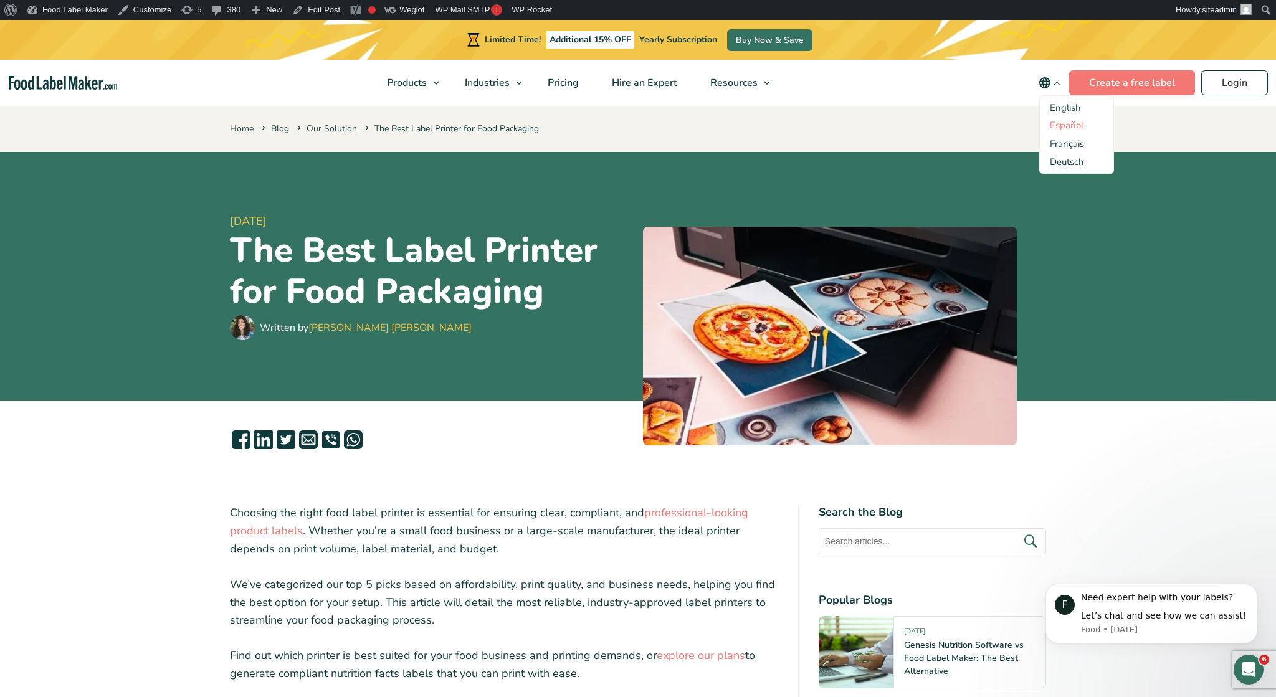
click at [1072, 125] on link "Español" at bounding box center [1067, 125] width 34 height 12
click at [1072, 146] on link "Français" at bounding box center [1067, 144] width 34 height 12
click at [1072, 163] on link "Deutsch" at bounding box center [1067, 162] width 34 height 12
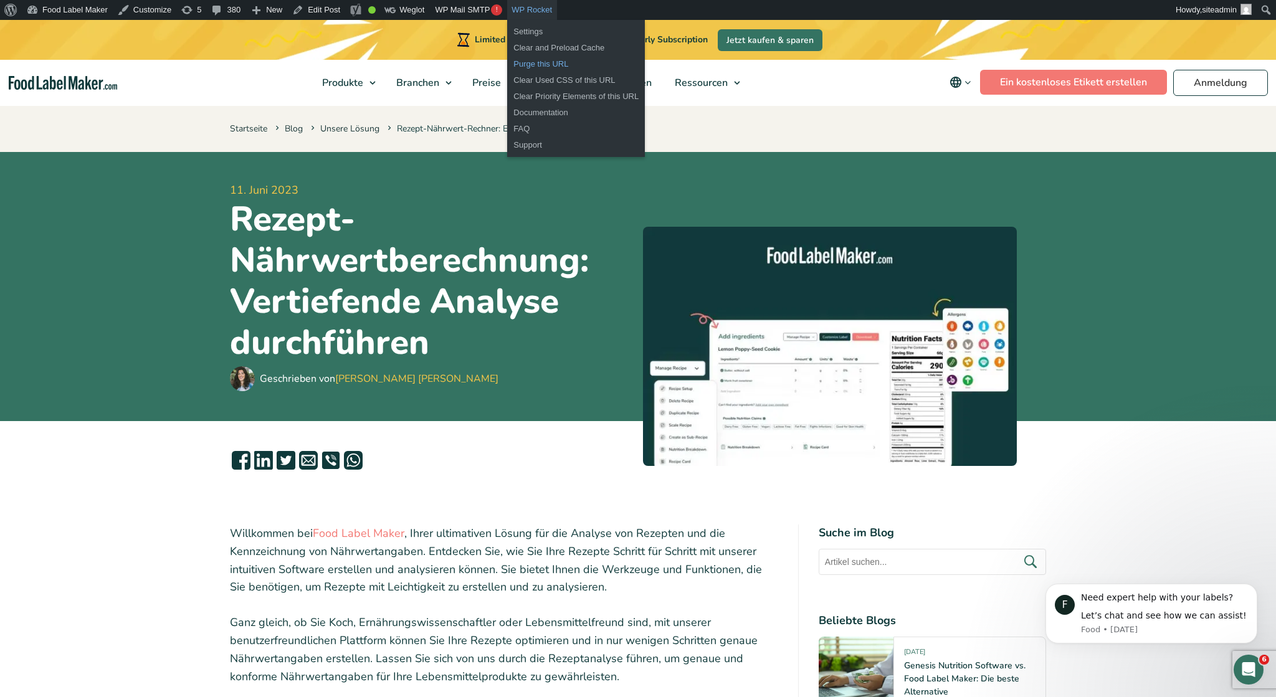
click at [526, 65] on link "Purge this URL" at bounding box center [576, 64] width 138 height 16
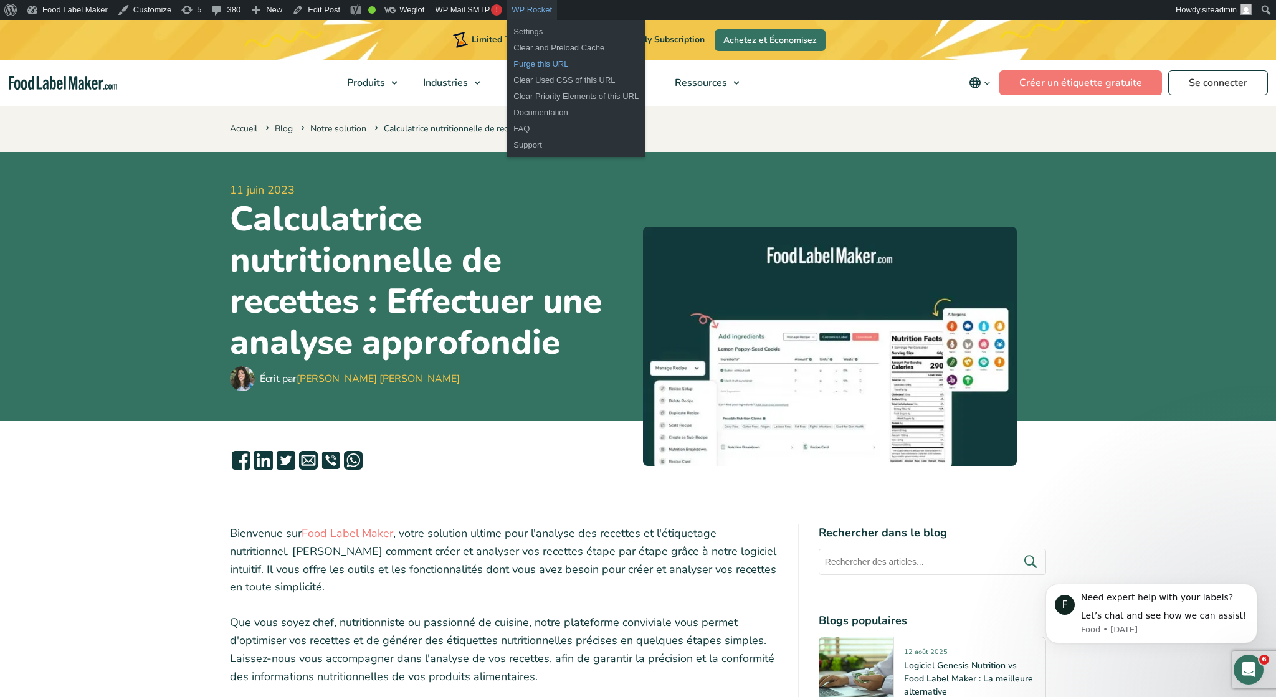
click at [534, 63] on link "Purge this URL" at bounding box center [576, 64] width 138 height 16
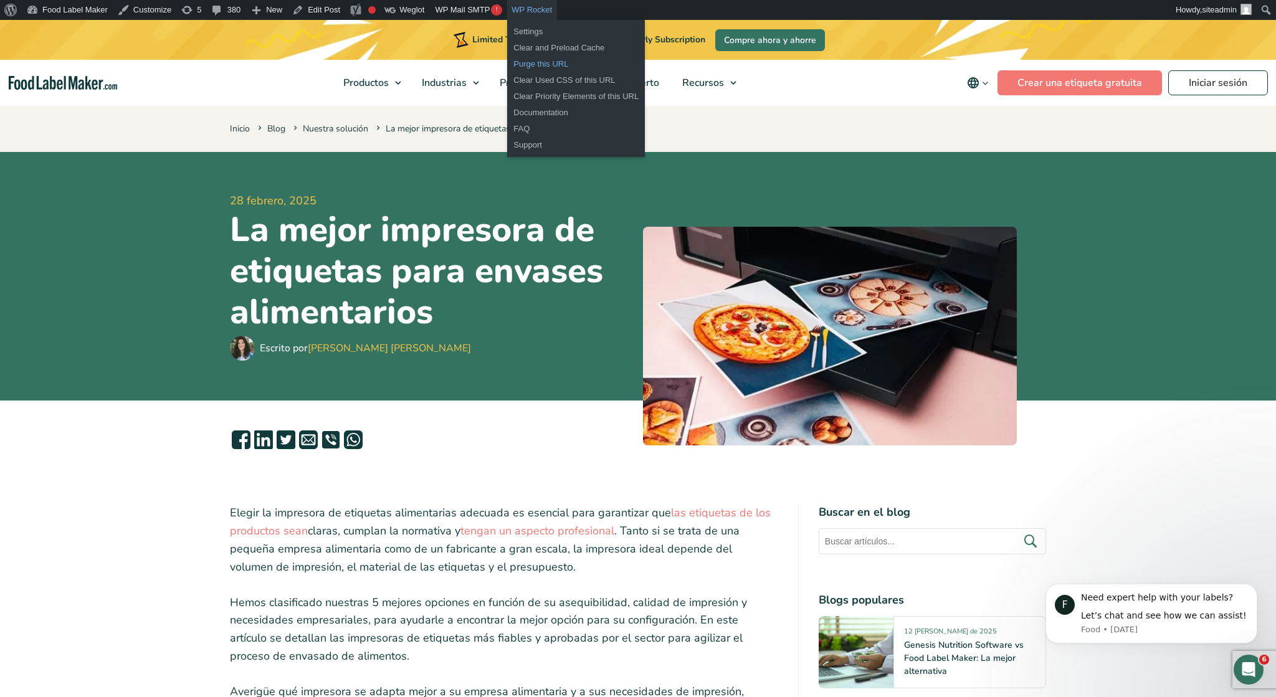
click at [545, 62] on link "Purge this URL" at bounding box center [576, 64] width 138 height 16
click at [543, 64] on link "Purge this URL" at bounding box center [576, 64] width 138 height 16
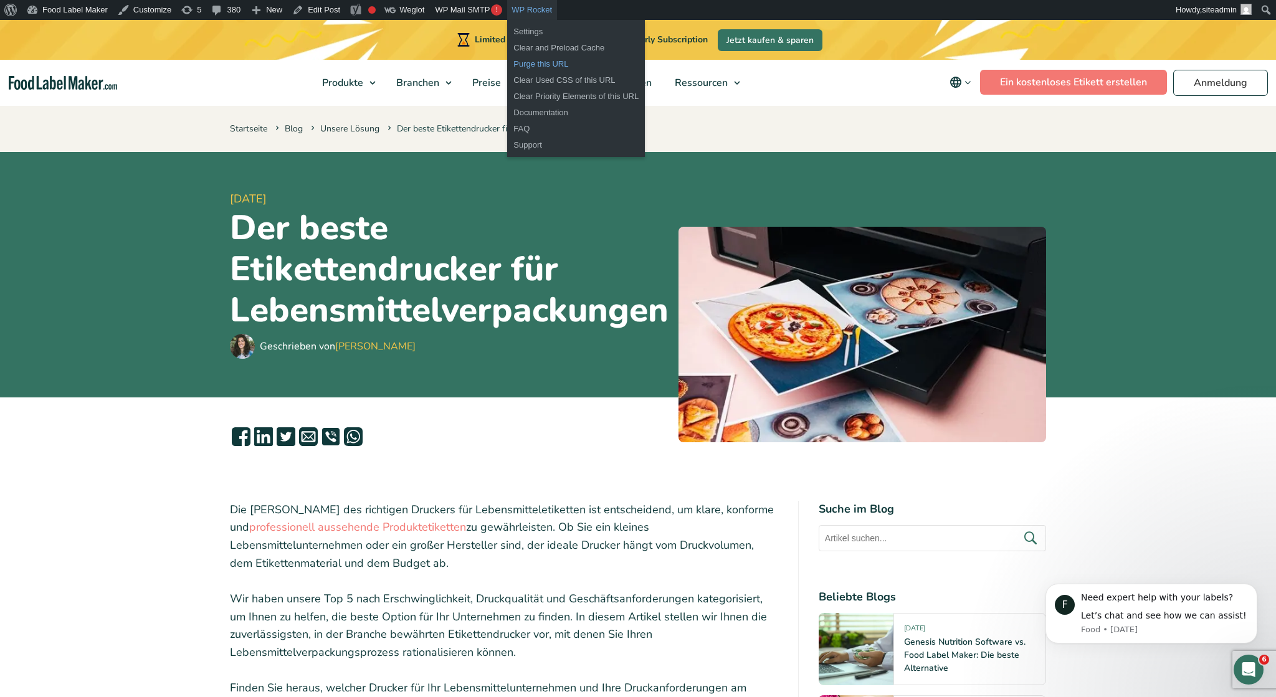
click at [531, 65] on link "Purge this URL" at bounding box center [576, 64] width 138 height 16
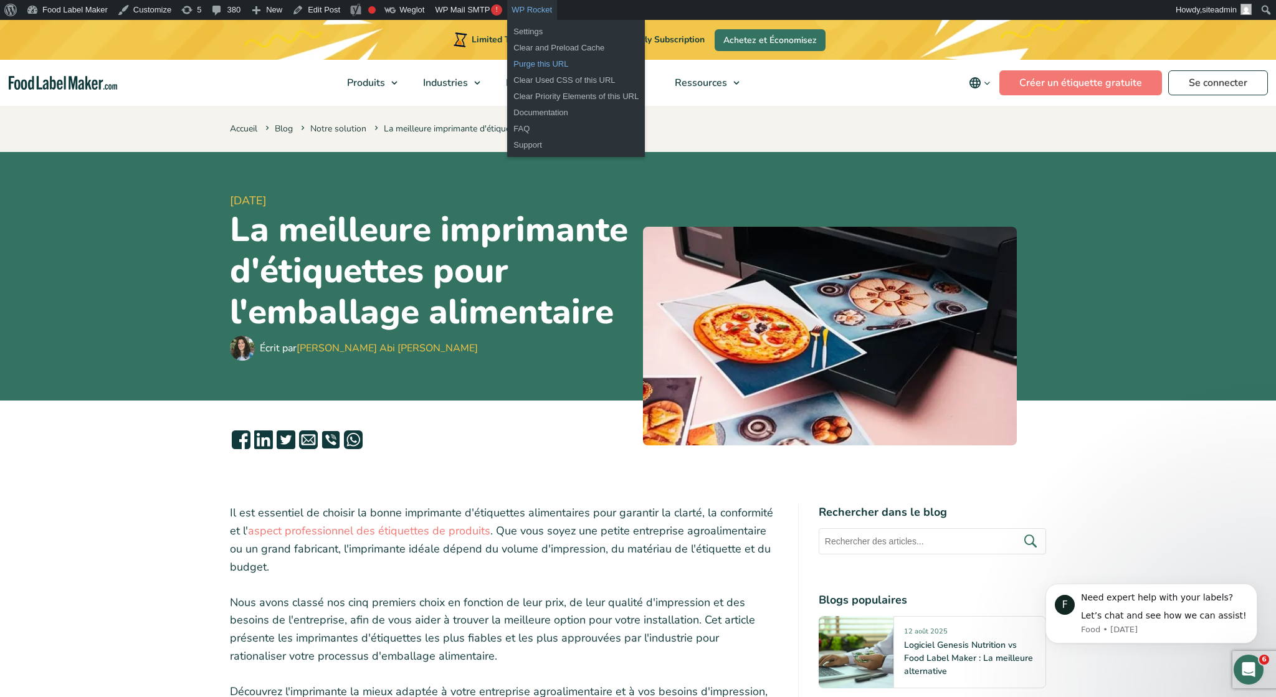
click at [541, 64] on link "Purge this URL" at bounding box center [576, 64] width 138 height 16
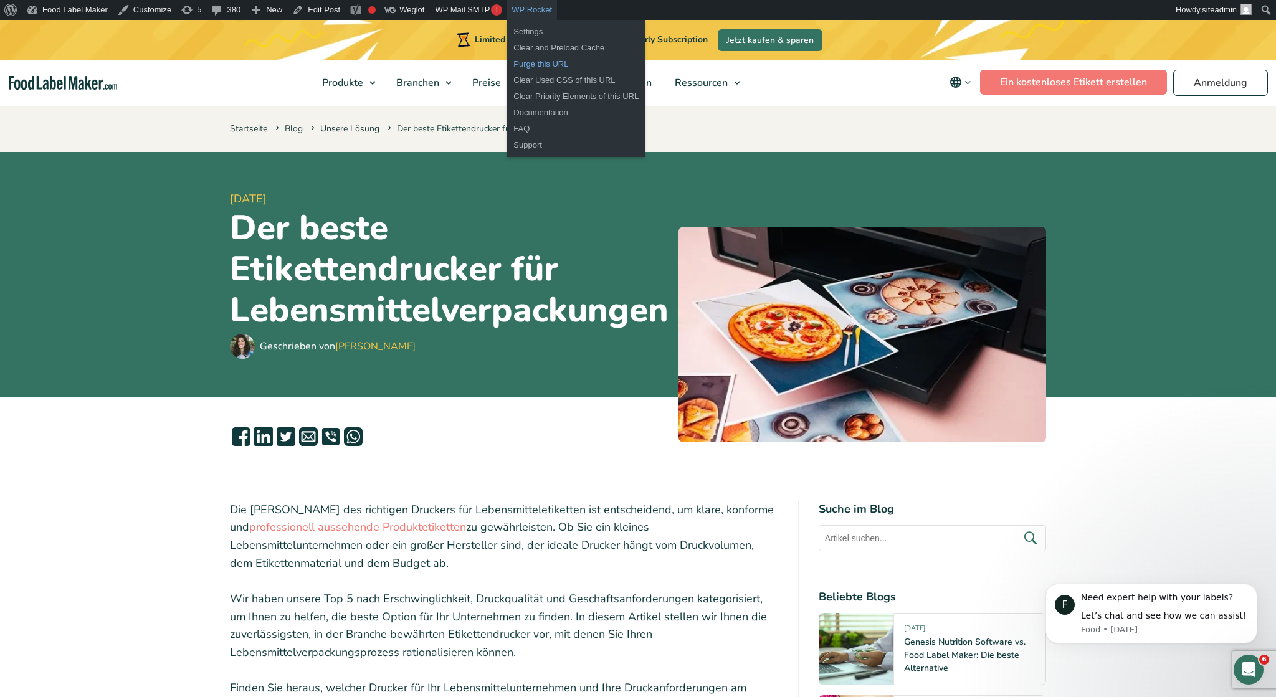
click at [536, 63] on link "Purge this URL" at bounding box center [576, 64] width 138 height 16
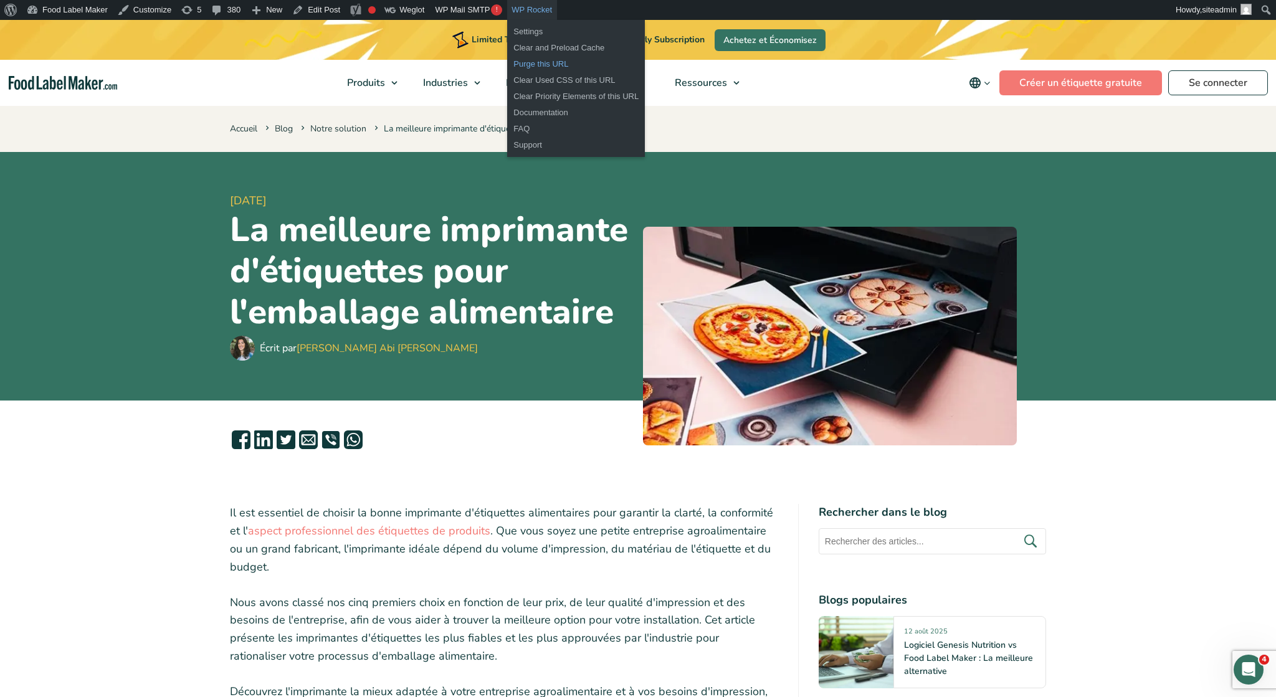
click at [518, 64] on link "Purge this URL" at bounding box center [576, 64] width 138 height 16
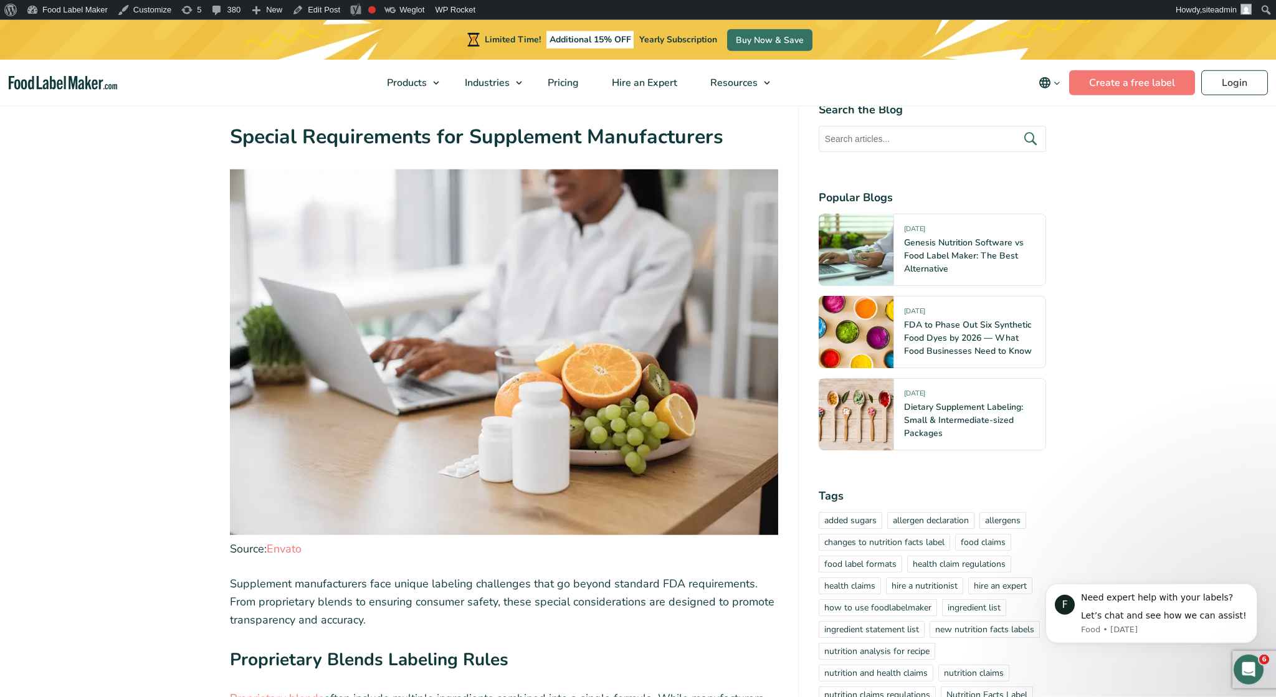
scroll to position [5118, 0]
